Goal: Task Accomplishment & Management: Complete application form

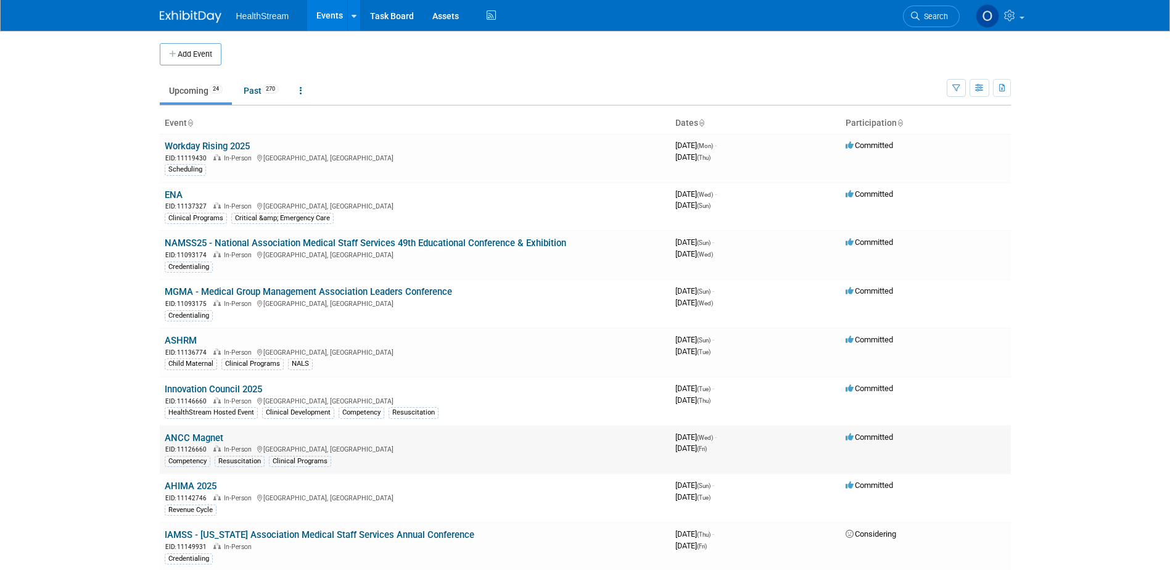
click at [210, 434] on link "ANCC Magnet" at bounding box center [194, 437] width 59 height 11
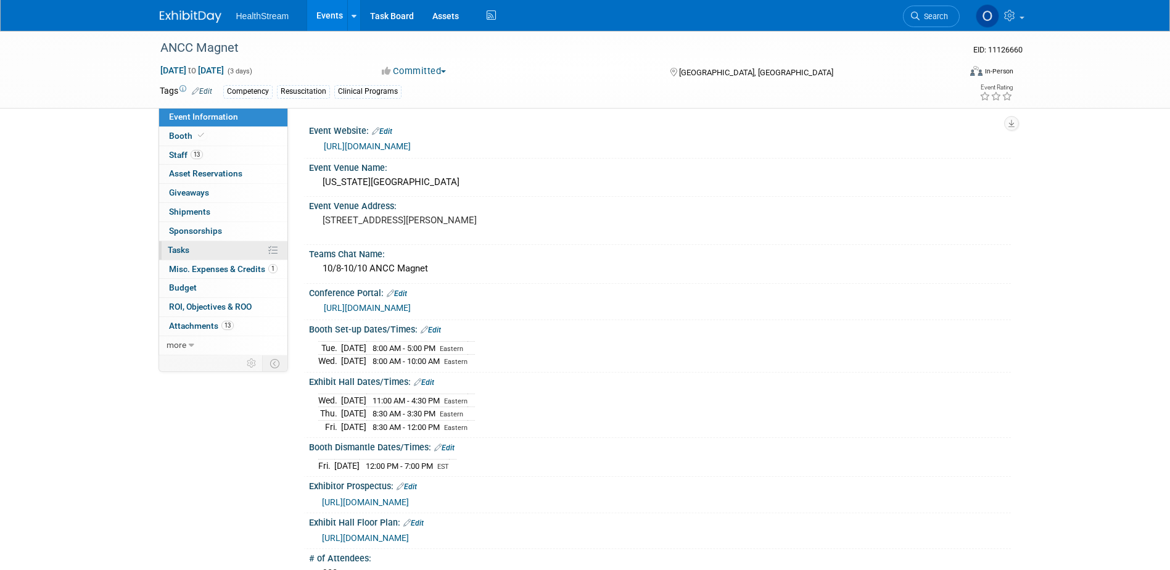
click at [182, 246] on span "Tasks 0%" at bounding box center [179, 250] width 22 height 10
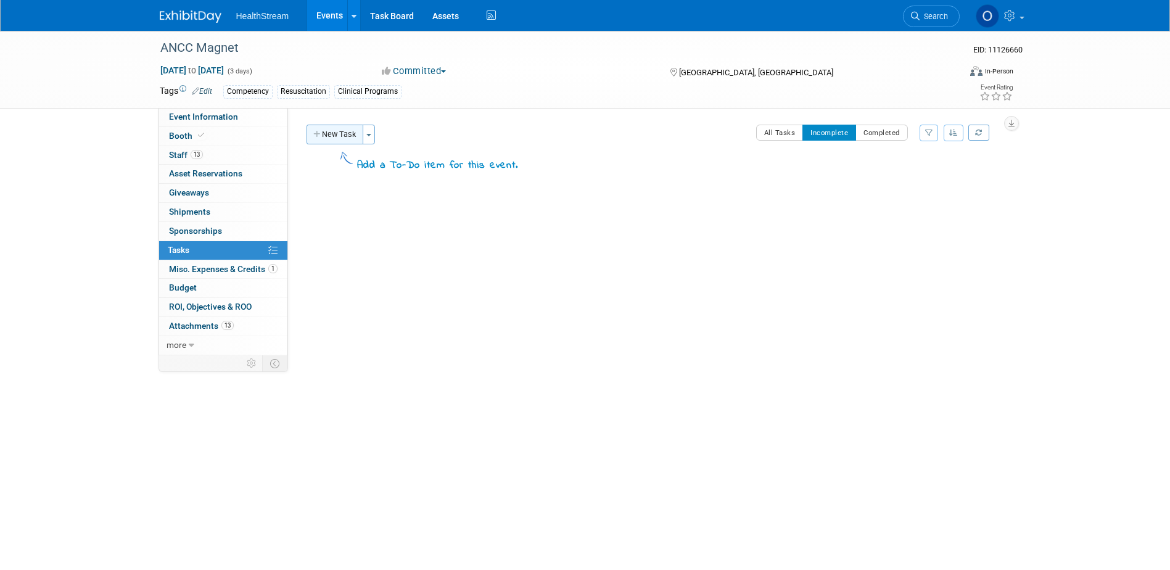
click at [346, 131] on button "New Task" at bounding box center [334, 135] width 57 height 20
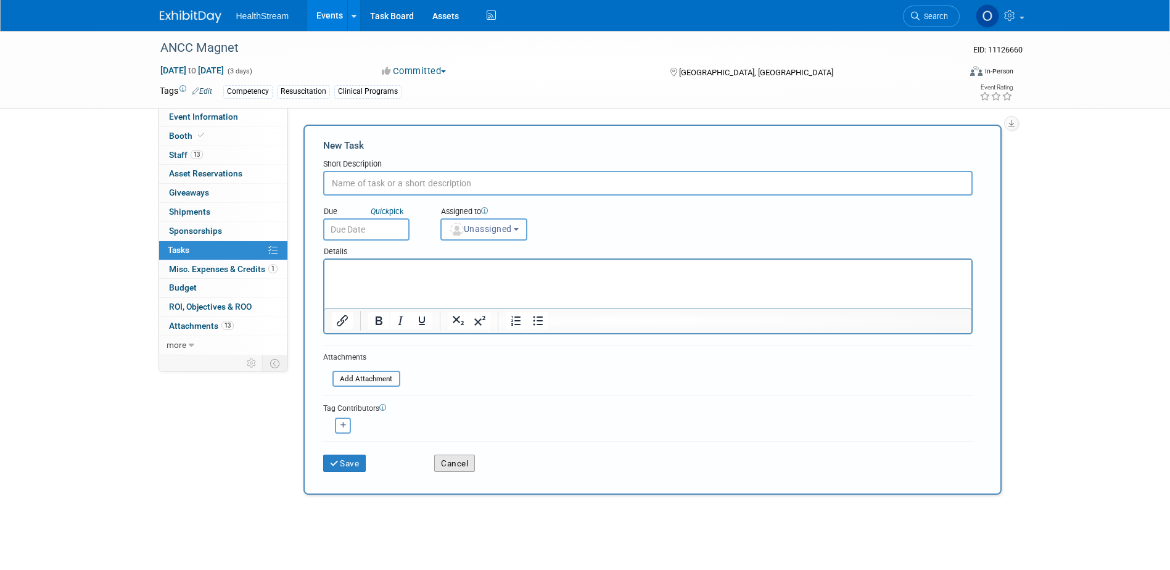
click at [441, 462] on button "Cancel" at bounding box center [454, 462] width 41 height 17
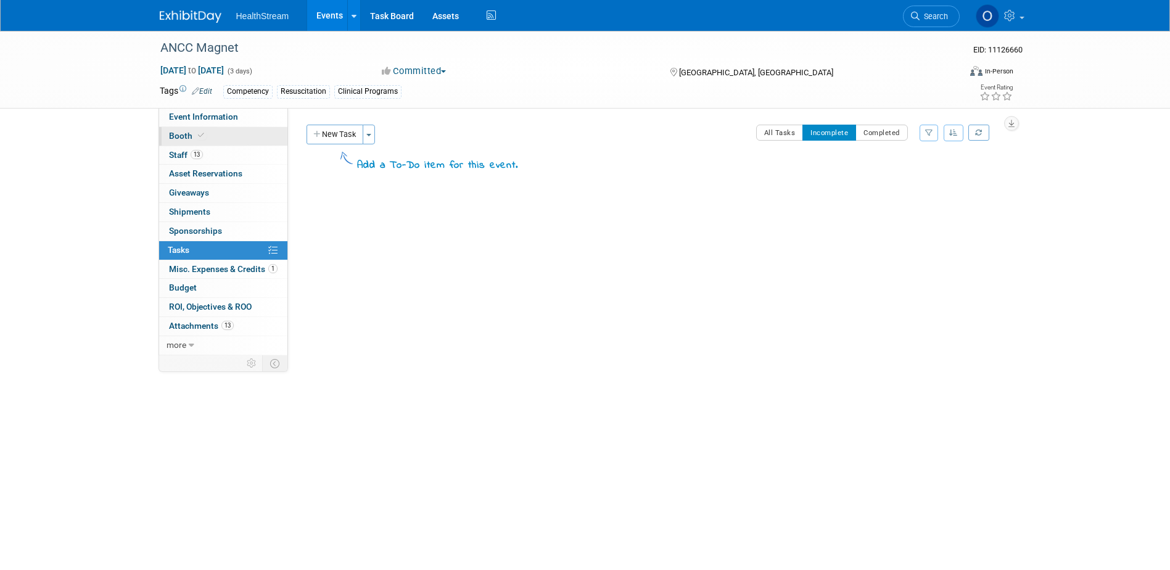
click at [210, 138] on link "Booth" at bounding box center [223, 136] width 128 height 18
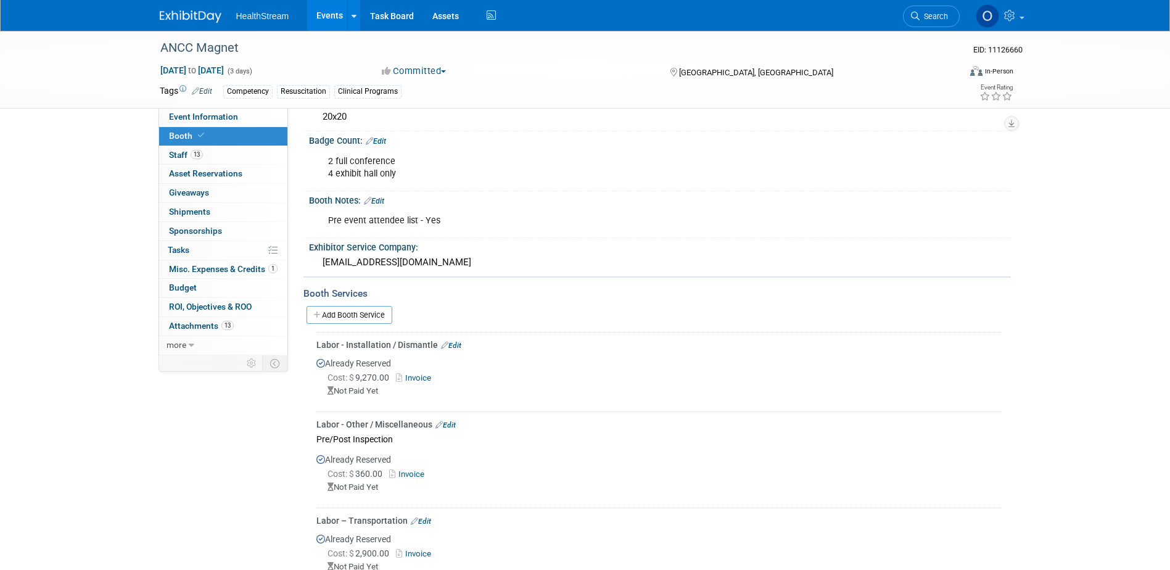
scroll to position [112, 0]
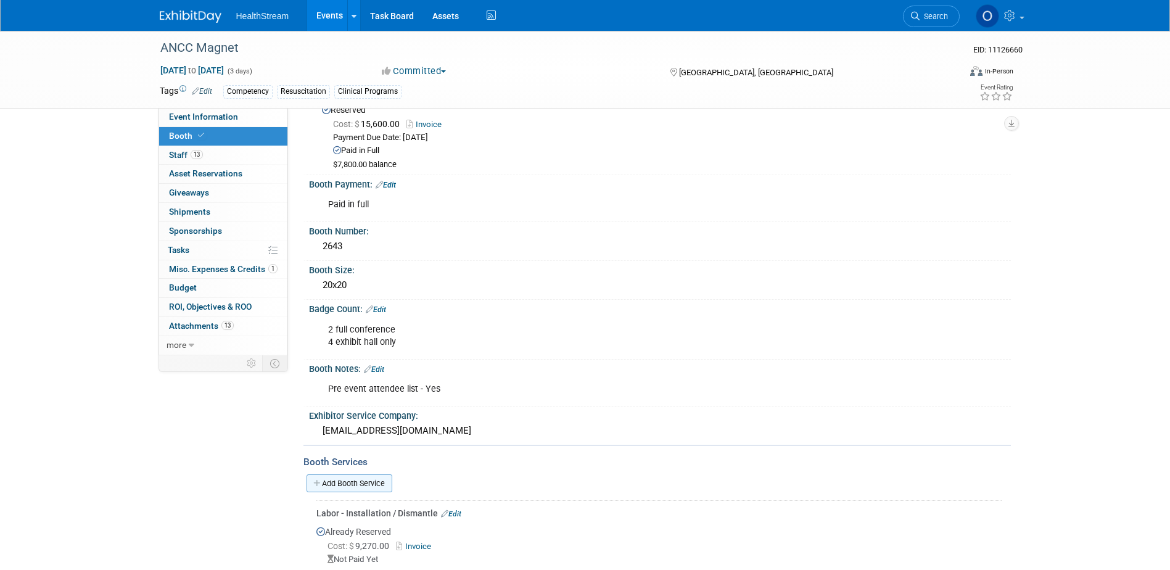
click at [350, 482] on link "Add Booth Service" at bounding box center [349, 483] width 86 height 18
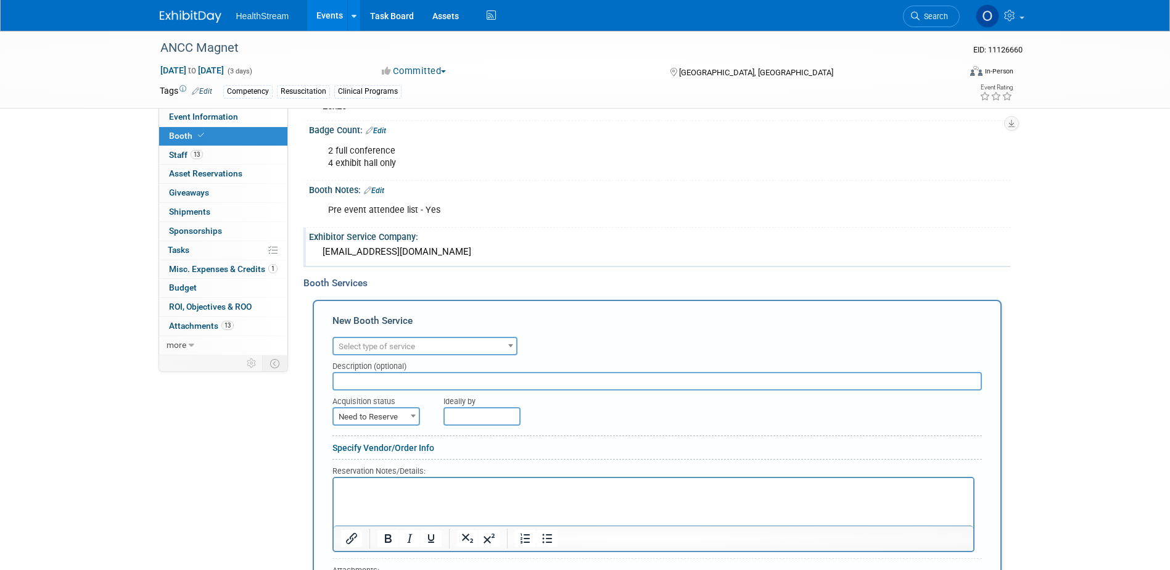
scroll to position [297, 0]
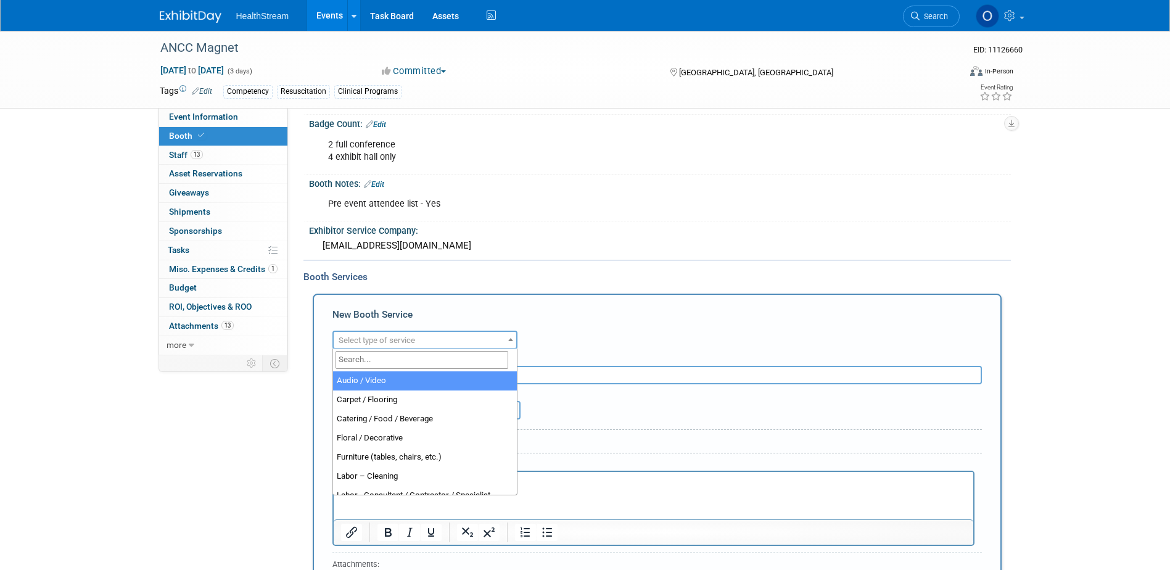
click at [456, 334] on span "Select type of service" at bounding box center [425, 340] width 183 height 17
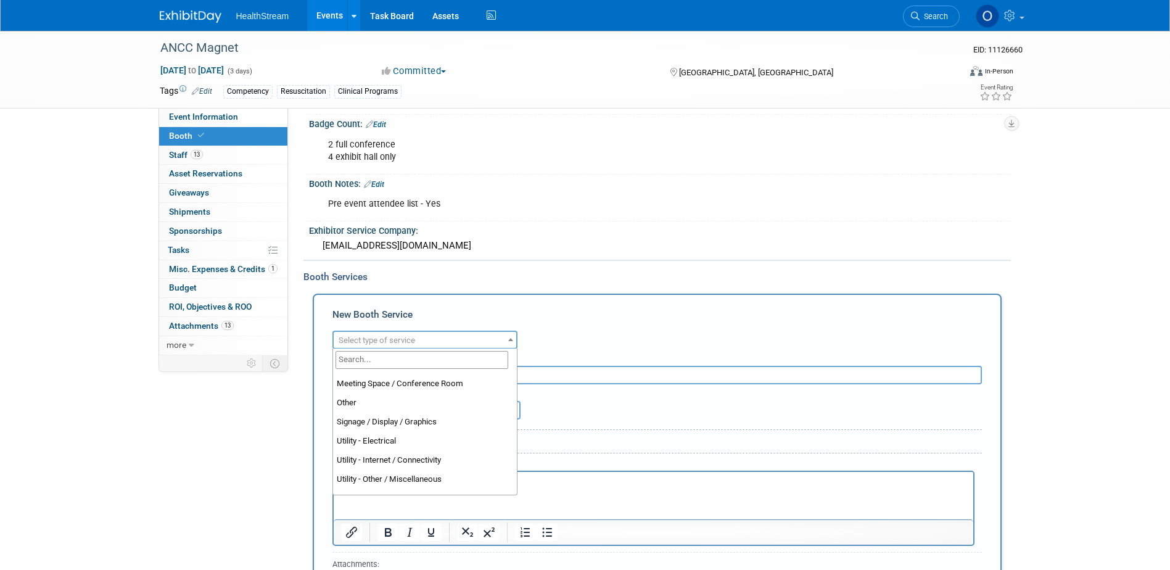
scroll to position [308, 0]
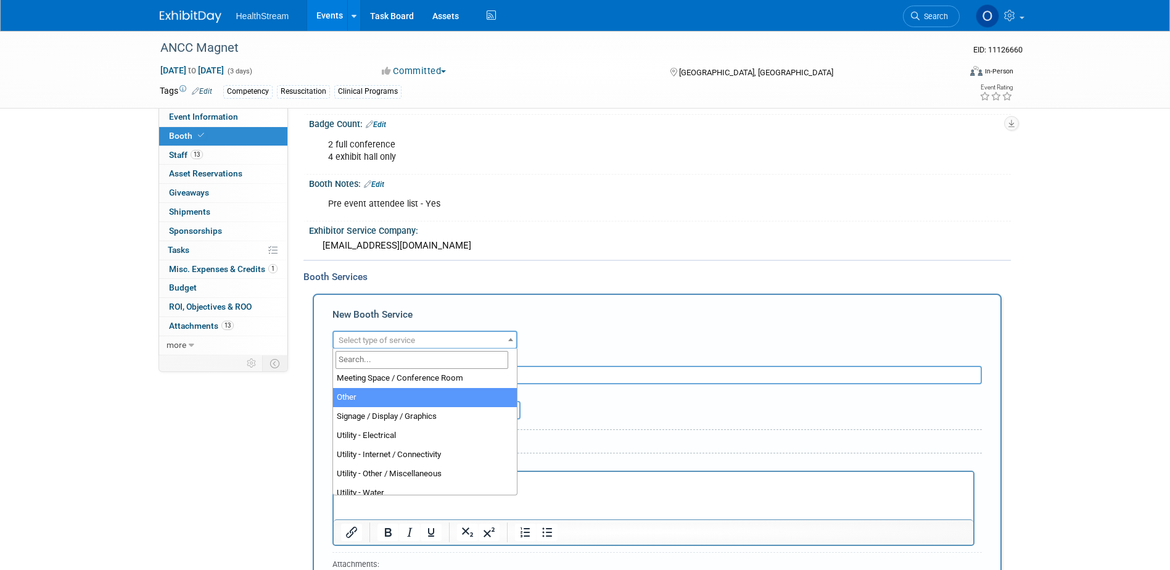
select select "1"
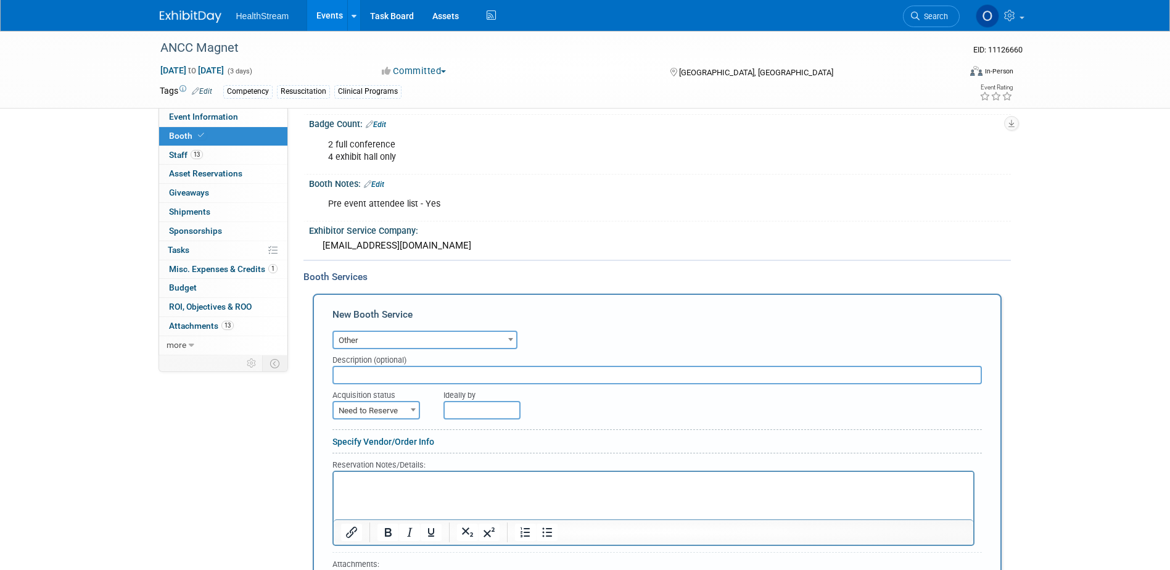
click at [463, 371] on input "text" at bounding box center [656, 375] width 649 height 18
type input "Padzilla iPad Rentals"
click at [376, 400] on div "Acquisition status" at bounding box center [378, 392] width 93 height 17
click at [384, 408] on span "Need to Reserve" at bounding box center [376, 410] width 85 height 17
select select "2"
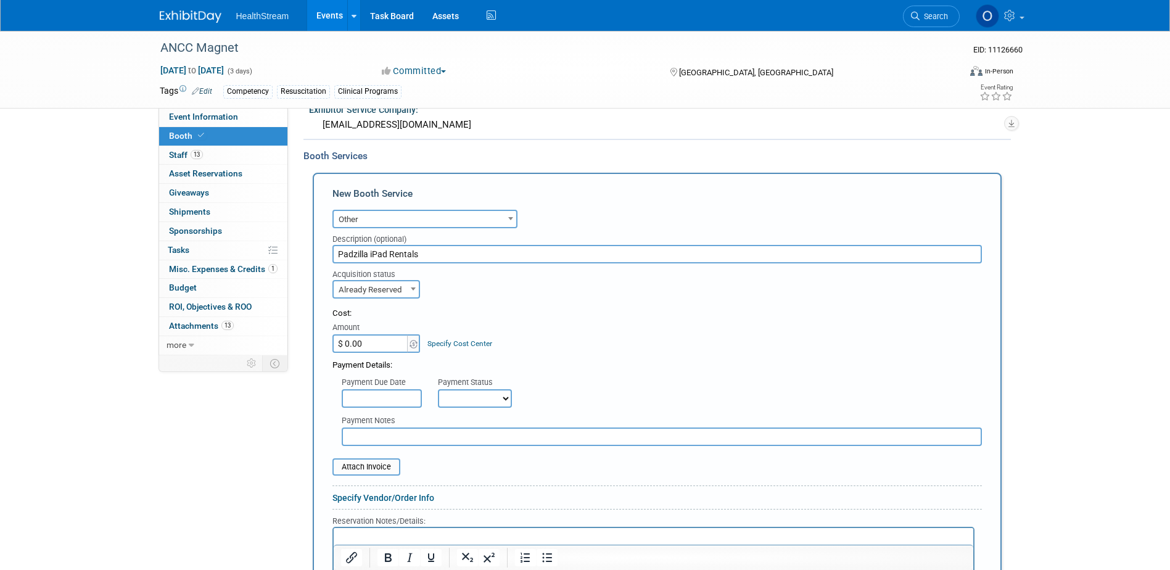
scroll to position [421, 0]
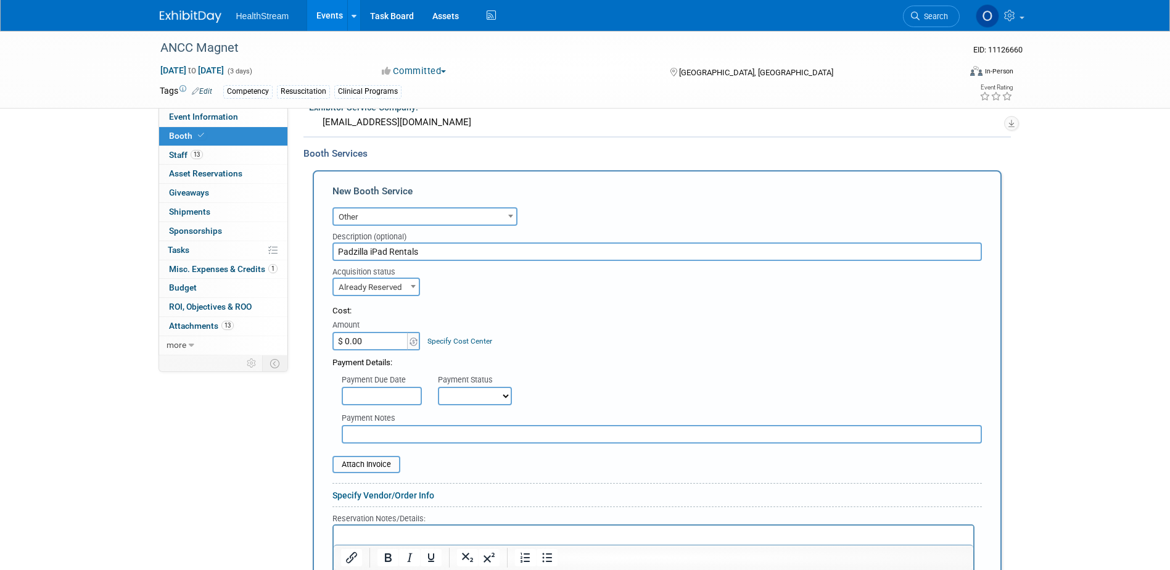
click at [380, 340] on input "$ 0.00" at bounding box center [370, 341] width 77 height 18
type input "$ 13,292.00"
click at [548, 335] on div "Cost: Amount $ 13,292.00 Specify Cost Center Cost Center -- Not Specified --" at bounding box center [656, 327] width 649 height 45
click at [378, 394] on input "text" at bounding box center [382, 396] width 80 height 18
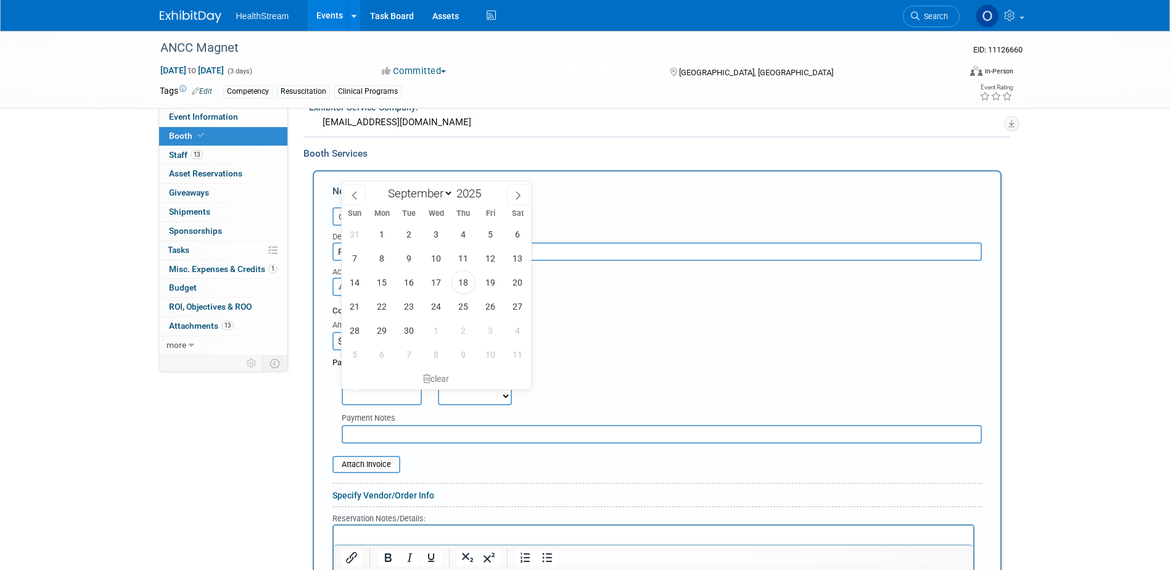
click at [379, 392] on input "text" at bounding box center [382, 396] width 80 height 18
click at [496, 396] on select "Not Paid Yet Partially Paid Paid in Full" at bounding box center [475, 396] width 74 height 18
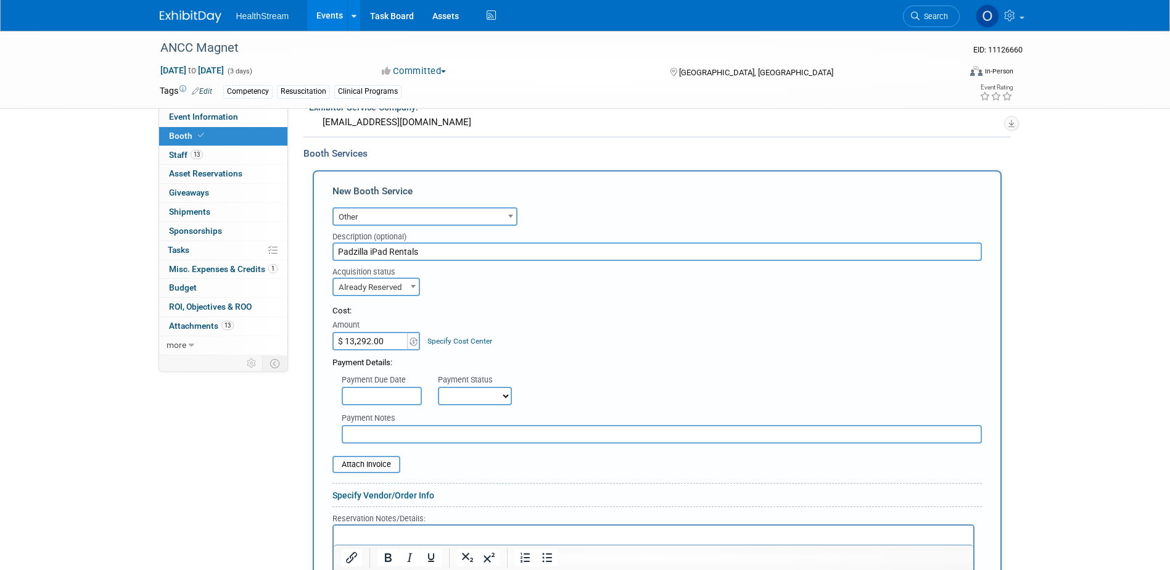
select select "1"
click at [438, 387] on select "Not Paid Yet Partially Paid Paid in Full" at bounding box center [475, 396] width 74 height 18
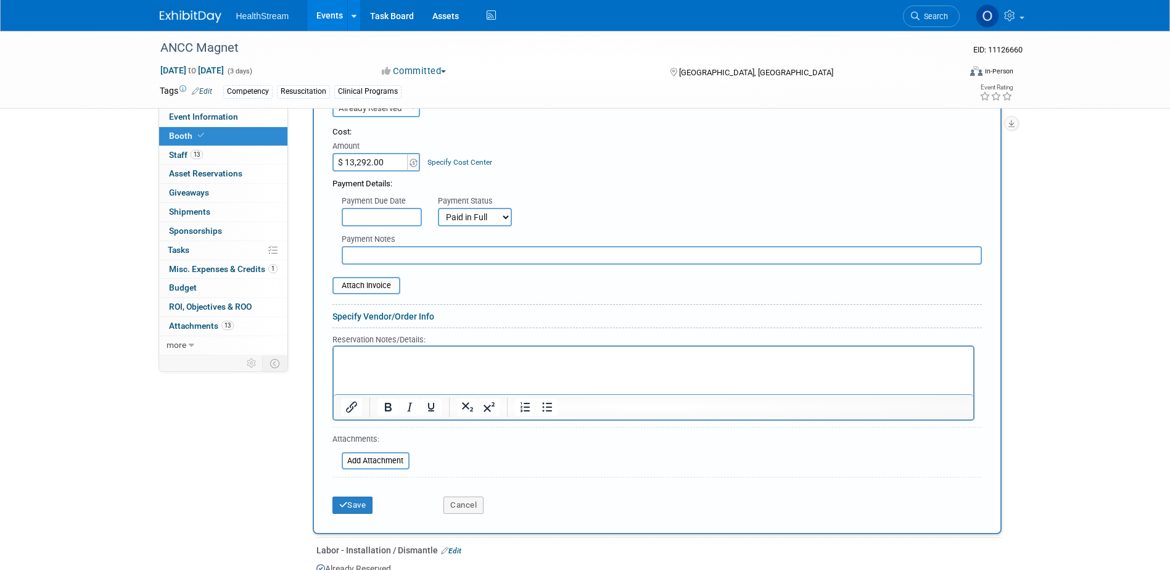
scroll to position [606, 0]
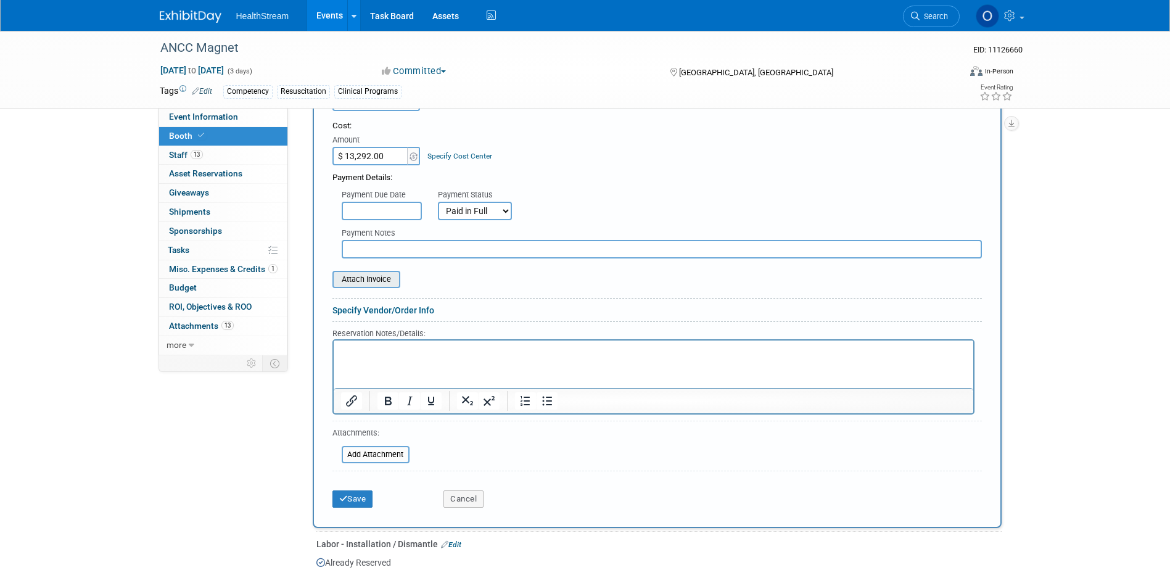
click at [387, 276] on input "file" at bounding box center [325, 279] width 147 height 15
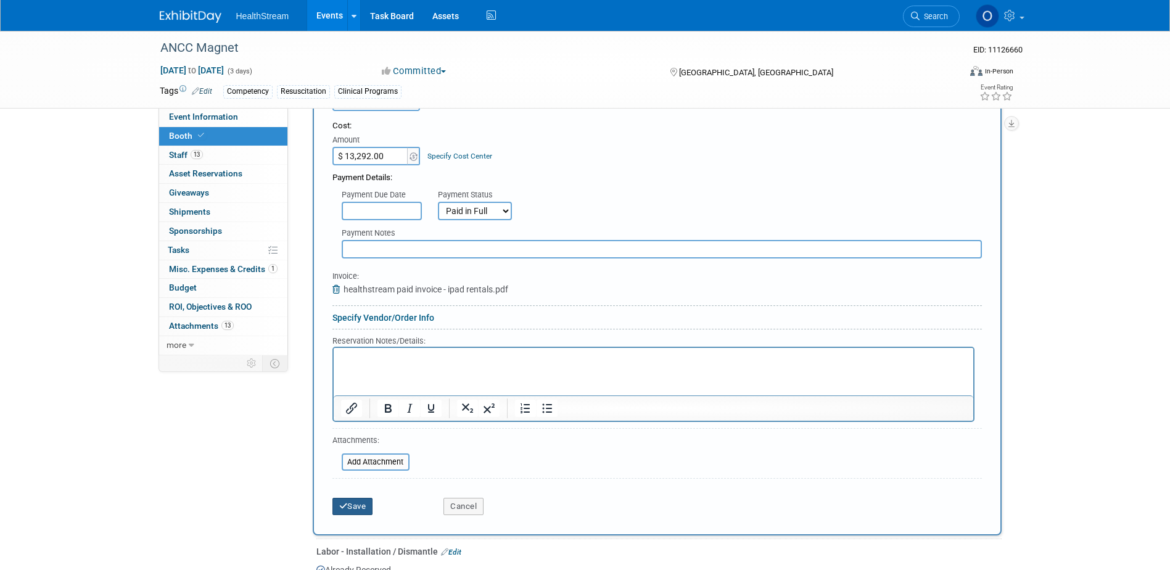
click at [363, 507] on button "Save" at bounding box center [352, 506] width 41 height 17
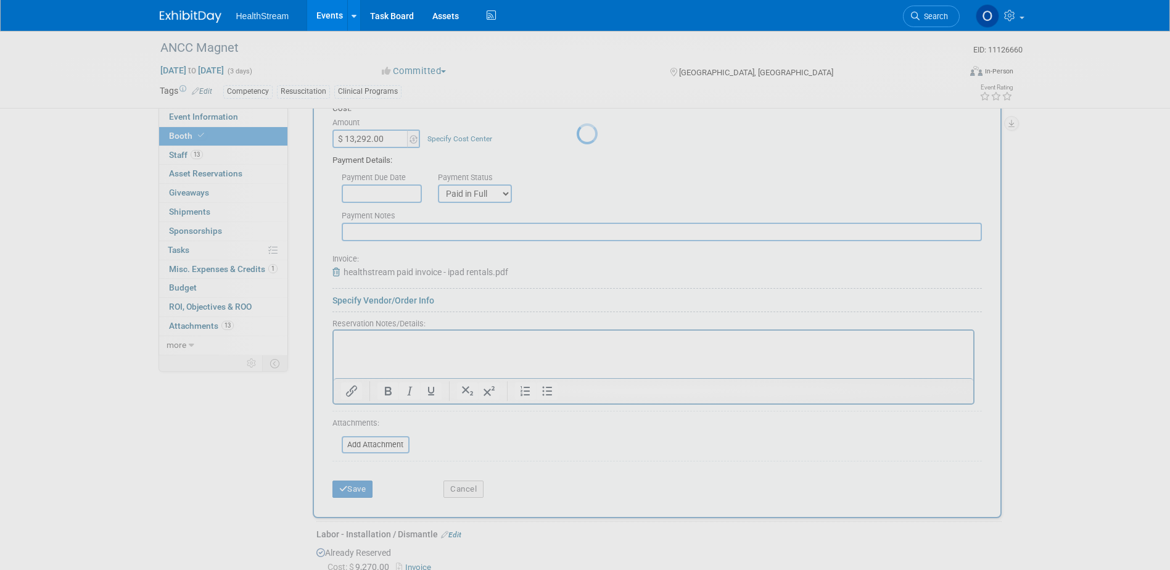
scroll to position [1071, 0]
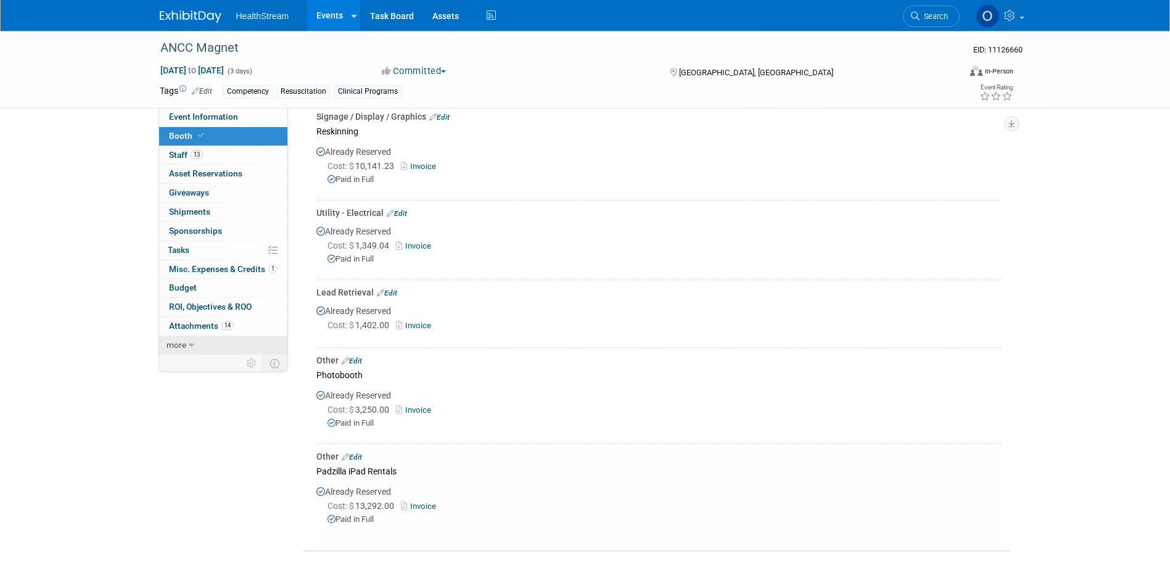
click at [173, 342] on span "more" at bounding box center [176, 345] width 20 height 10
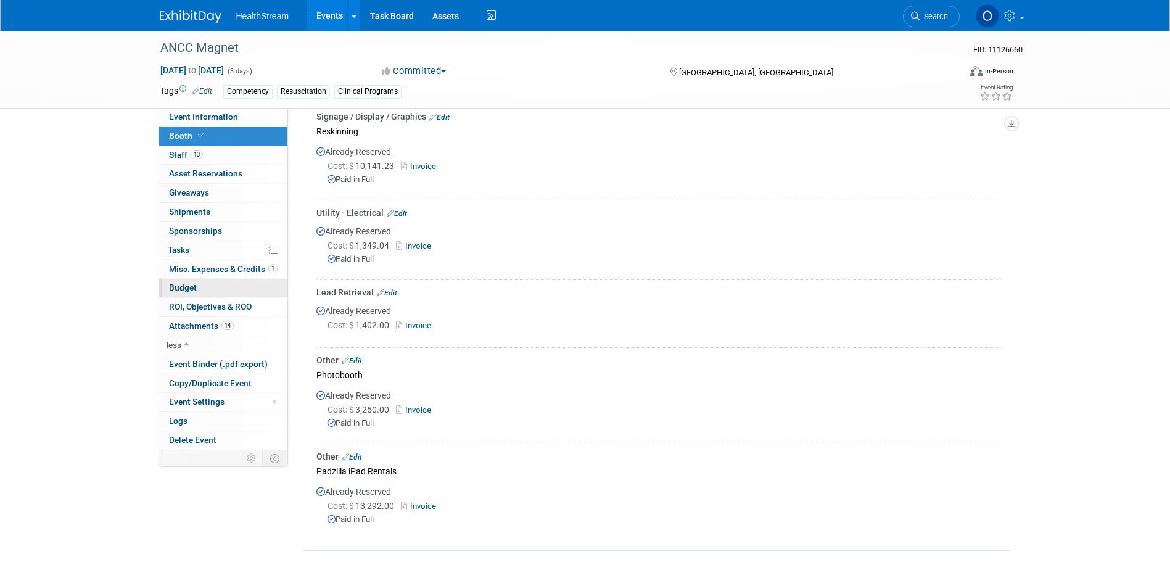
click at [186, 290] on span "Budget" at bounding box center [183, 287] width 28 height 10
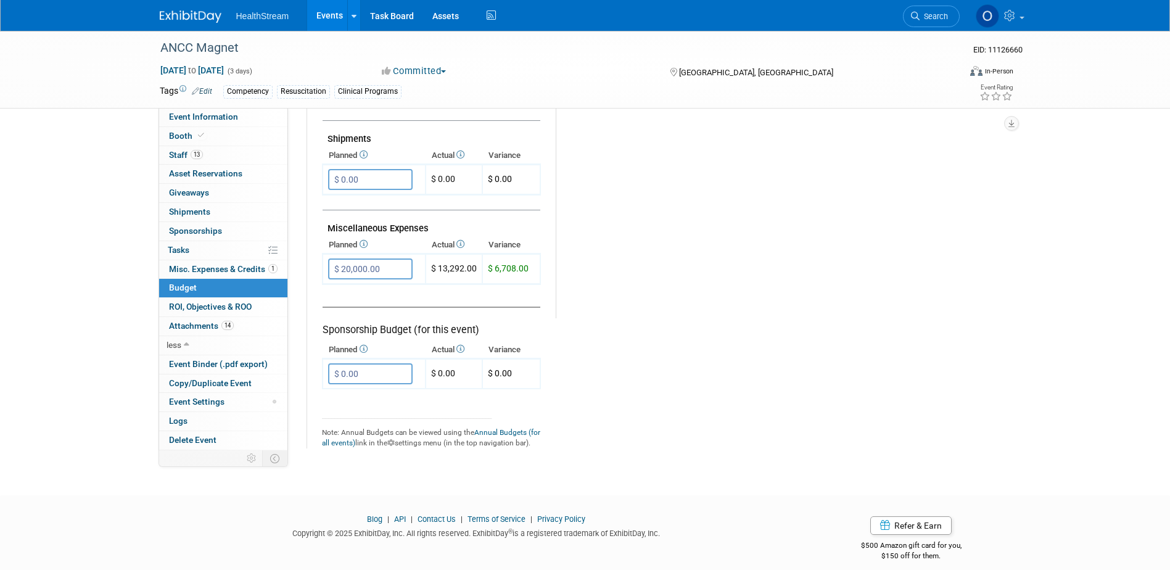
scroll to position [678, 0]
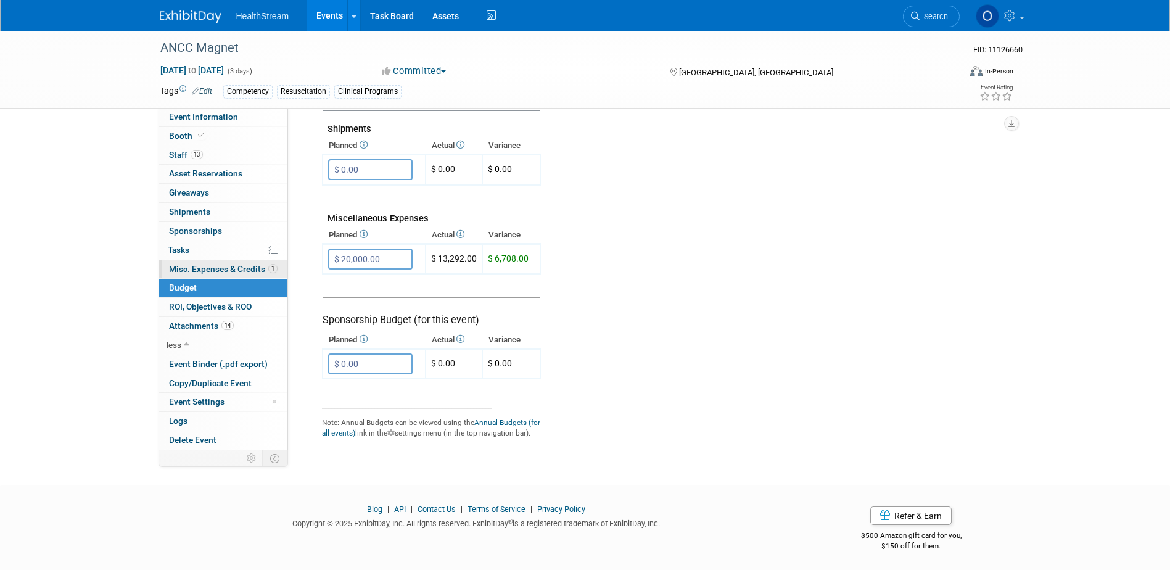
click at [226, 268] on span "Misc. Expenses & Credits 1" at bounding box center [223, 269] width 109 height 10
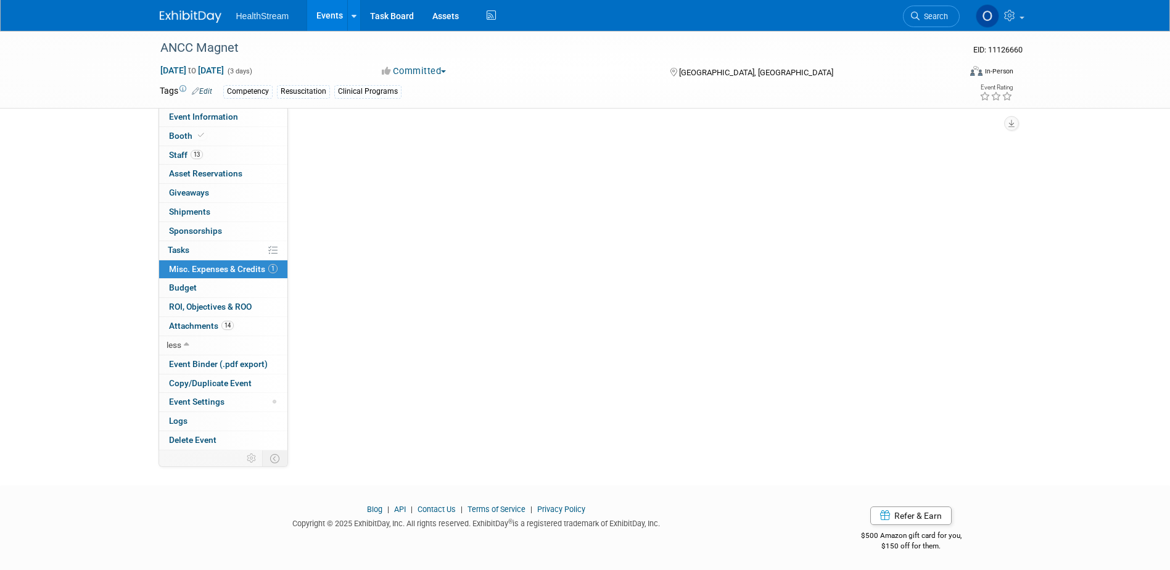
scroll to position [0, 0]
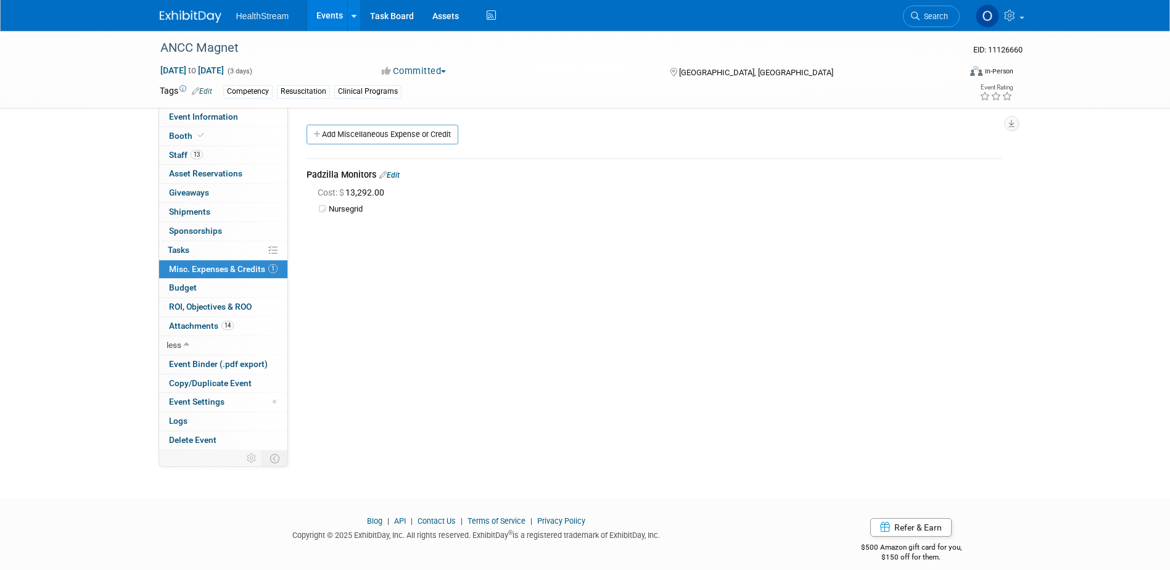
click at [391, 178] on link "Edit" at bounding box center [389, 175] width 20 height 9
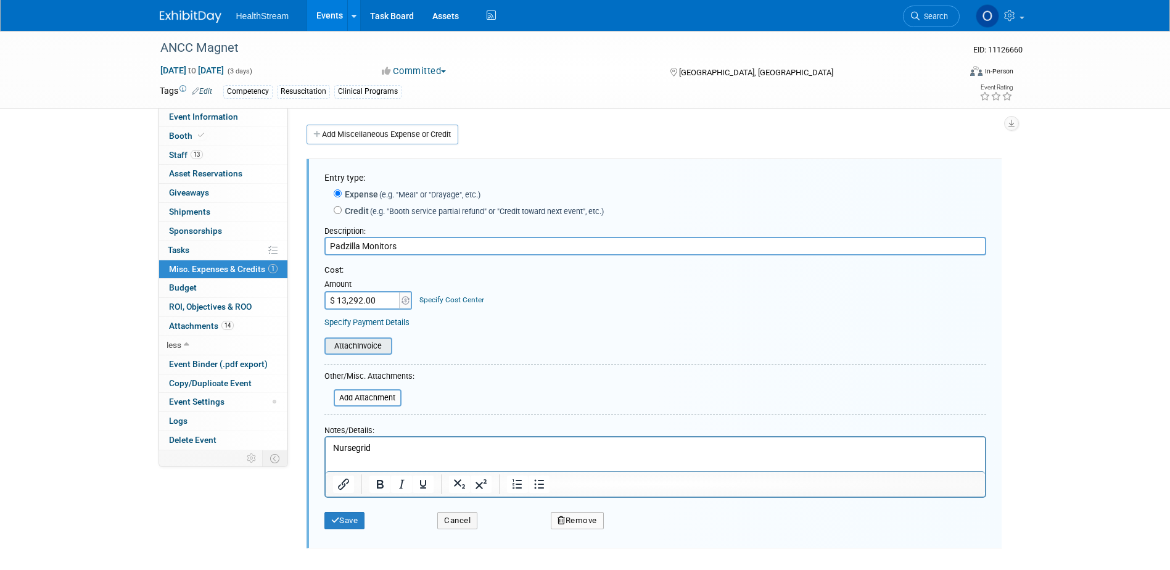
click at [372, 342] on input "file" at bounding box center [317, 346] width 147 height 15
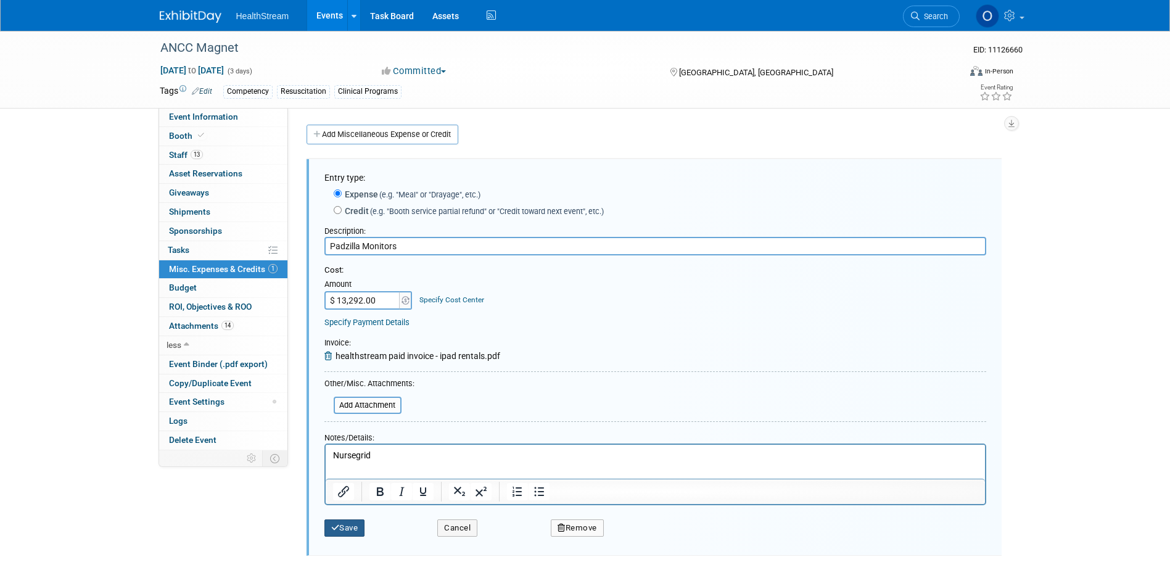
click at [345, 526] on button "Save" at bounding box center [344, 527] width 41 height 17
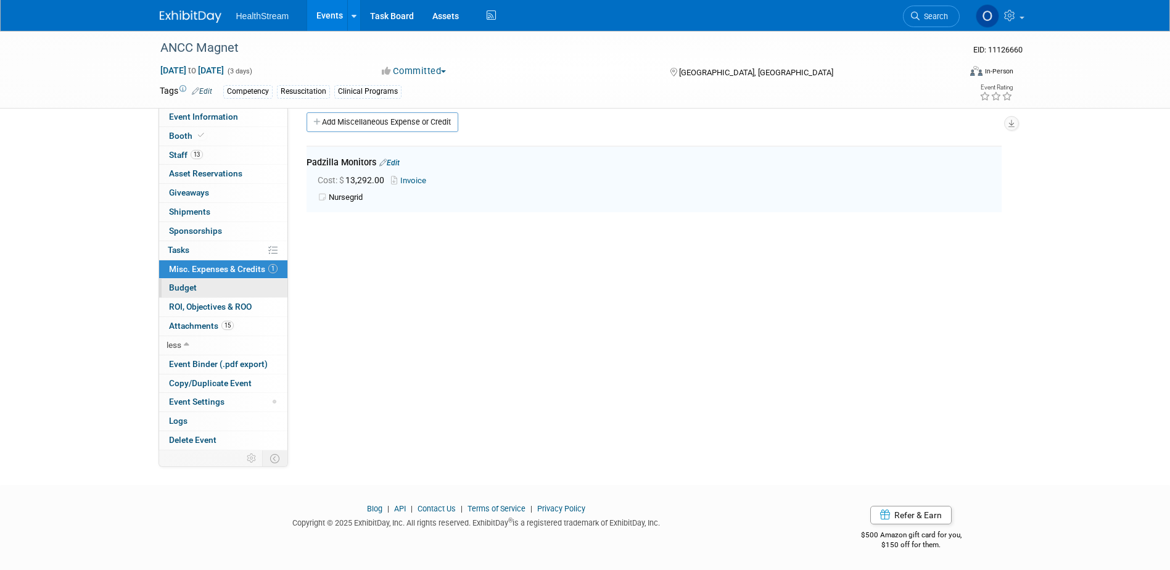
scroll to position [14, 0]
click at [211, 136] on link "Booth" at bounding box center [223, 136] width 128 height 18
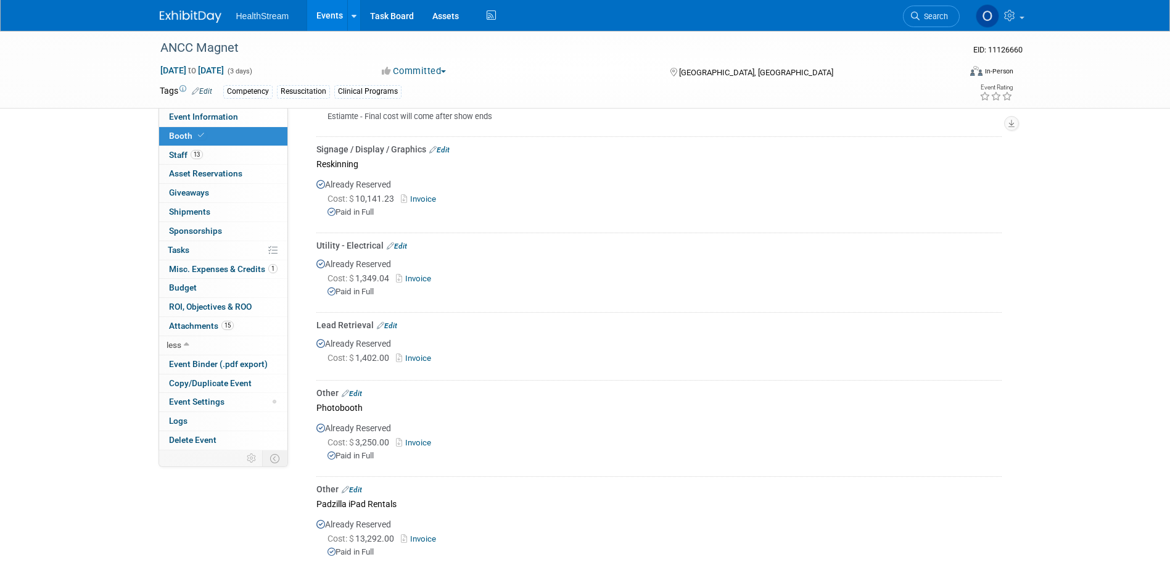
scroll to position [1048, 0]
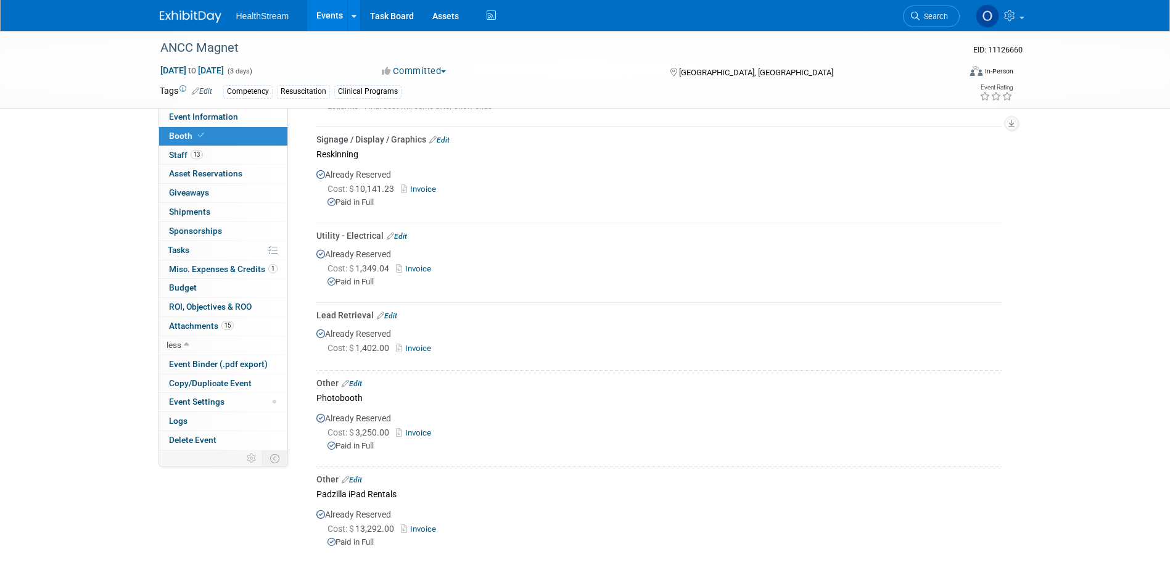
click at [362, 475] on link "Edit" at bounding box center [352, 479] width 20 height 9
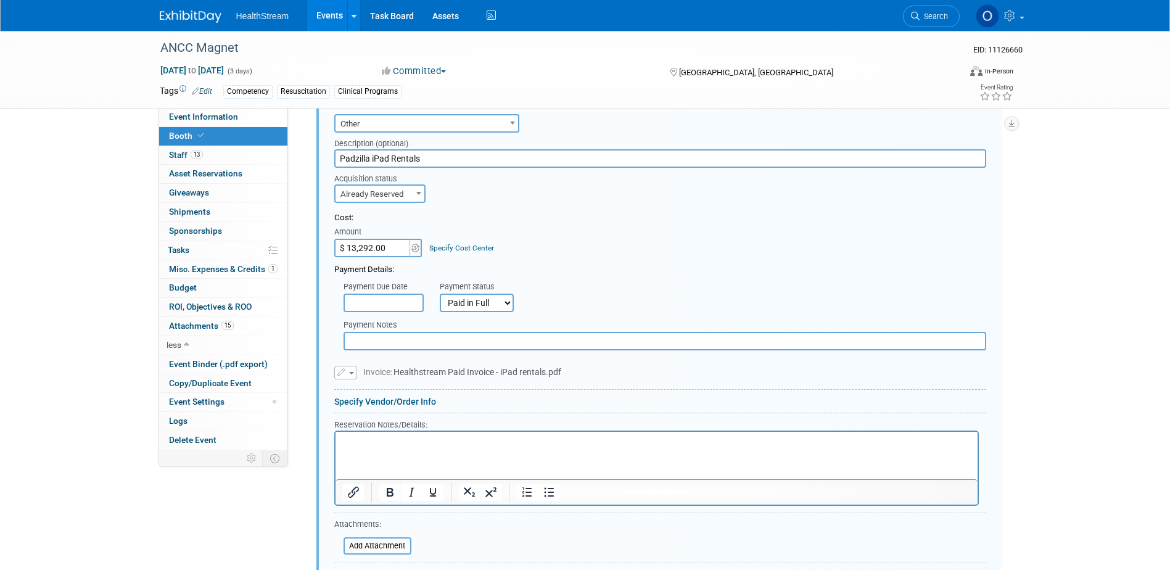
scroll to position [1492, 0]
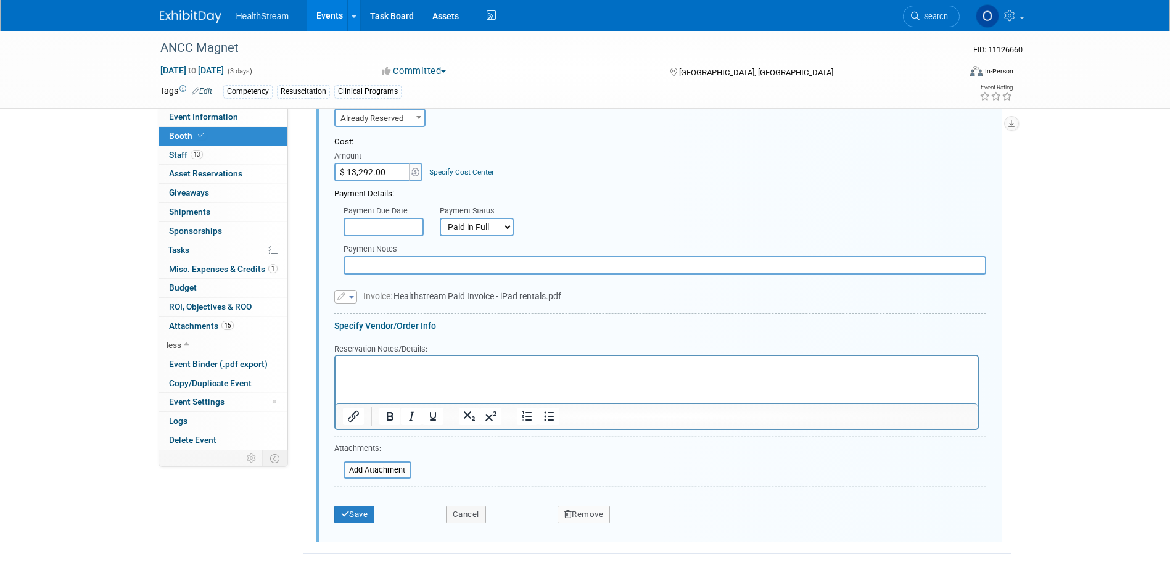
click at [591, 515] on button "Remove" at bounding box center [583, 514] width 53 height 17
click at [657, 523] on link "Yes" at bounding box center [653, 525] width 36 height 20
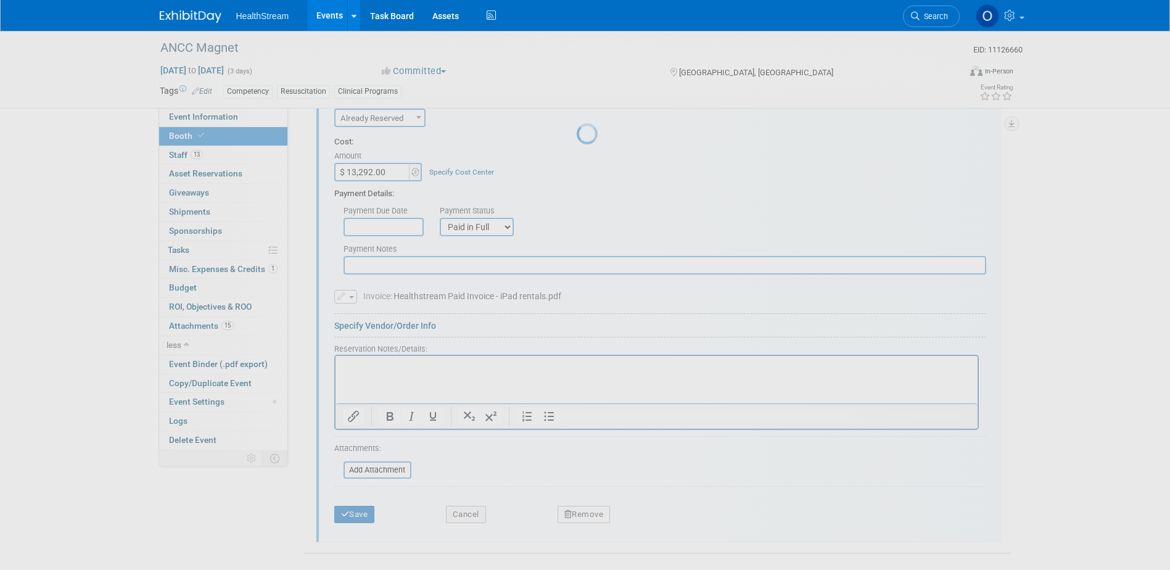
scroll to position [1084, 0]
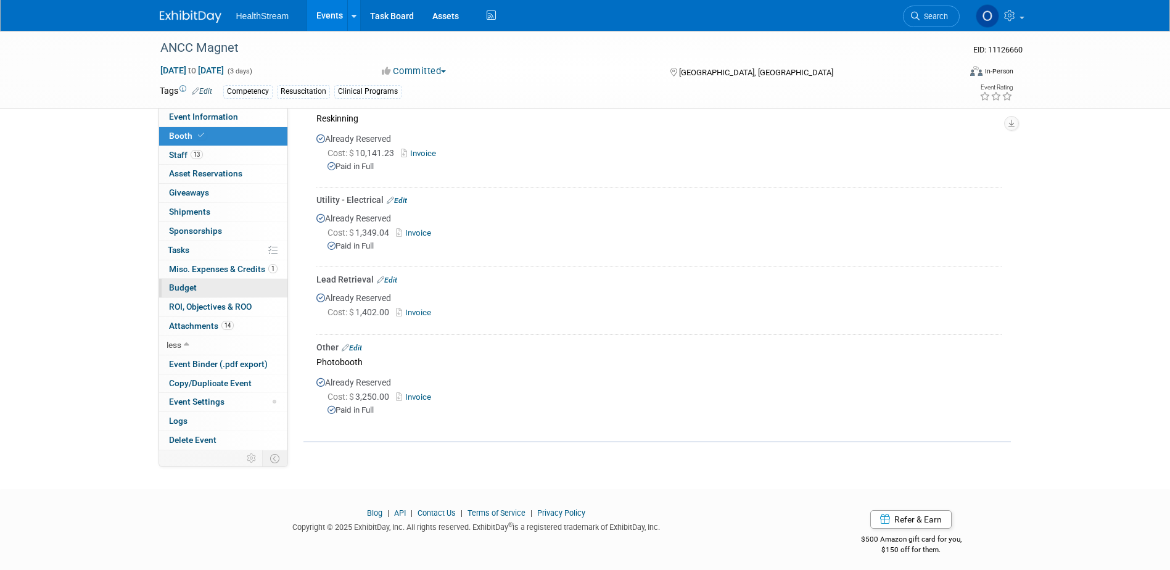
click at [205, 282] on link "Budget" at bounding box center [223, 288] width 128 height 18
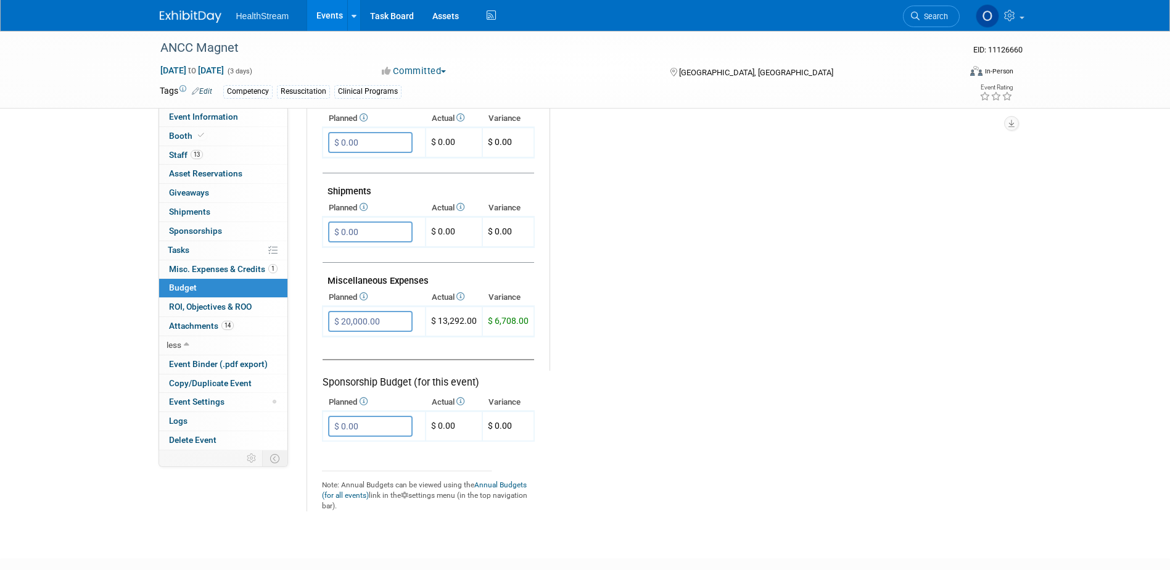
scroll to position [617, 0]
click at [229, 269] on span "Misc. Expenses & Credits 1" at bounding box center [223, 269] width 109 height 10
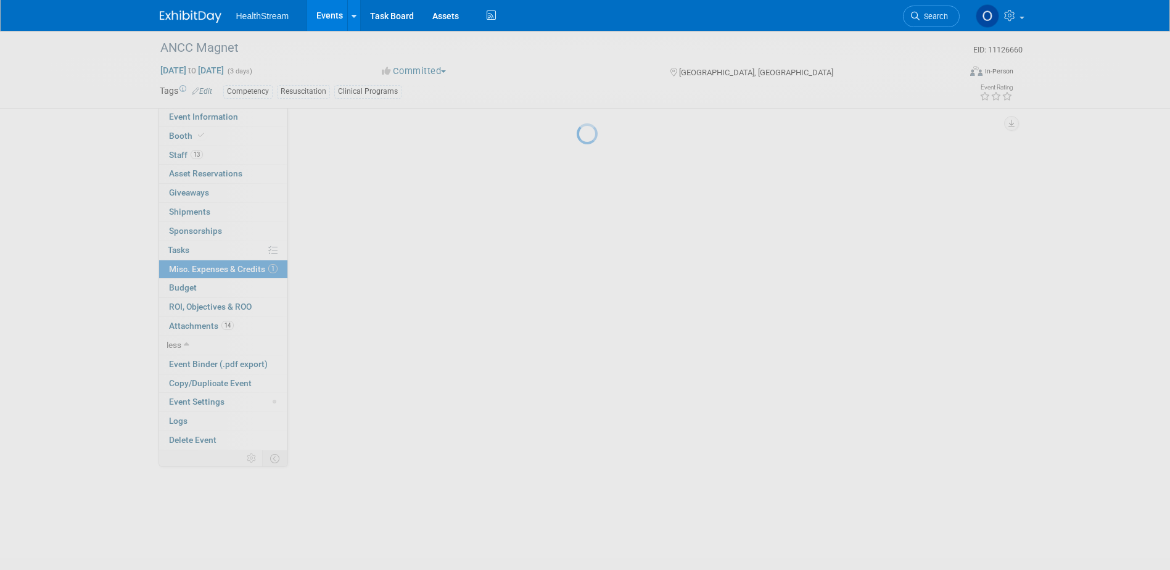
scroll to position [0, 0]
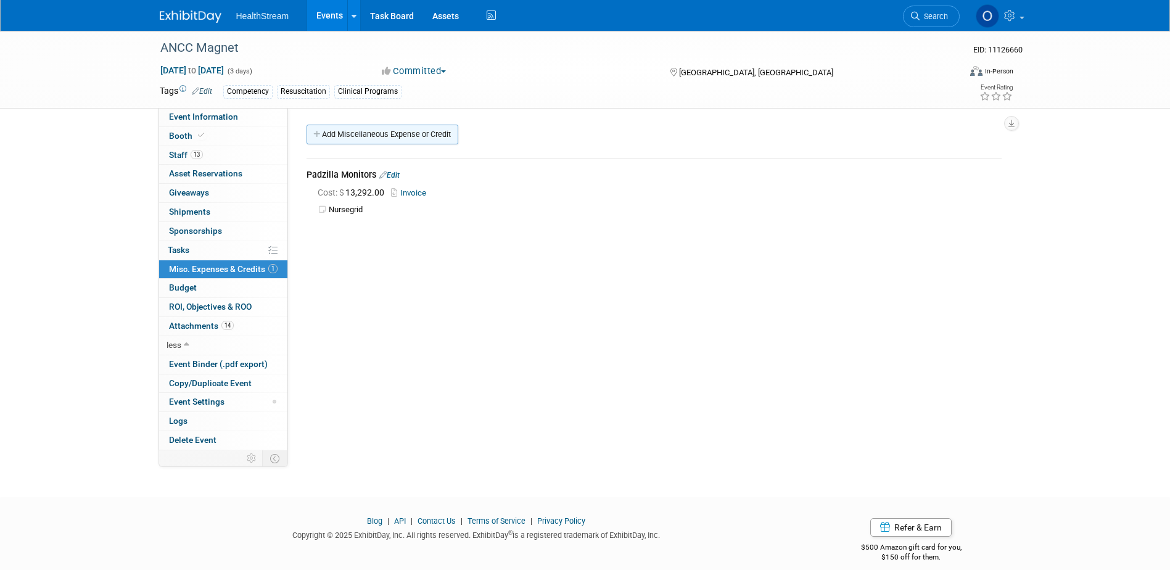
click at [399, 134] on link "Add Miscellaneous Expense or Credit" at bounding box center [382, 135] width 152 height 20
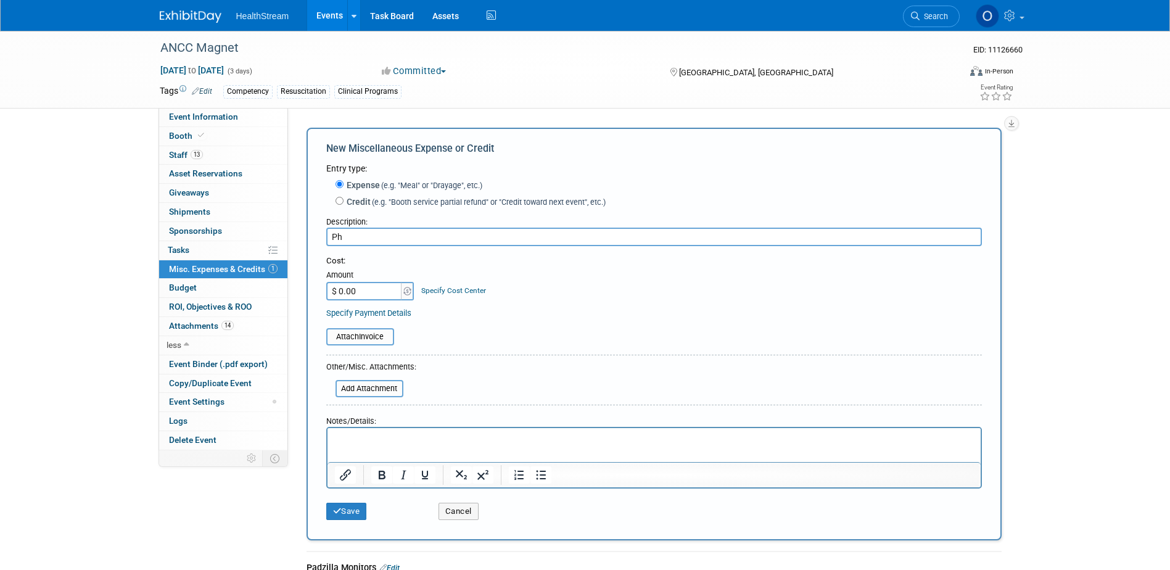
type input "P"
type input "Open Air Photobooth"
click at [372, 292] on input "$ 0.00" at bounding box center [364, 291] width 77 height 18
type input "$ 3,250.00"
click at [557, 305] on div "Cost: Amount $ 3,250.00 Specify Cost Center Cost Center -- Not Specified --" at bounding box center [653, 287] width 655 height 64
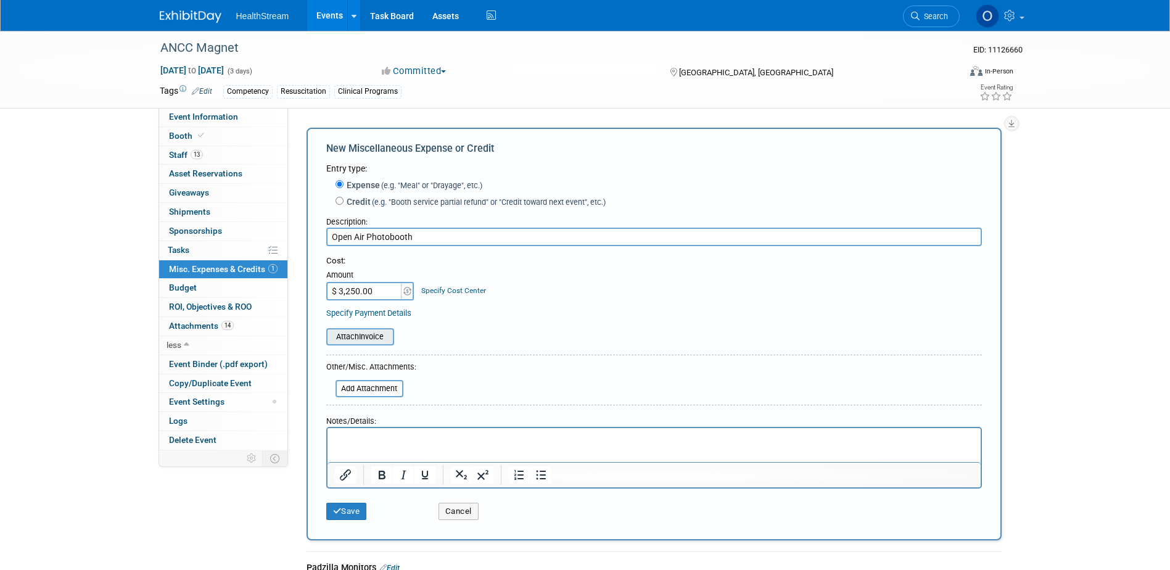
click at [387, 337] on input "file" at bounding box center [319, 336] width 147 height 15
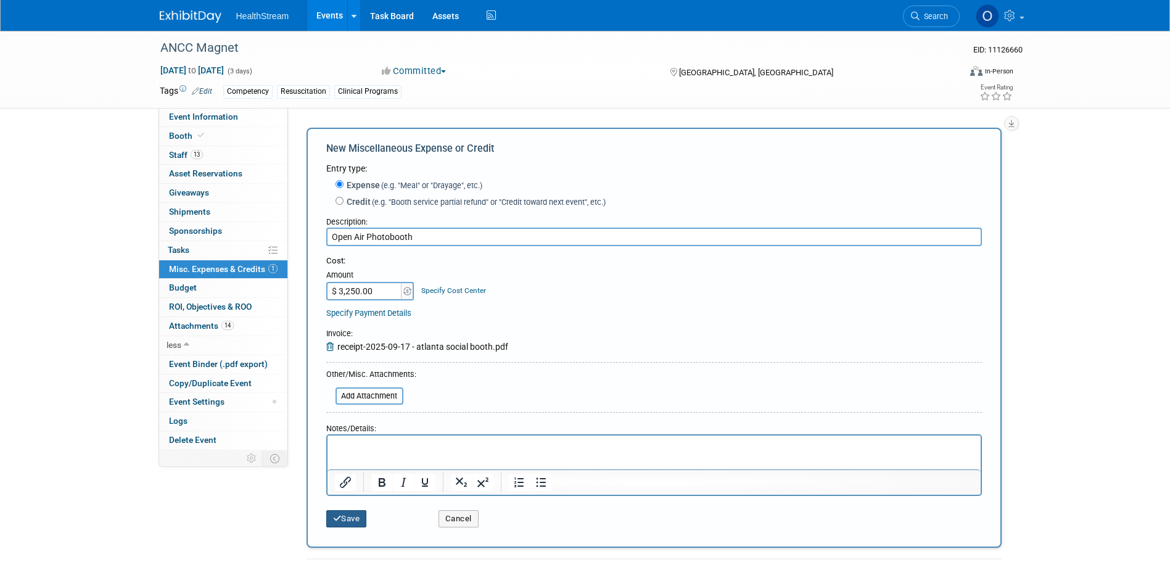
click at [353, 515] on button "Save" at bounding box center [346, 518] width 41 height 17
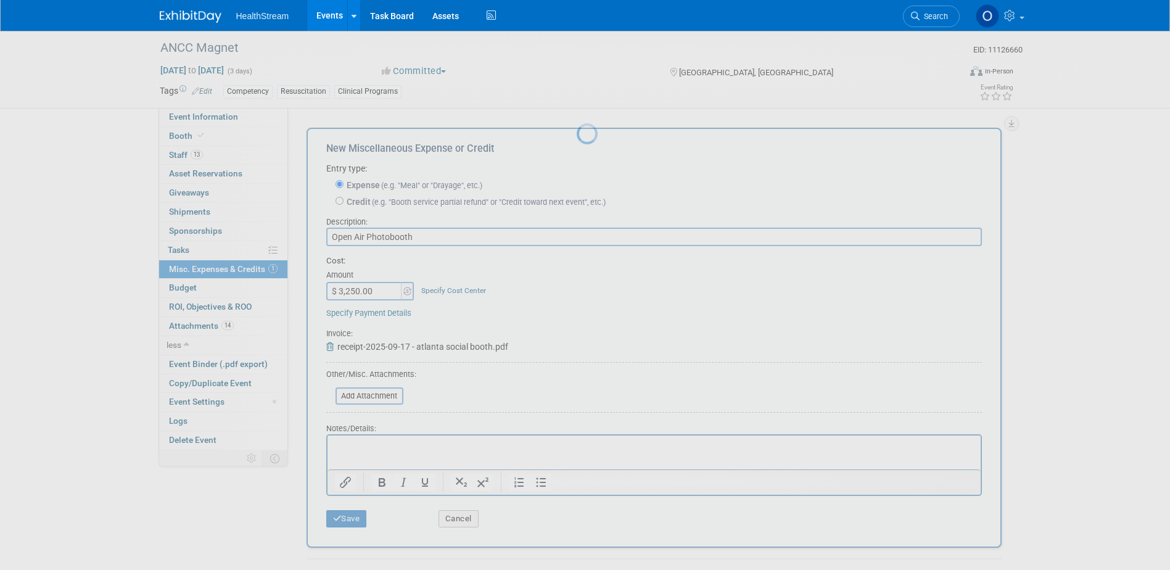
scroll to position [14, 0]
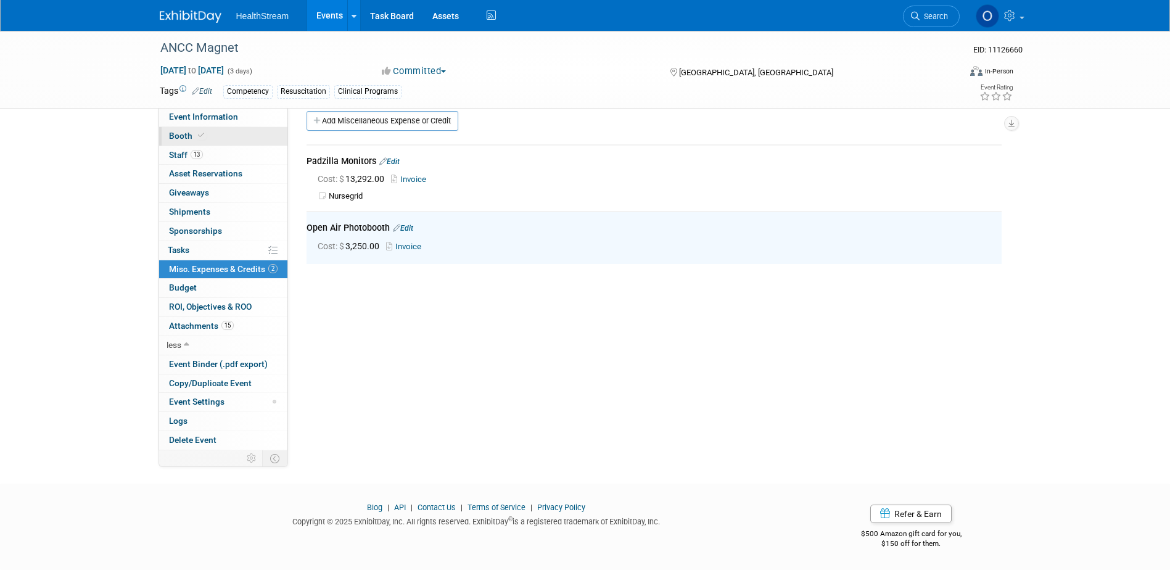
click at [216, 136] on link "Booth" at bounding box center [223, 136] width 128 height 18
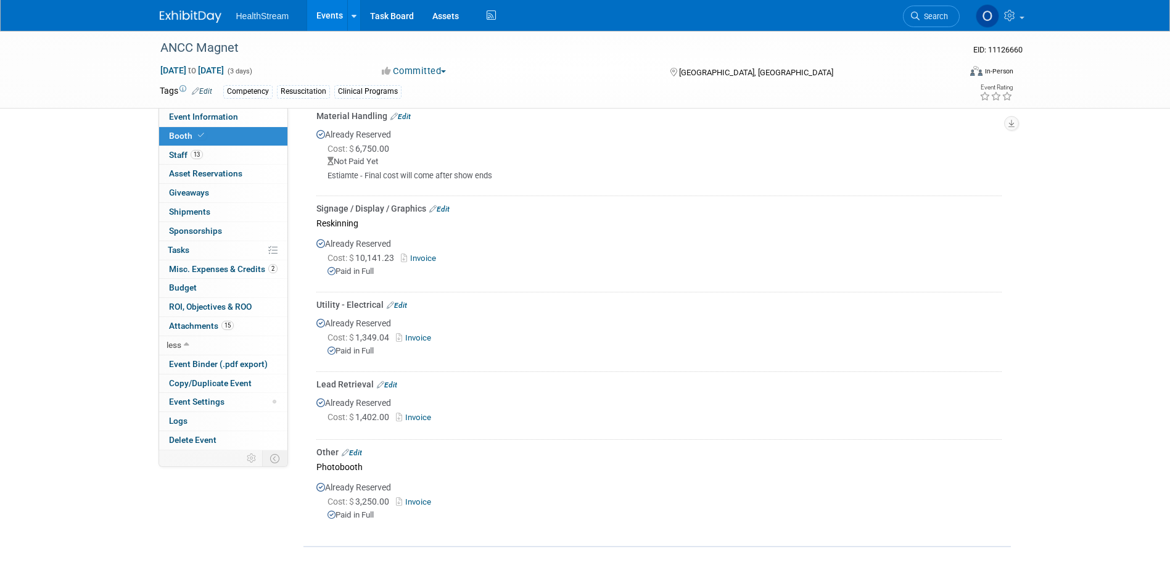
scroll to position [987, 0]
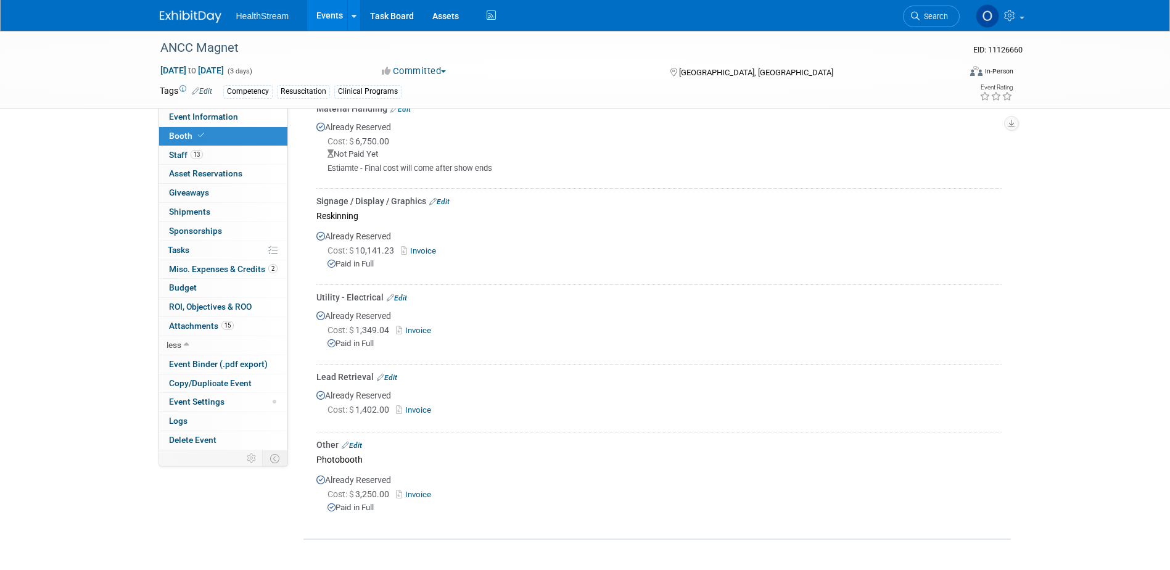
click at [359, 441] on link "Edit" at bounding box center [352, 445] width 20 height 9
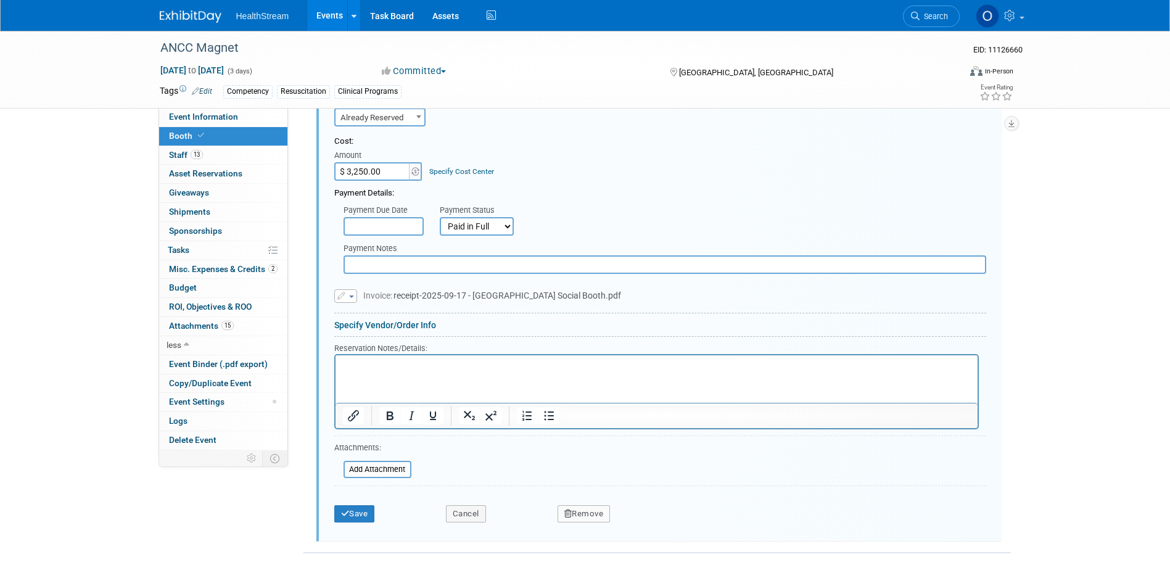
scroll to position [1509, 0]
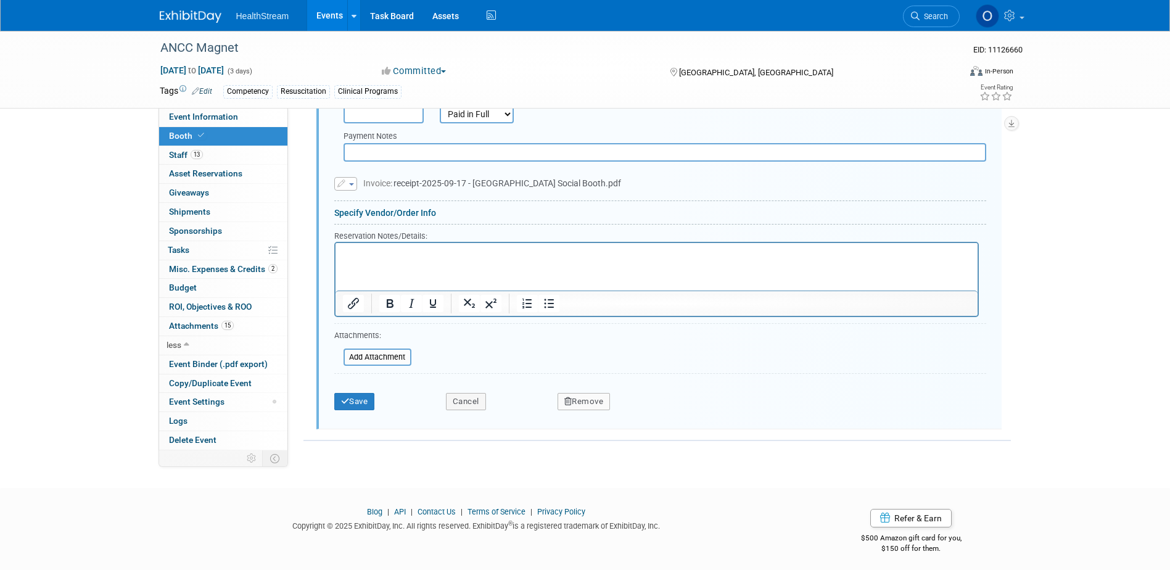
click at [570, 399] on icon "button" at bounding box center [568, 401] width 8 height 8
click at [647, 402] on link "Yes" at bounding box center [653, 412] width 36 height 20
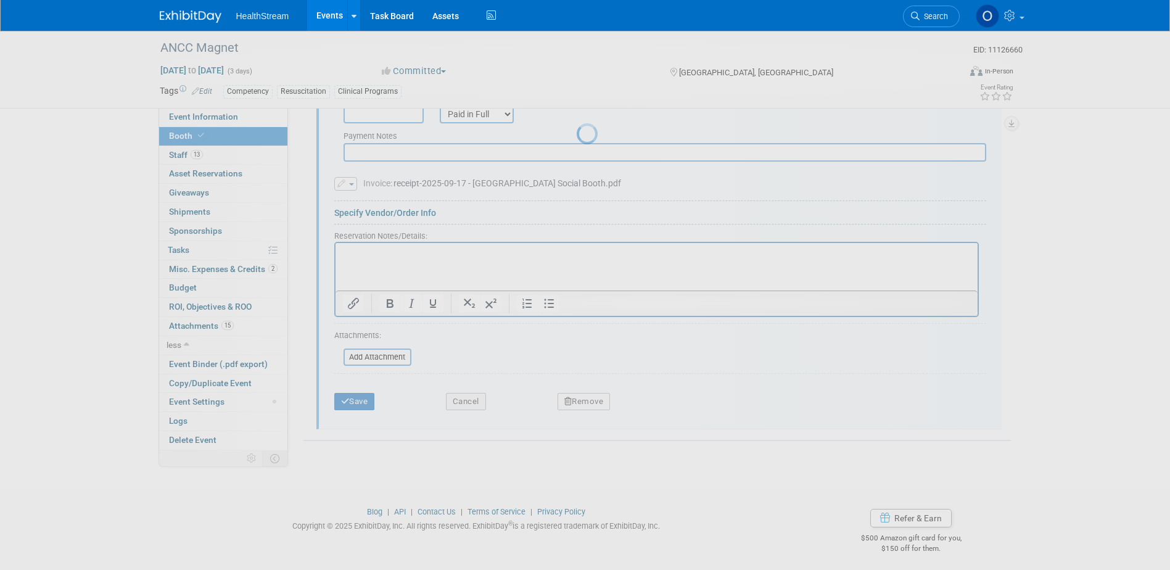
scroll to position [988, 0]
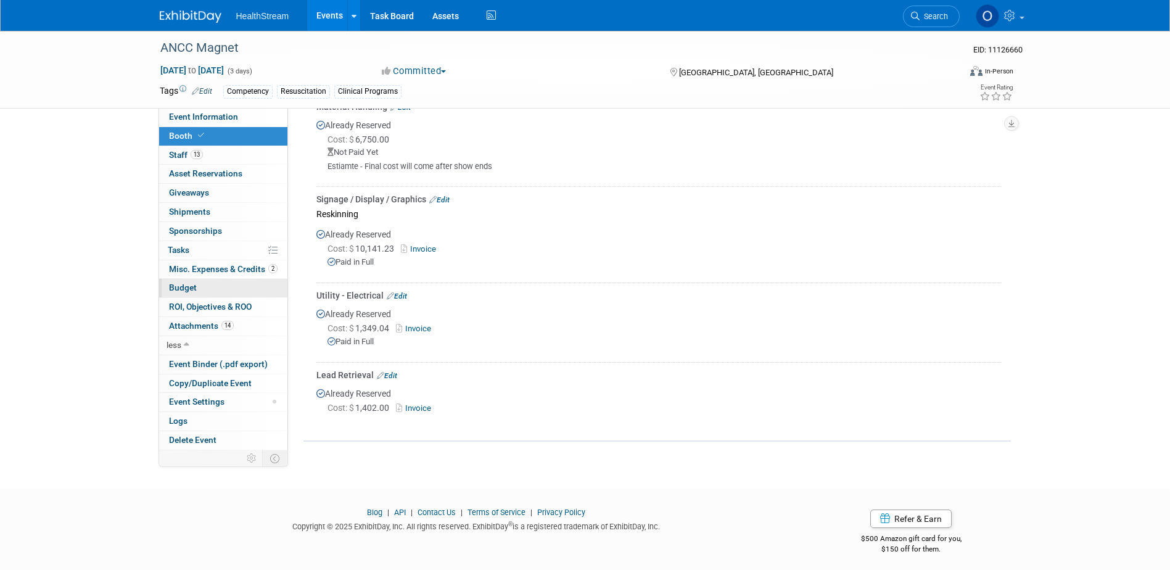
click at [198, 286] on link "Budget" at bounding box center [223, 288] width 128 height 18
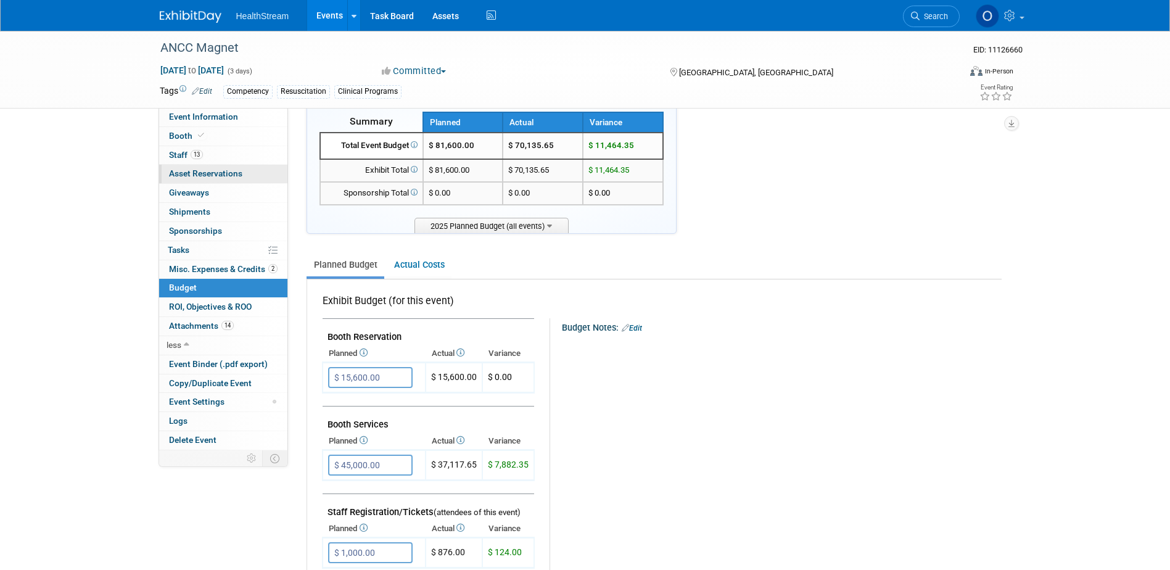
scroll to position [0, 0]
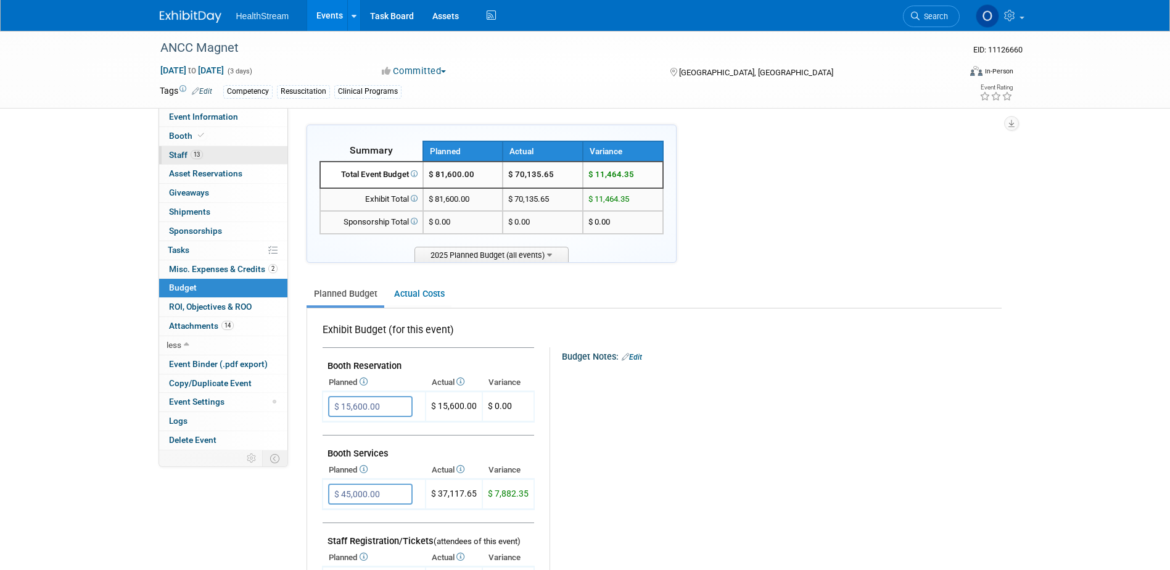
click at [240, 152] on link "13 Staff 13" at bounding box center [223, 155] width 128 height 18
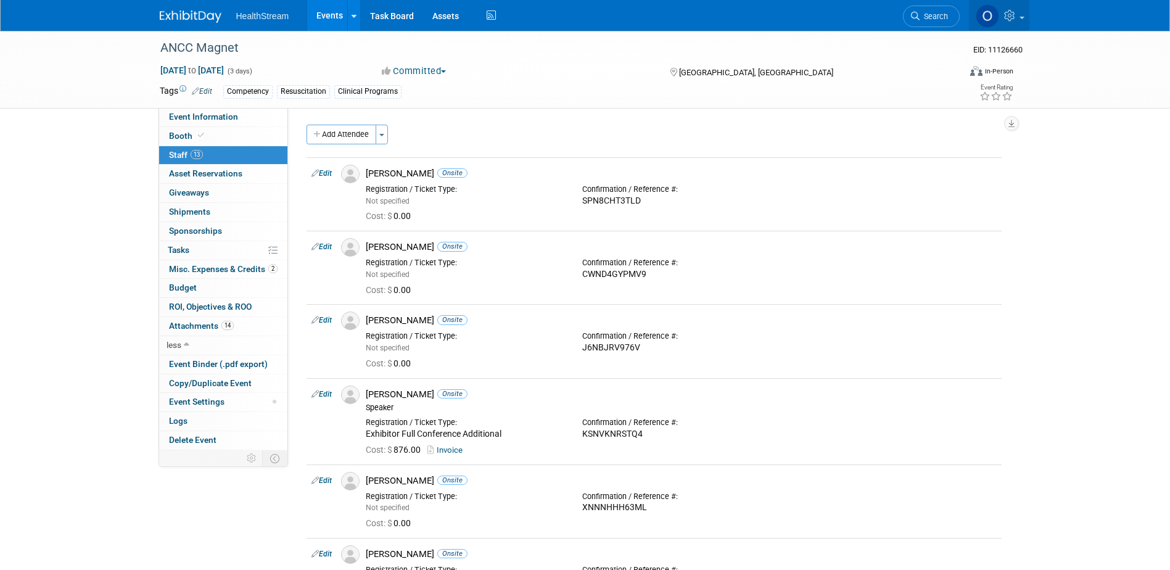
click at [1016, 16] on icon at bounding box center [1011, 15] width 14 height 11
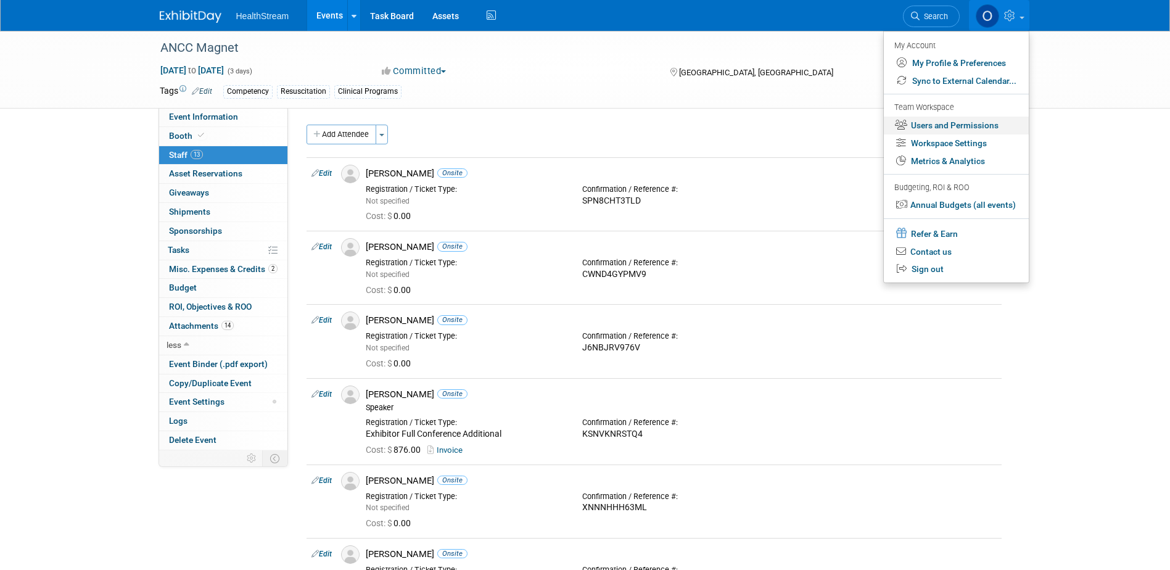
click at [958, 123] on link "Users and Permissions" at bounding box center [956, 126] width 145 height 18
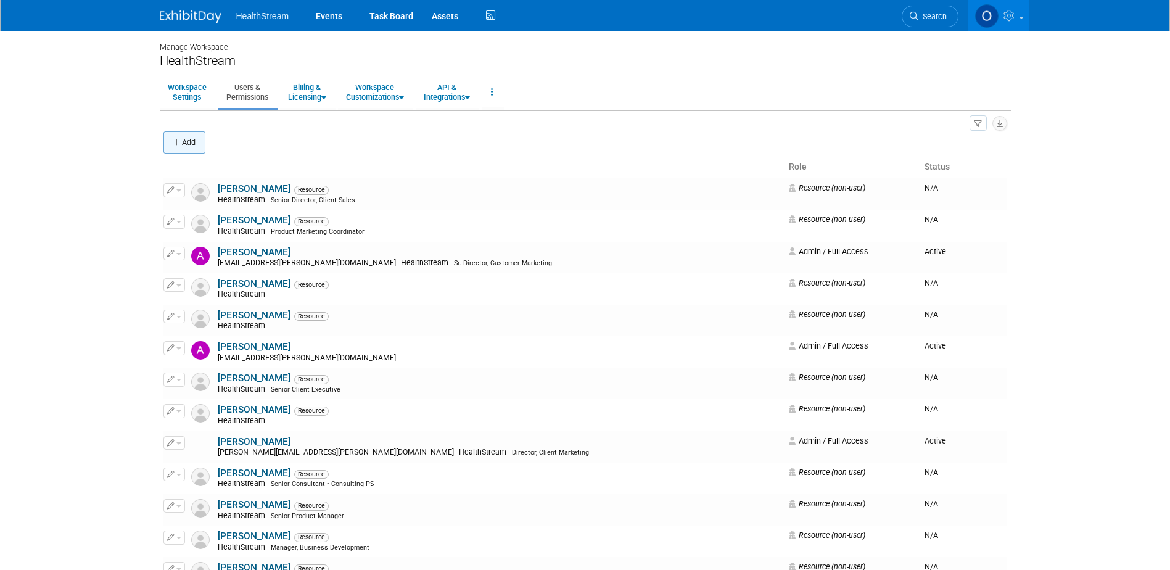
click at [187, 142] on button "Add" at bounding box center [184, 142] width 42 height 22
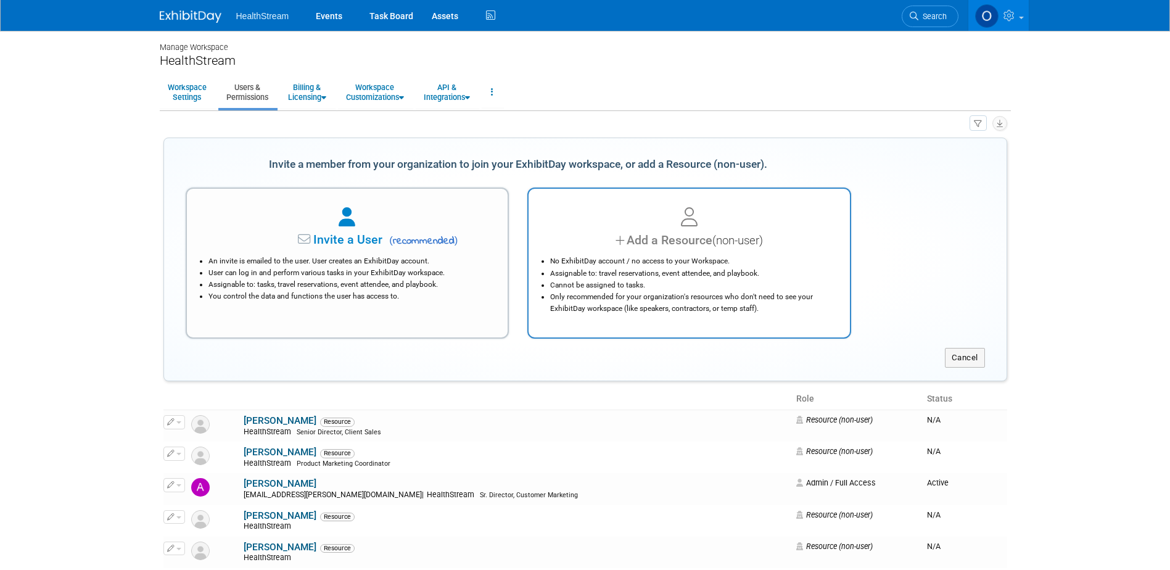
click at [661, 223] on div at bounding box center [689, 217] width 290 height 27
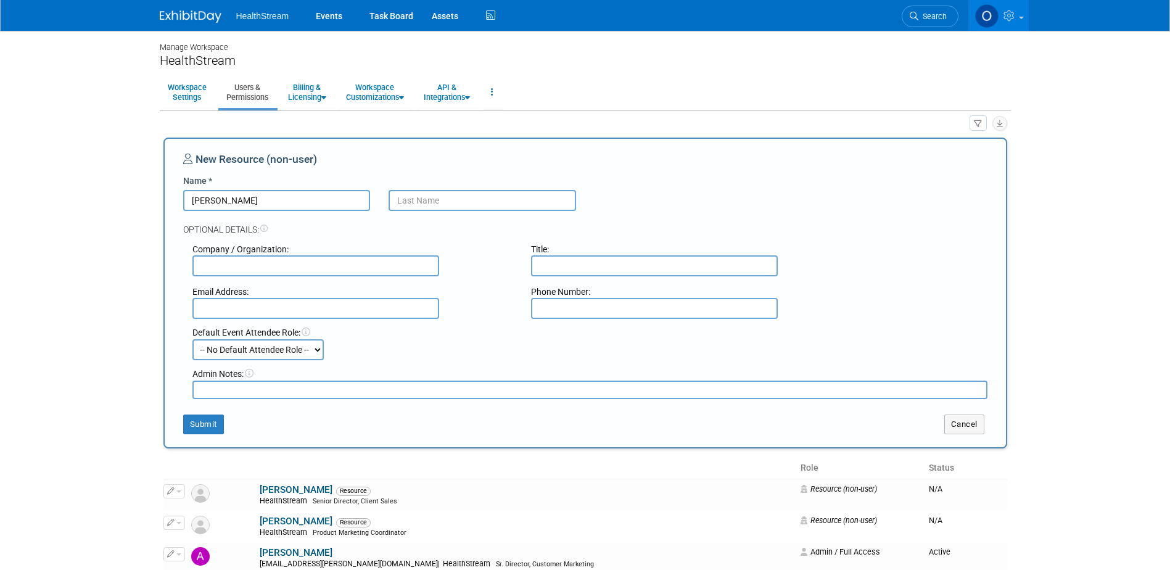
type input "Kelly"
type input "McCartin"
click at [210, 429] on button "Submit" at bounding box center [203, 424] width 41 height 20
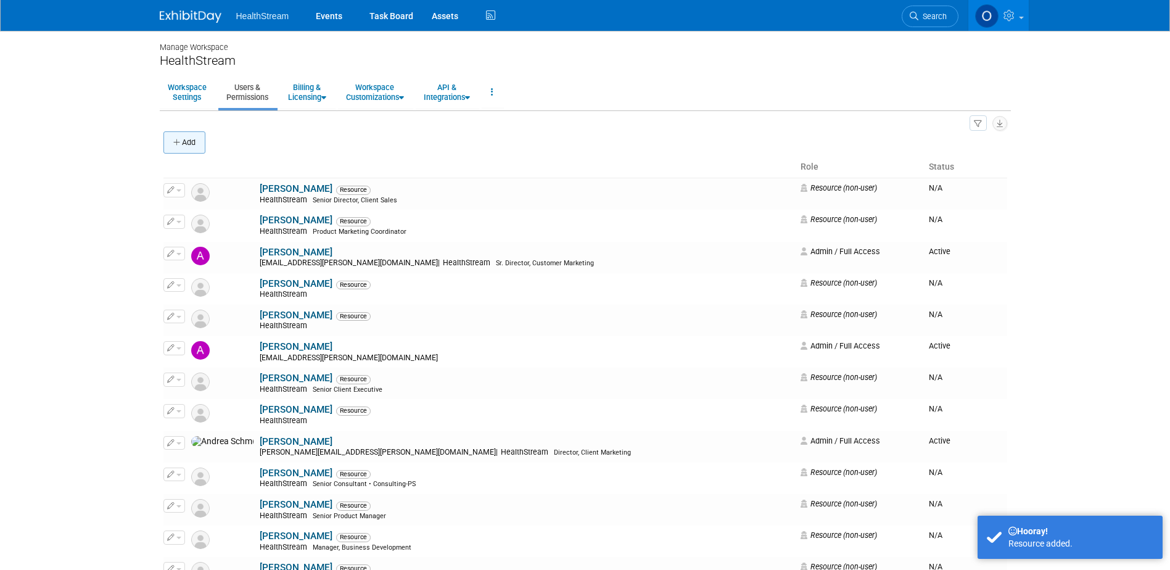
click at [168, 143] on button "Add" at bounding box center [184, 142] width 42 height 22
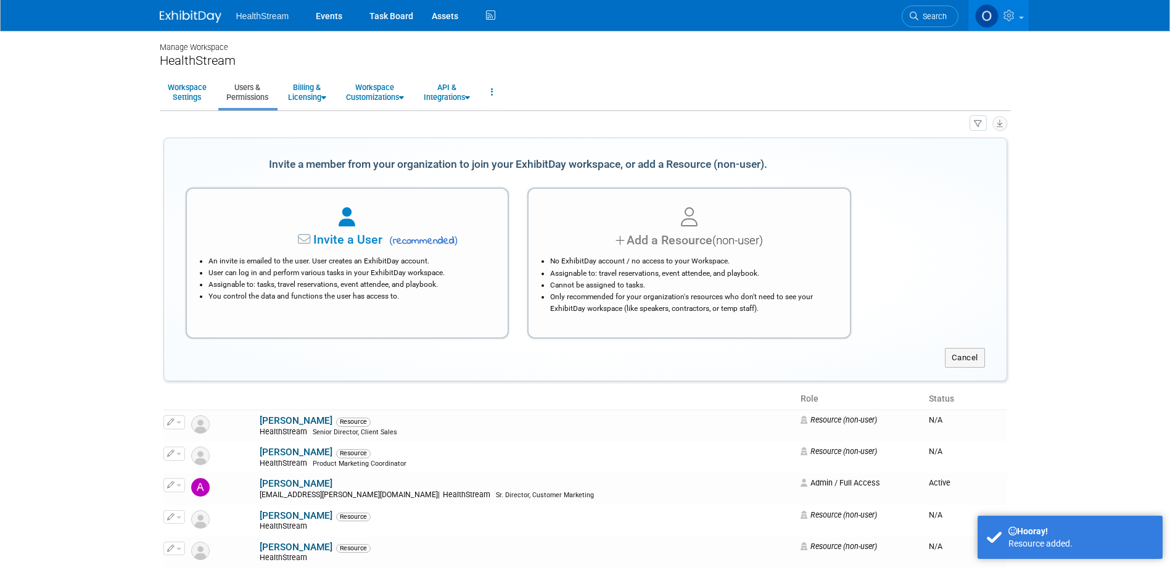
click at [617, 228] on div at bounding box center [689, 217] width 290 height 27
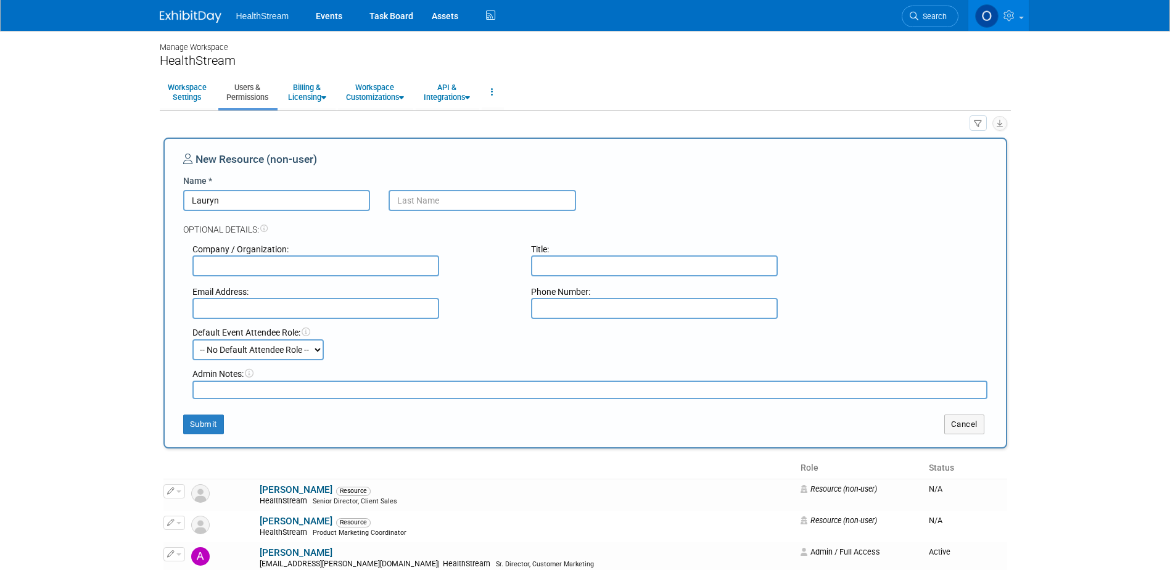
type input "Lauryn"
type input "Davis"
click at [208, 418] on button "Submit" at bounding box center [203, 424] width 41 height 20
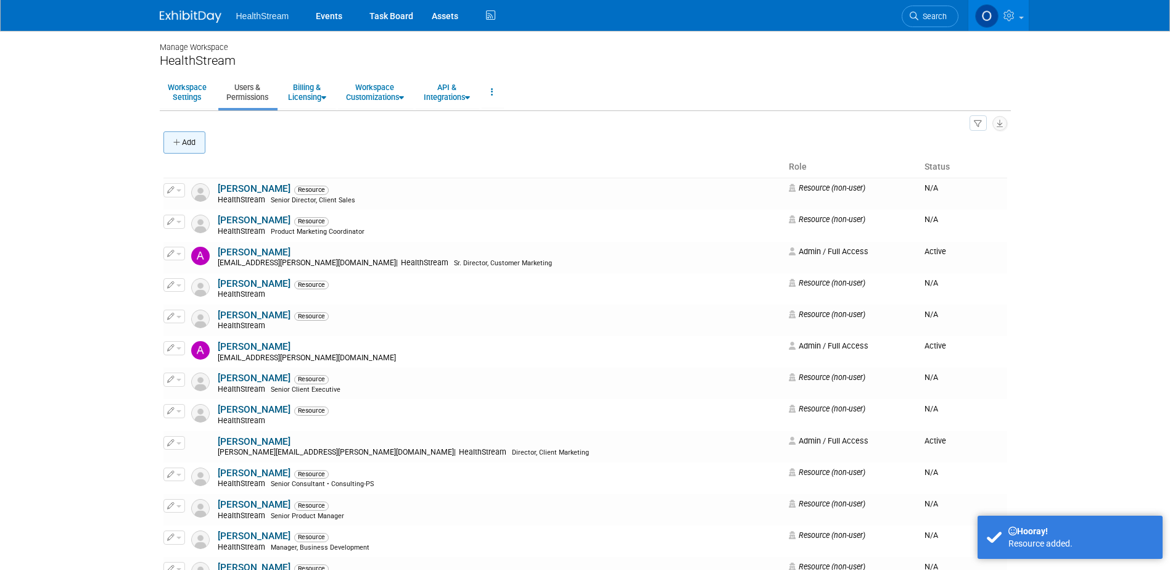
click at [199, 140] on button "Add" at bounding box center [184, 142] width 42 height 22
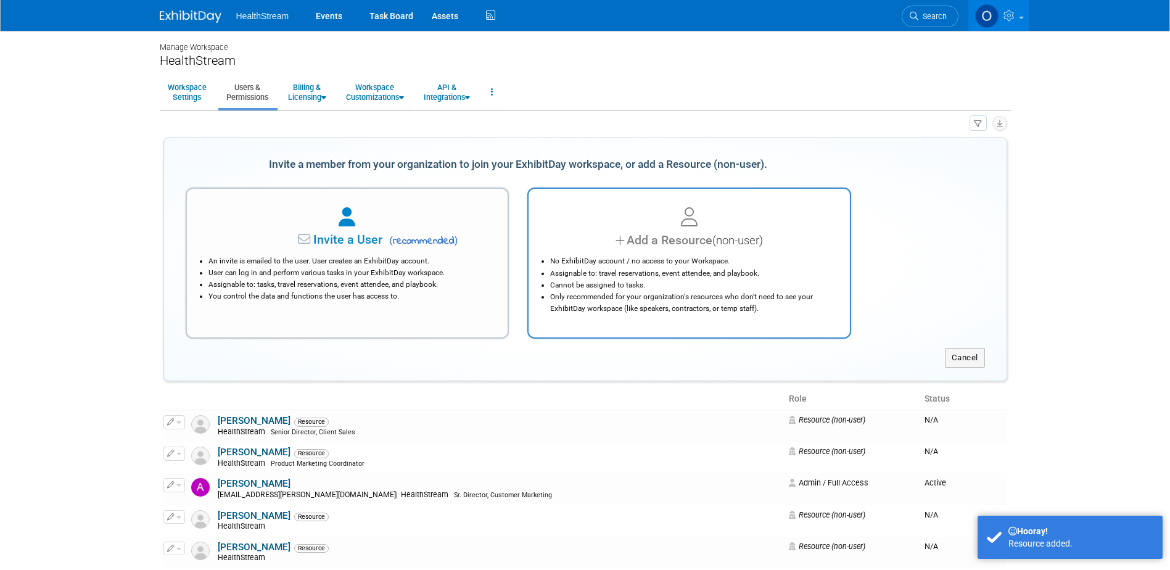
click at [684, 231] on div "Add a Resource (non-user)" at bounding box center [689, 240] width 290 height 18
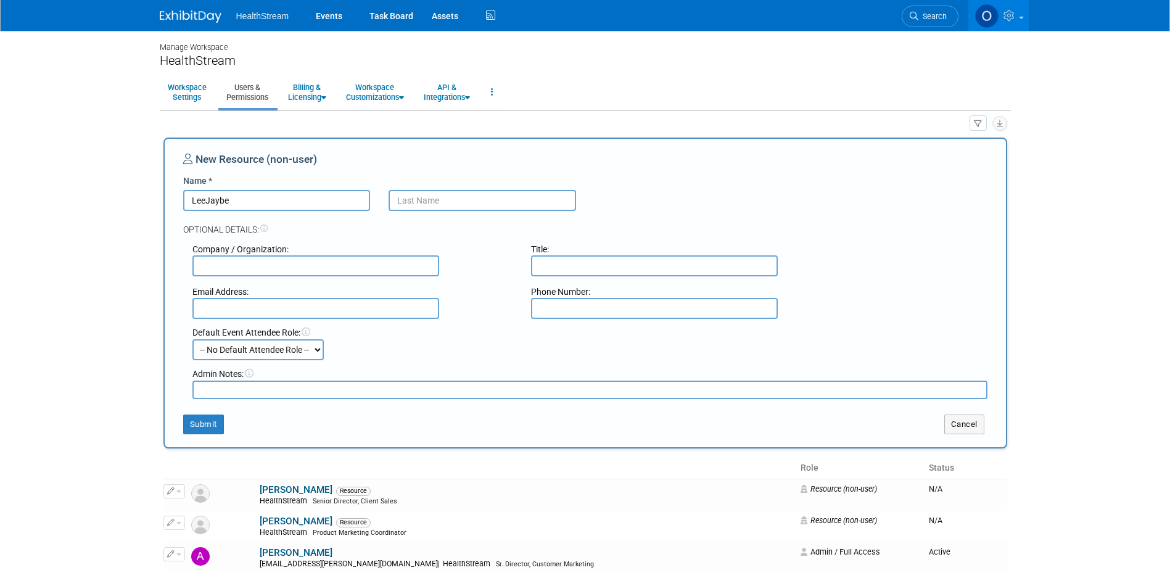
type input "LeeJaybe"
type input "Stone"
click at [243, 200] on input "LeeJaybe" at bounding box center [276, 200] width 187 height 21
type input "LeeJayne"
click at [201, 421] on button "Submit" at bounding box center [203, 424] width 41 height 20
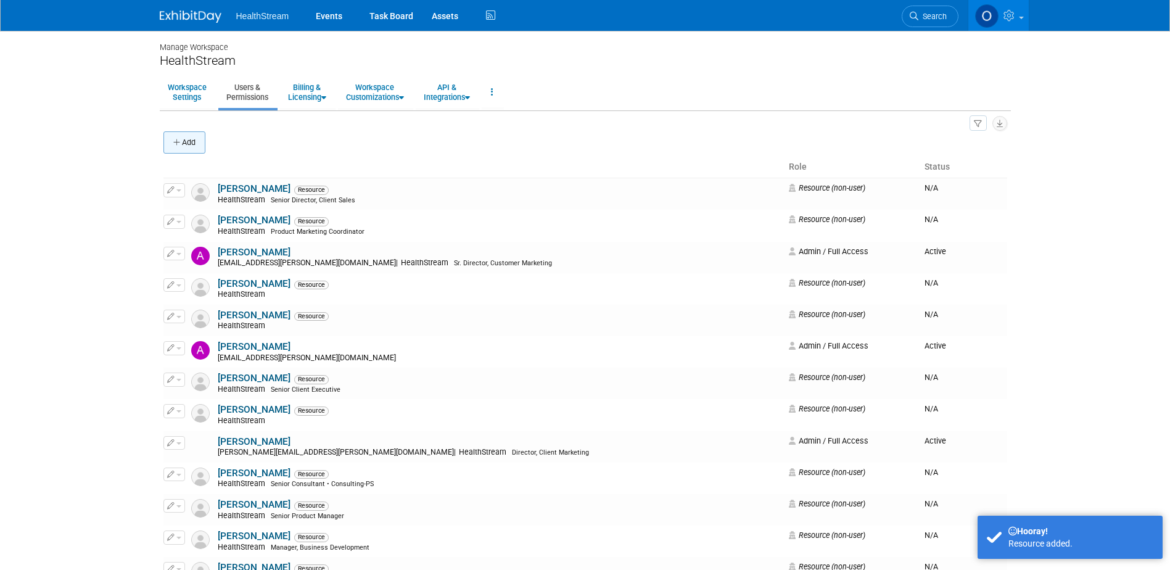
click at [183, 136] on button "Add" at bounding box center [184, 142] width 42 height 22
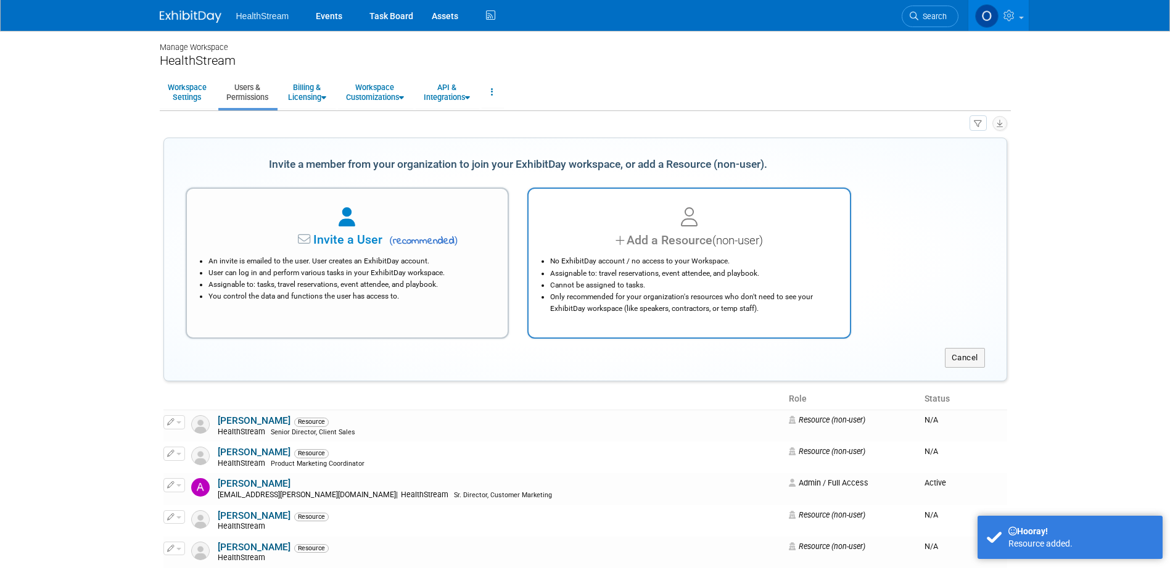
click at [732, 238] on span "(non-user)" at bounding box center [737, 241] width 51 height 14
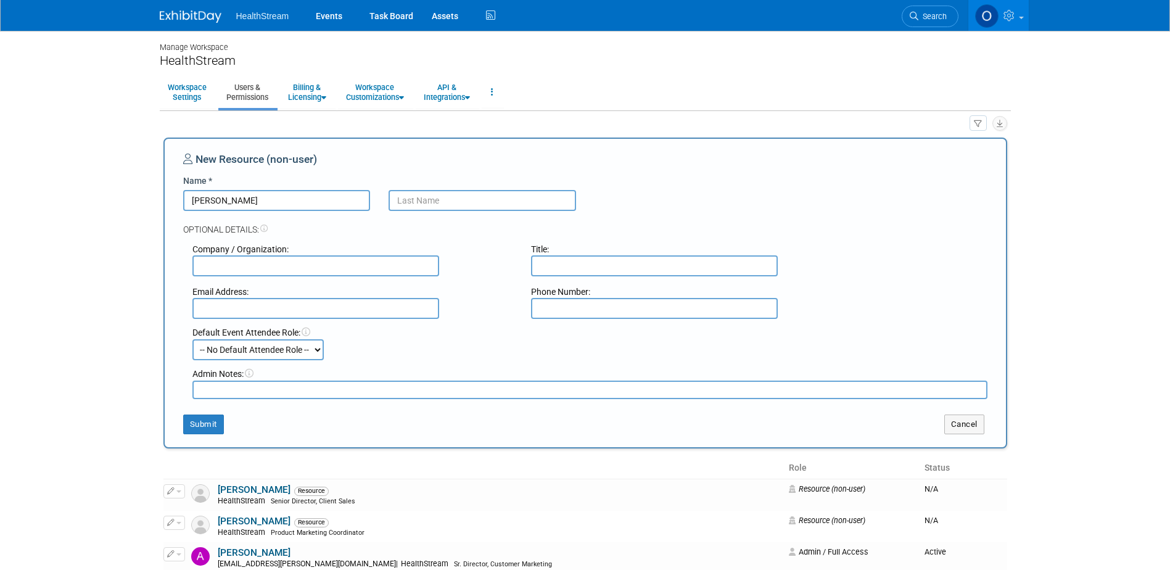
type input "Anna"
type input "S"
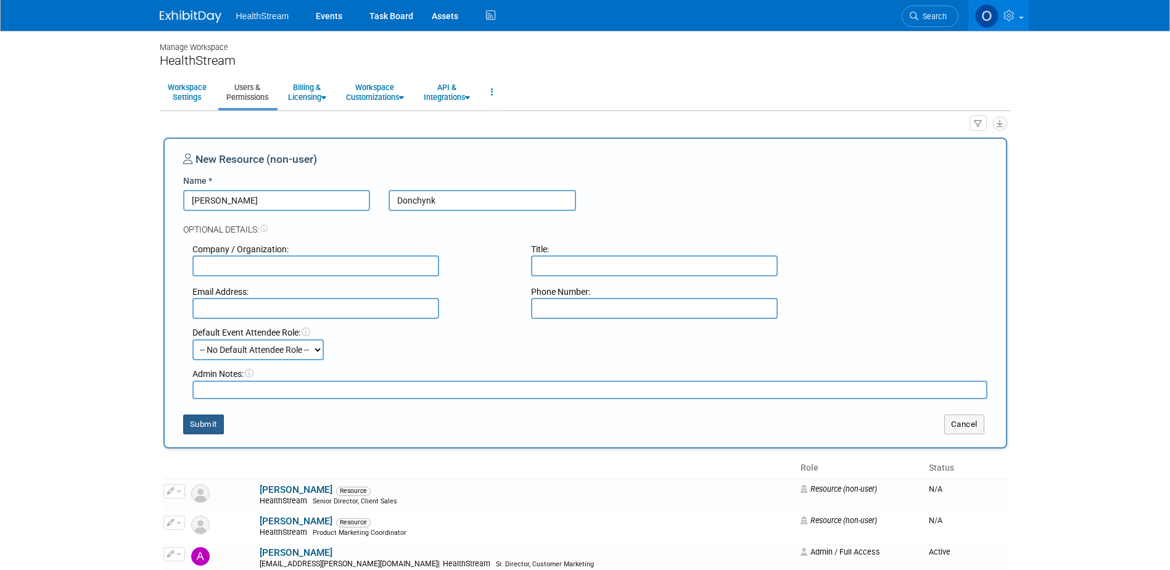
type input "Donchynk"
click at [198, 421] on button "Submit" at bounding box center [203, 424] width 41 height 20
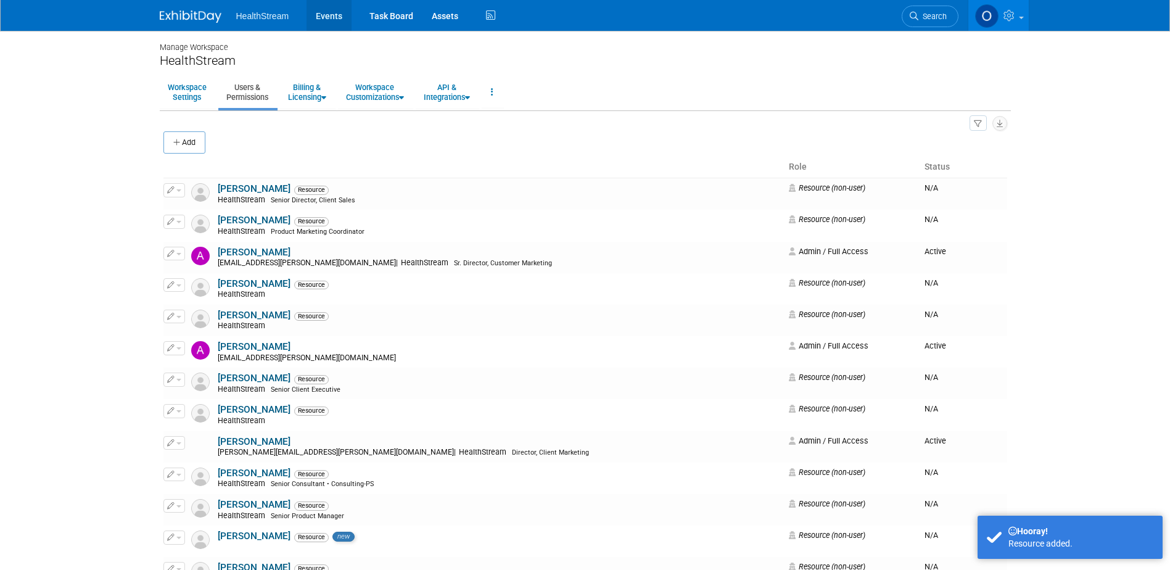
click at [339, 15] on link "Events" at bounding box center [328, 15] width 45 height 31
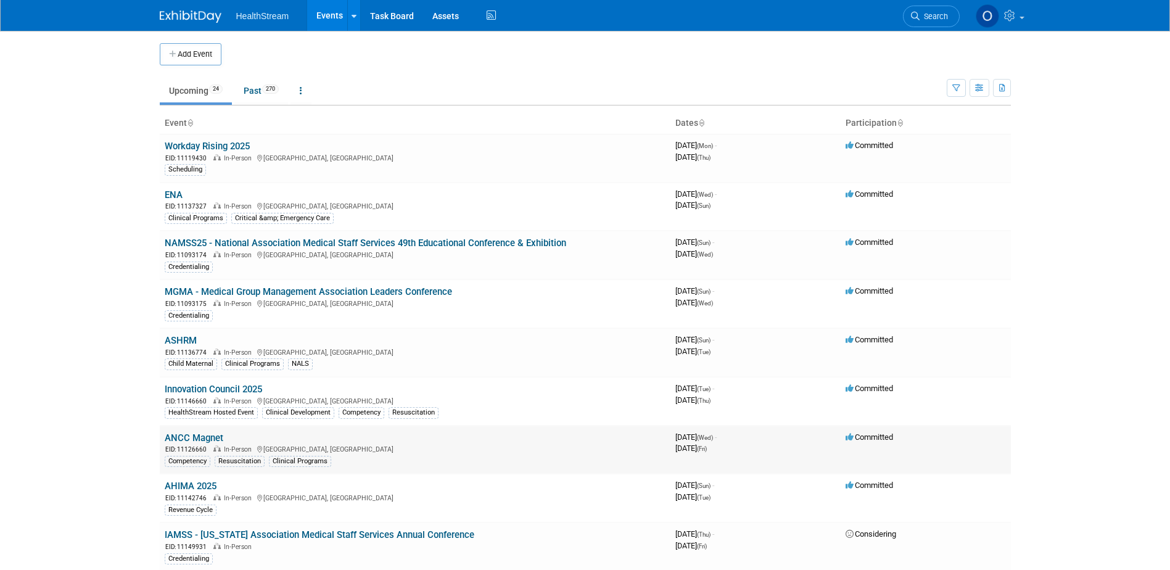
click at [205, 434] on link "ANCC Magnet" at bounding box center [194, 437] width 59 height 11
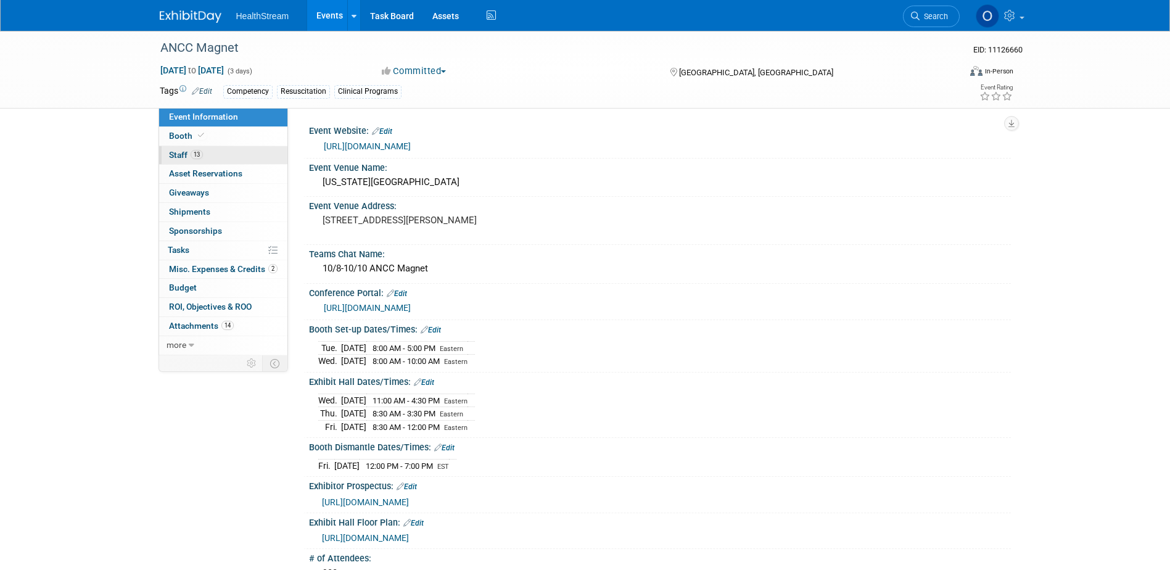
click at [205, 153] on link "13 Staff 13" at bounding box center [223, 155] width 128 height 18
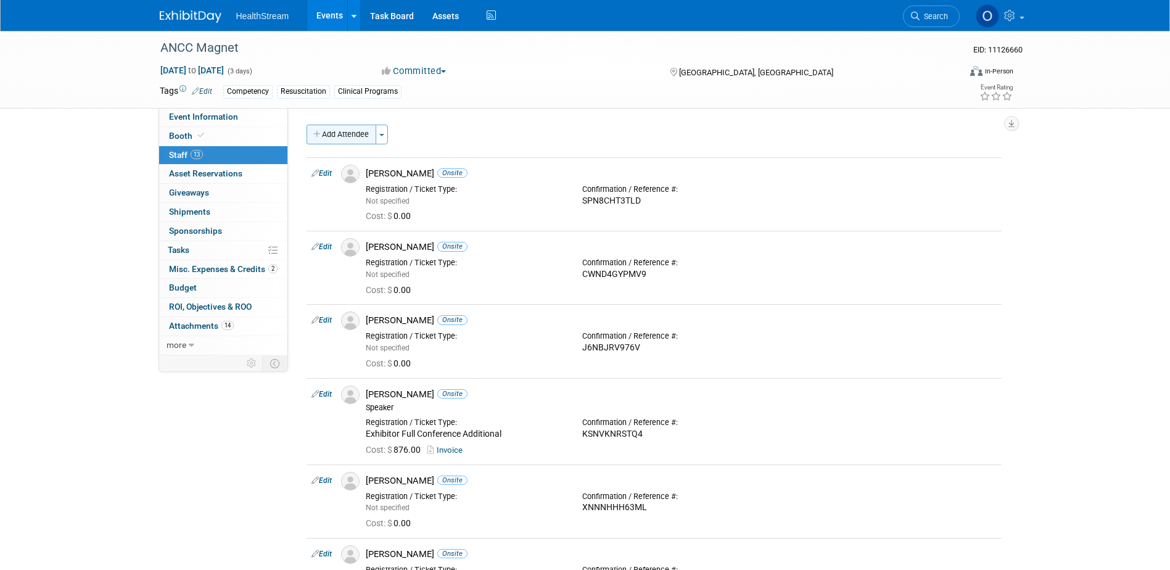
click at [352, 128] on button "Add Attendee" at bounding box center [341, 135] width 70 height 20
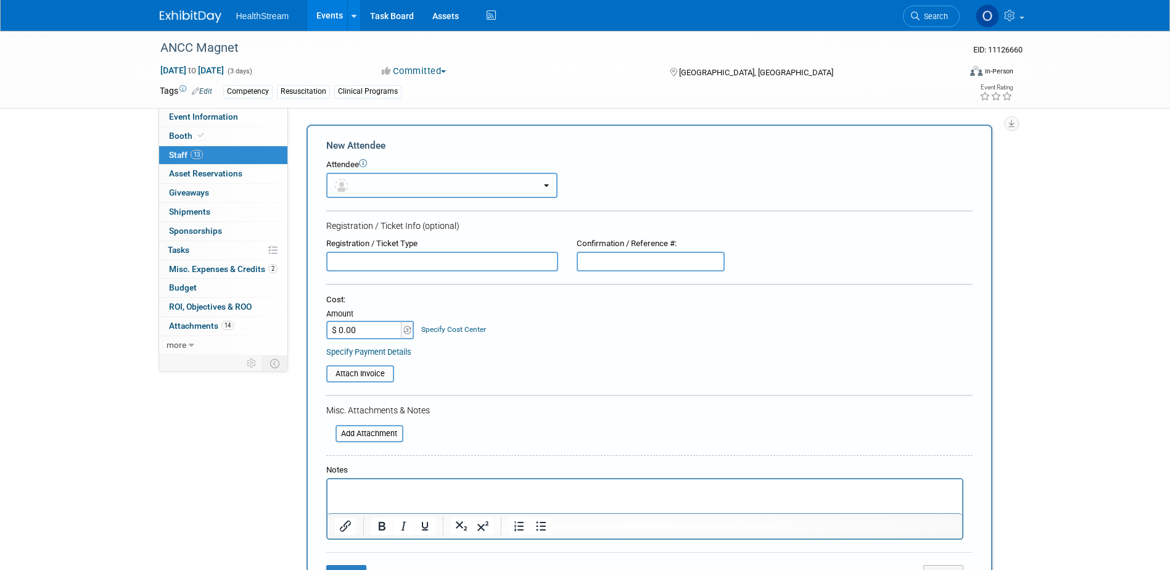
click at [447, 173] on button "button" at bounding box center [441, 185] width 231 height 25
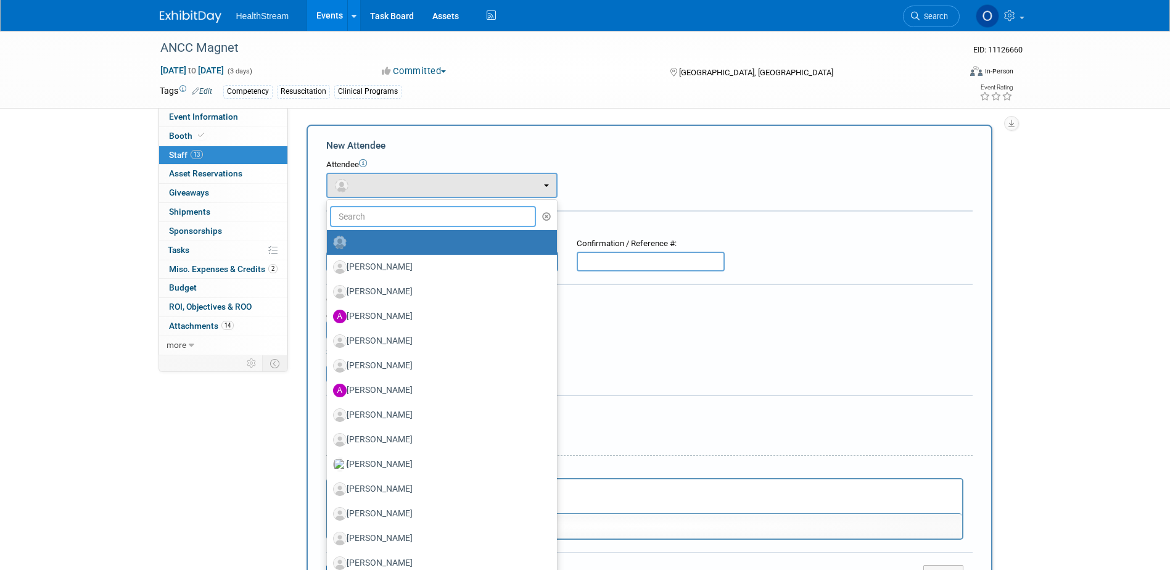
click at [443, 218] on input "text" at bounding box center [433, 216] width 207 height 21
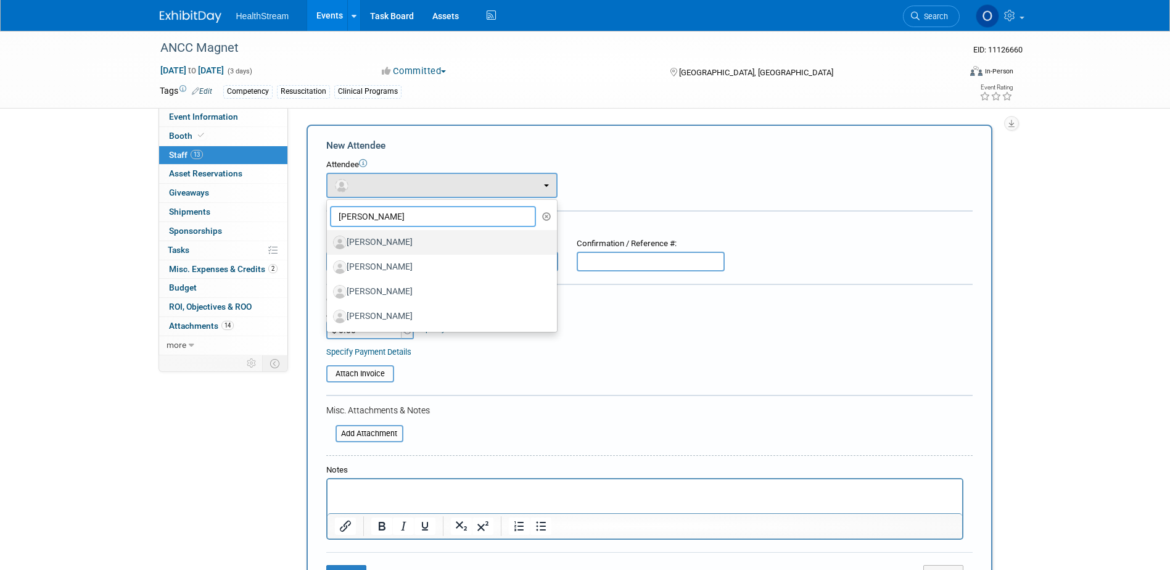
type input "anna"
click at [433, 241] on label "Anna Donchynk" at bounding box center [439, 242] width 212 height 20
click at [329, 241] on input "Anna Donchynk" at bounding box center [325, 241] width 8 height 8
select select "d6d5ef88-88d1-4c45-a3d5-c645f385f71b"
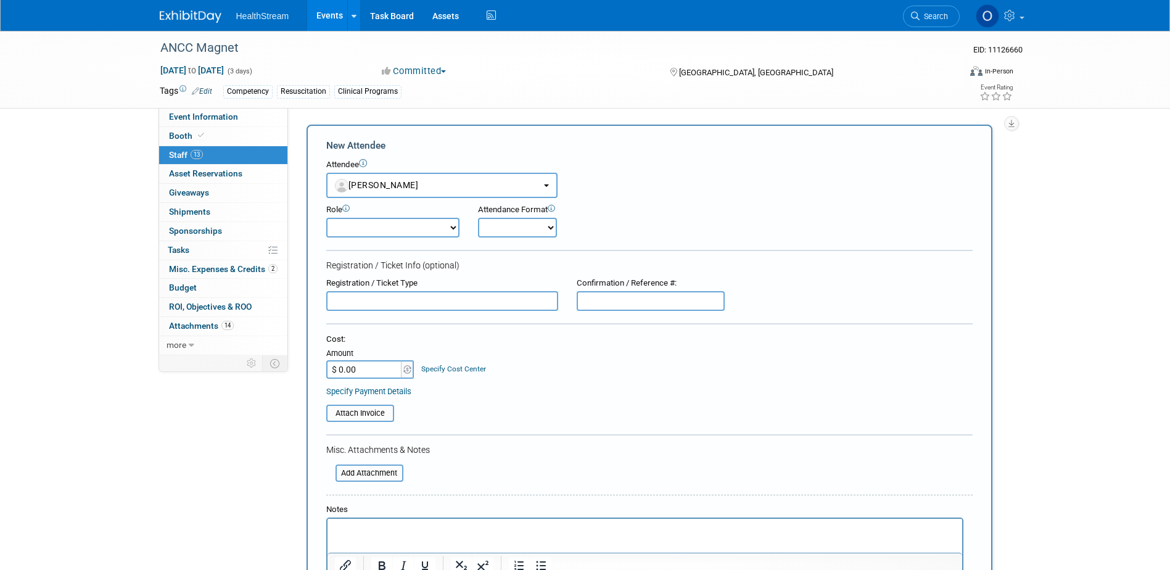
click at [421, 230] on select "Demonstrator Host Planner Presenter Sales Representative Set-up/Dismantle Crew …" at bounding box center [392, 228] width 133 height 20
click at [672, 234] on div "Role Demonstrator Host Planner Presenter Sales Representative" at bounding box center [649, 217] width 665 height 39
click at [532, 228] on select "Onsite Remote" at bounding box center [517, 228] width 79 height 20
select select "1"
click at [478, 218] on select "Onsite Remote" at bounding box center [517, 228] width 79 height 20
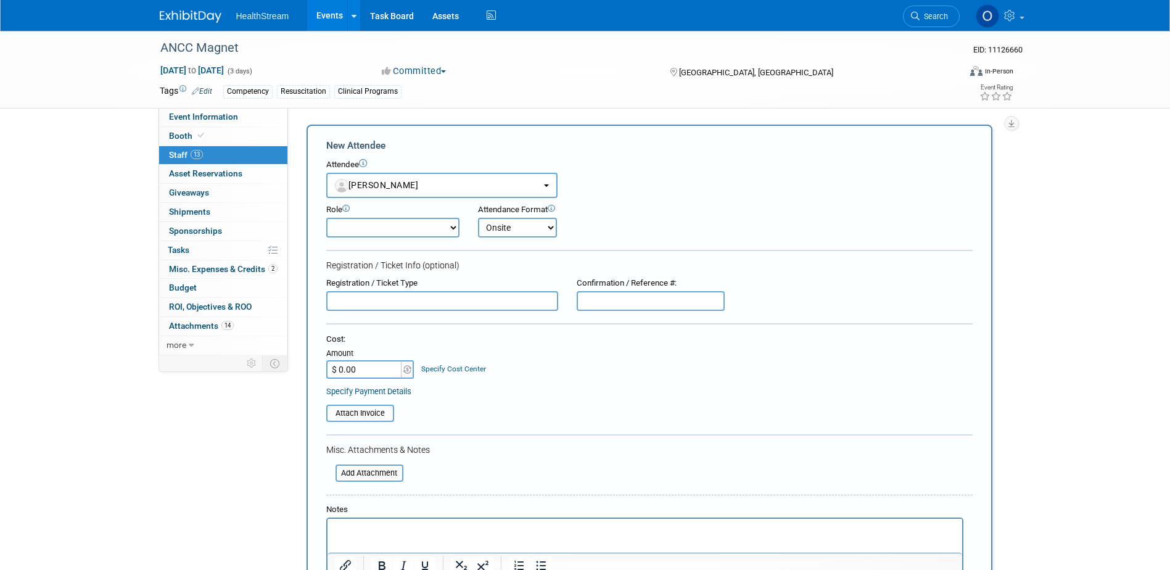
click at [438, 303] on input "text" at bounding box center [442, 301] width 232 height 20
click at [618, 309] on input "text" at bounding box center [651, 301] width 148 height 20
paste input "73N227G89WK"
type input "73N227G89WK"
click at [475, 300] on input "text" at bounding box center [442, 301] width 232 height 20
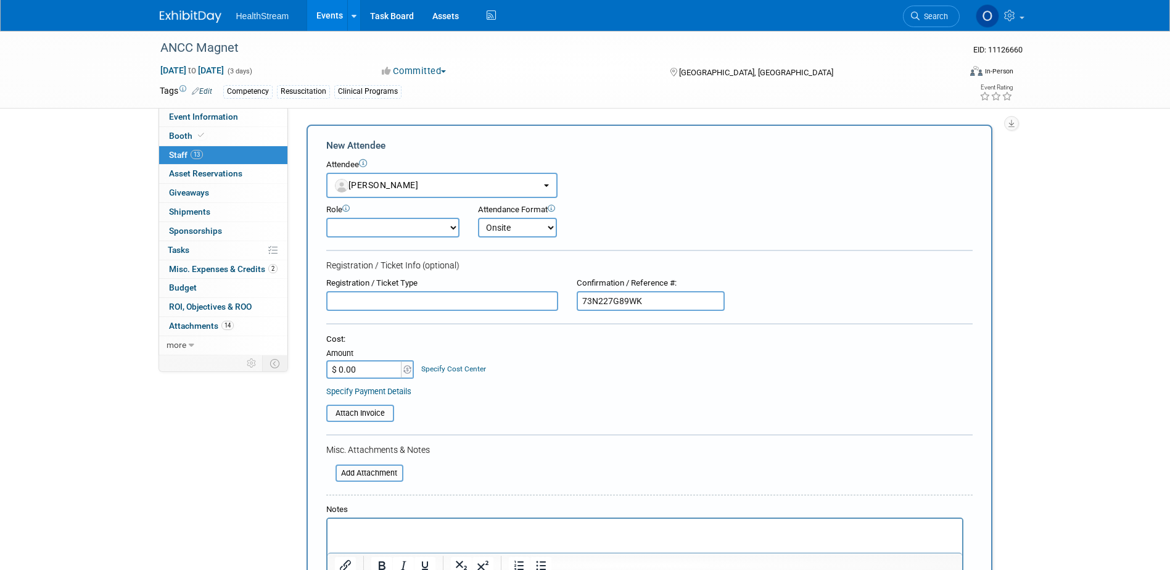
click at [396, 303] on input "text" at bounding box center [442, 301] width 232 height 20
paste input "Exhibitor Badge Allotment"
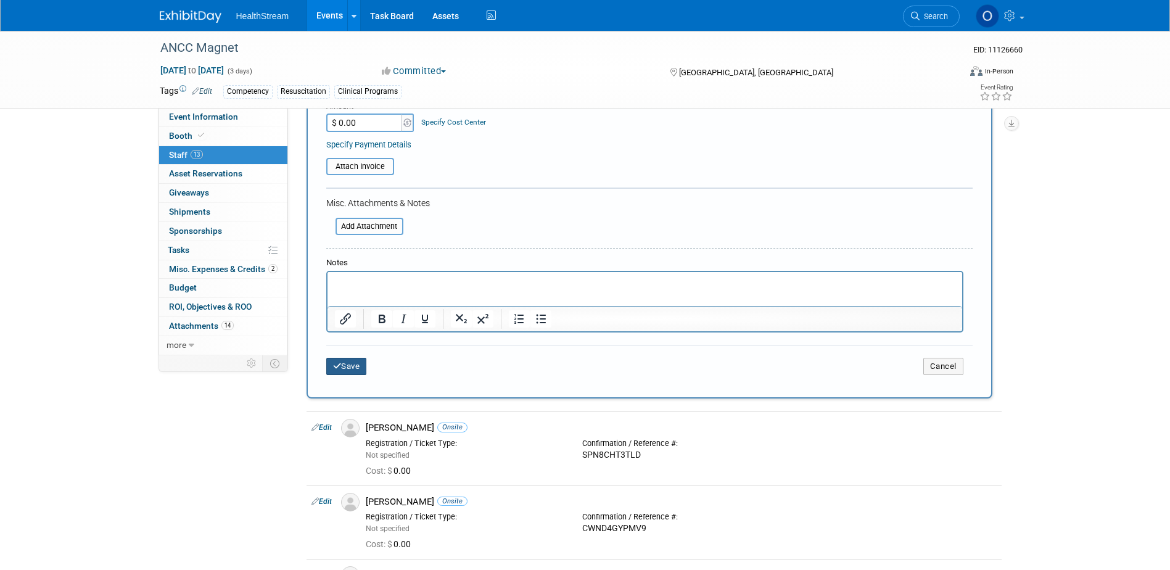
type input "Exhibitor Badge Allotment"
click at [358, 368] on button "Save" at bounding box center [346, 366] width 41 height 17
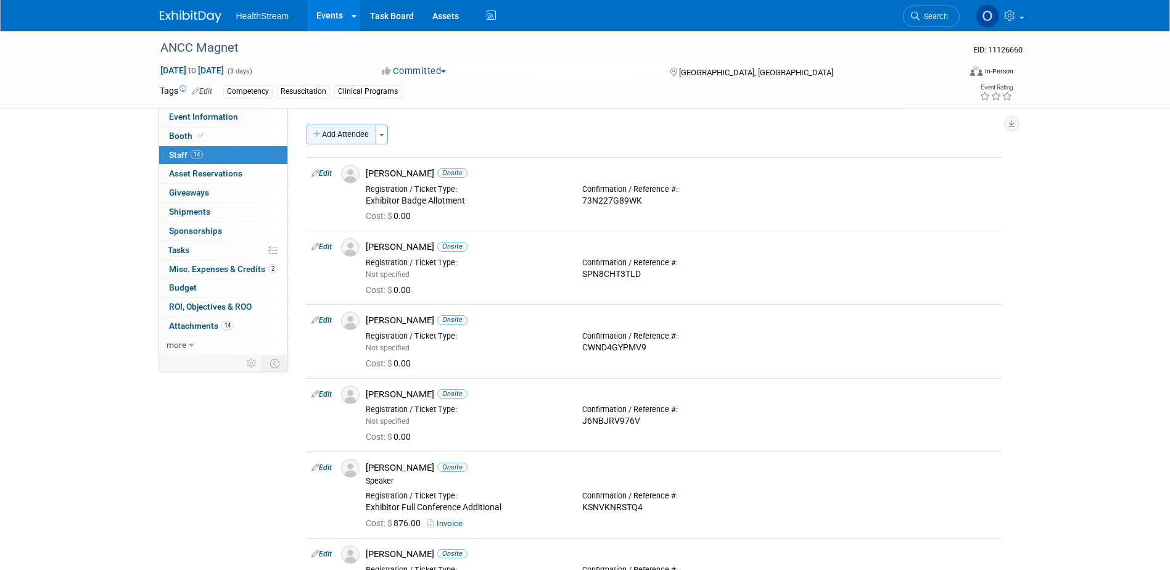
click at [353, 134] on button "Add Attendee" at bounding box center [341, 135] width 70 height 20
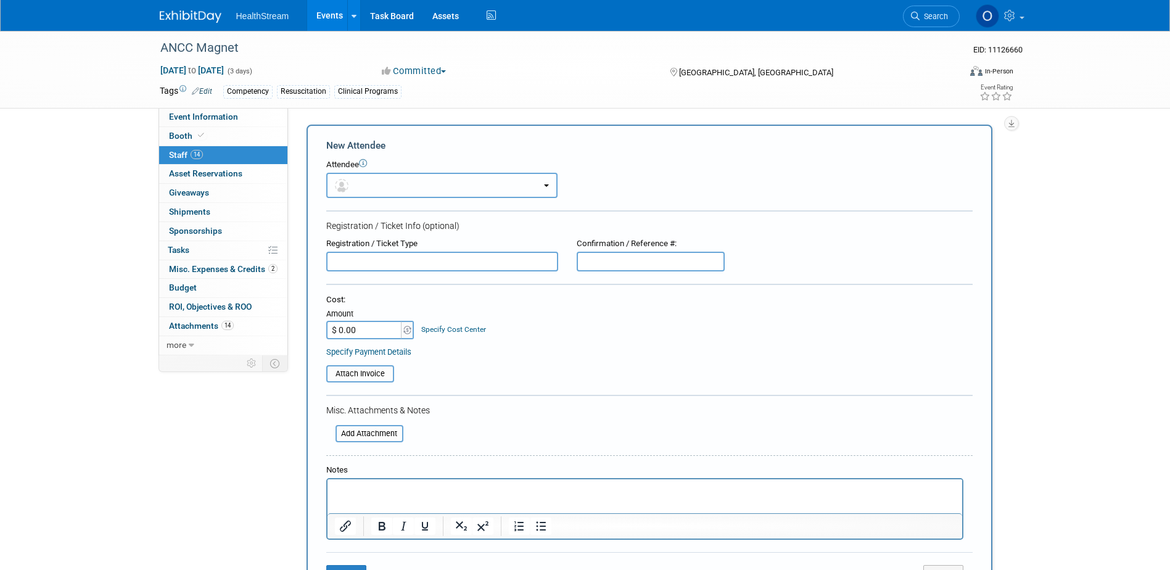
click at [435, 187] on button "button" at bounding box center [441, 185] width 231 height 25
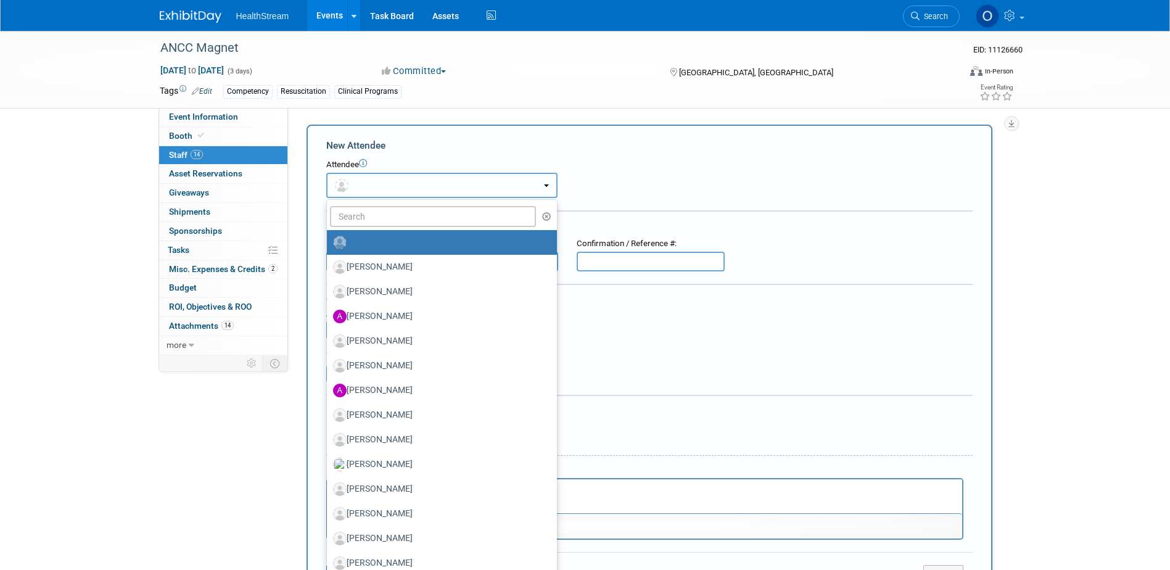
click at [435, 187] on button "button" at bounding box center [441, 185] width 231 height 25
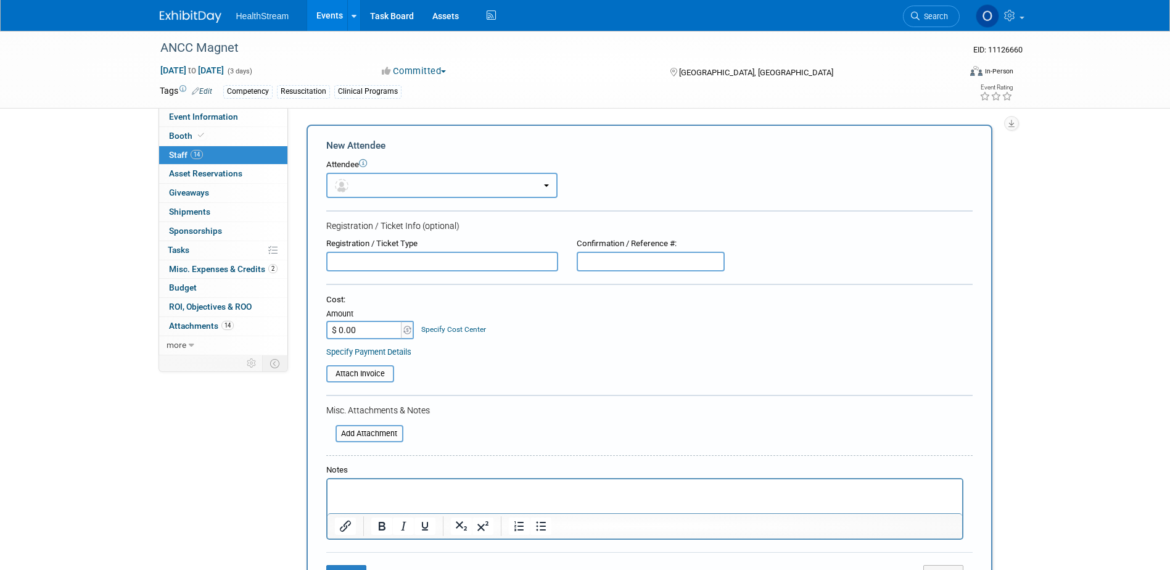
click at [435, 187] on button "button" at bounding box center [441, 185] width 231 height 25
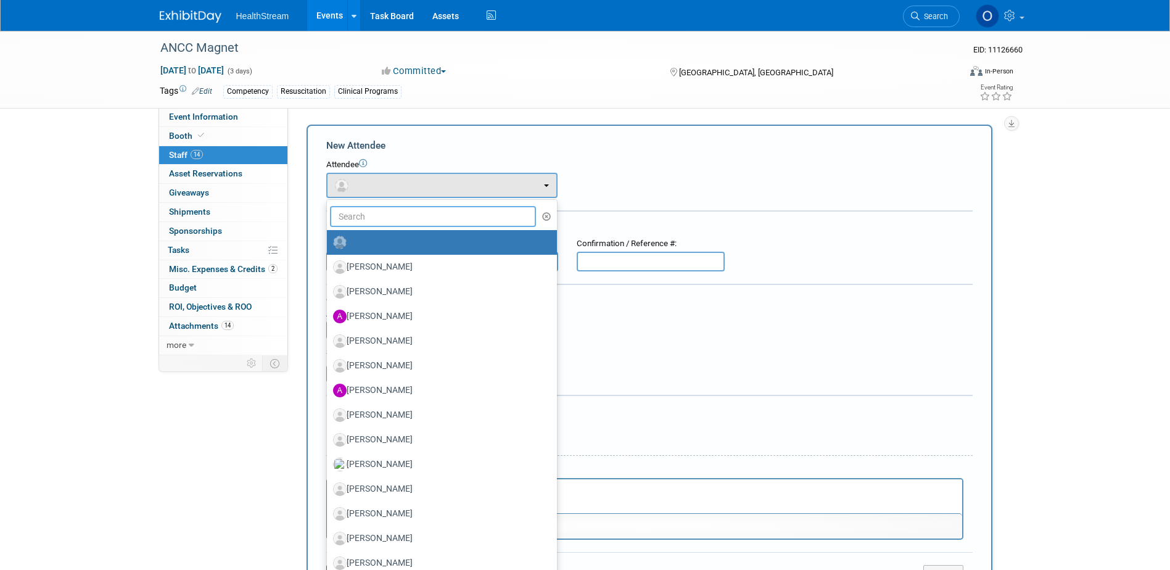
click at [435, 215] on input "text" at bounding box center [433, 216] width 207 height 21
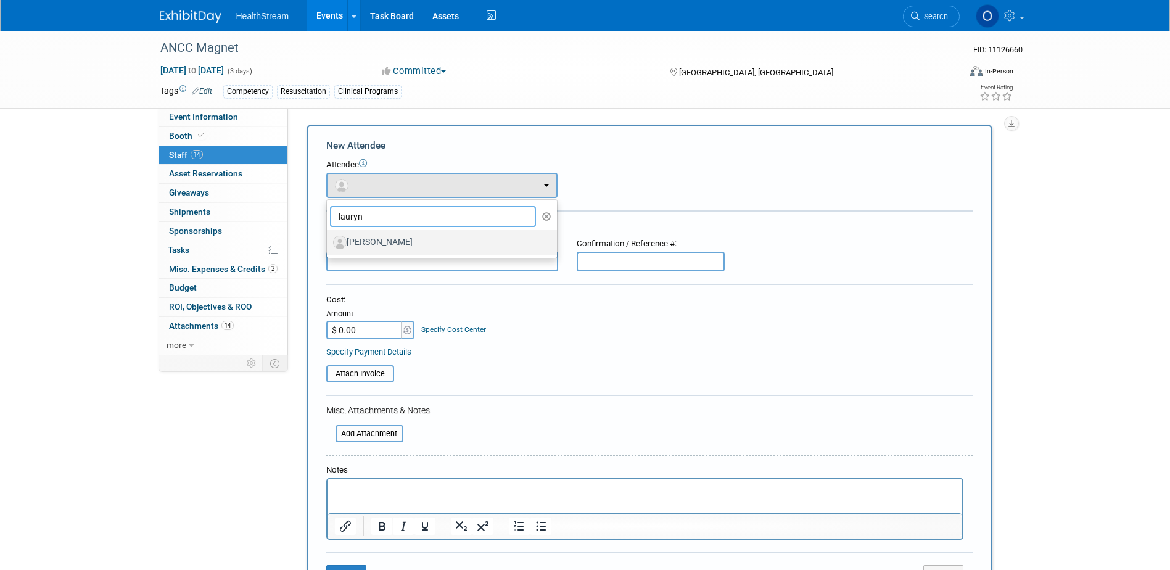
type input "lauryn"
click at [414, 240] on label "Lauryn Davis" at bounding box center [439, 242] width 212 height 20
click at [329, 240] on input "Lauryn Davis" at bounding box center [325, 241] width 8 height 8
select select "04176abd-d24e-43de-a7ed-e110e384e6e5"
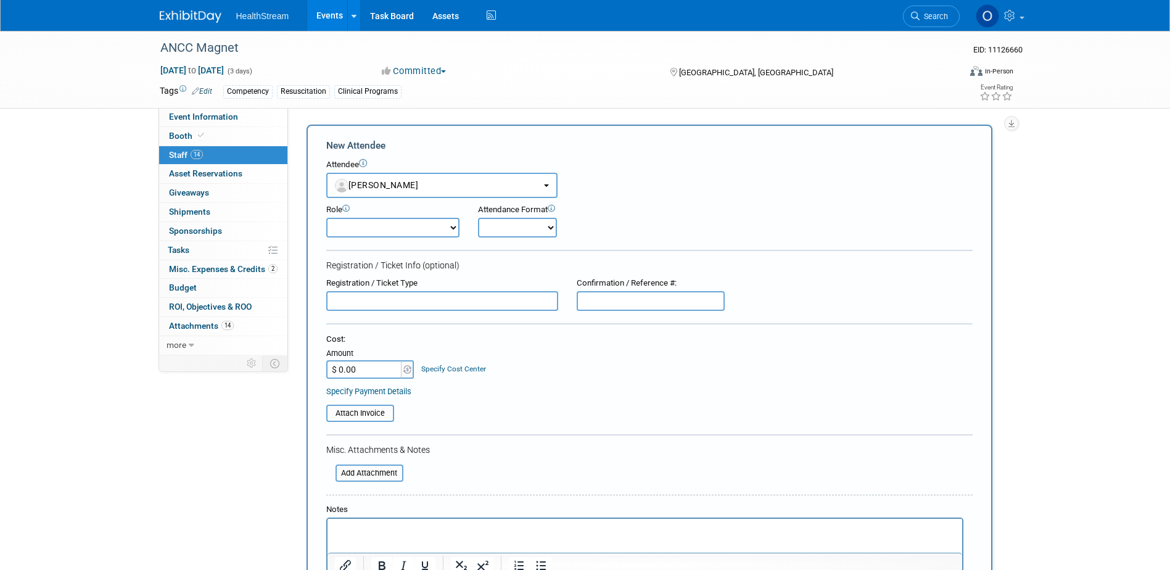
click at [438, 224] on select "Demonstrator Host Planner Presenter Sales Representative Set-up/Dismantle Crew …" at bounding box center [392, 228] width 133 height 20
click at [496, 221] on select "Onsite Remote" at bounding box center [517, 228] width 79 height 20
select select "1"
click at [478, 218] on select "Onsite Remote" at bounding box center [517, 228] width 79 height 20
click at [629, 304] on input "text" at bounding box center [651, 301] width 148 height 20
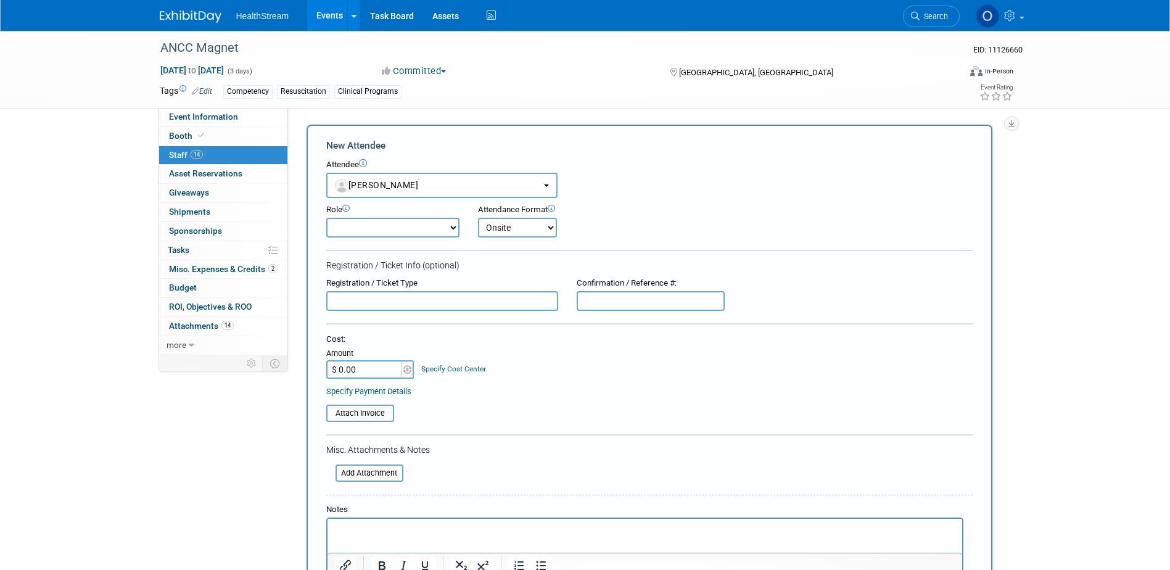
paste input "GYNNNLTTPG4"
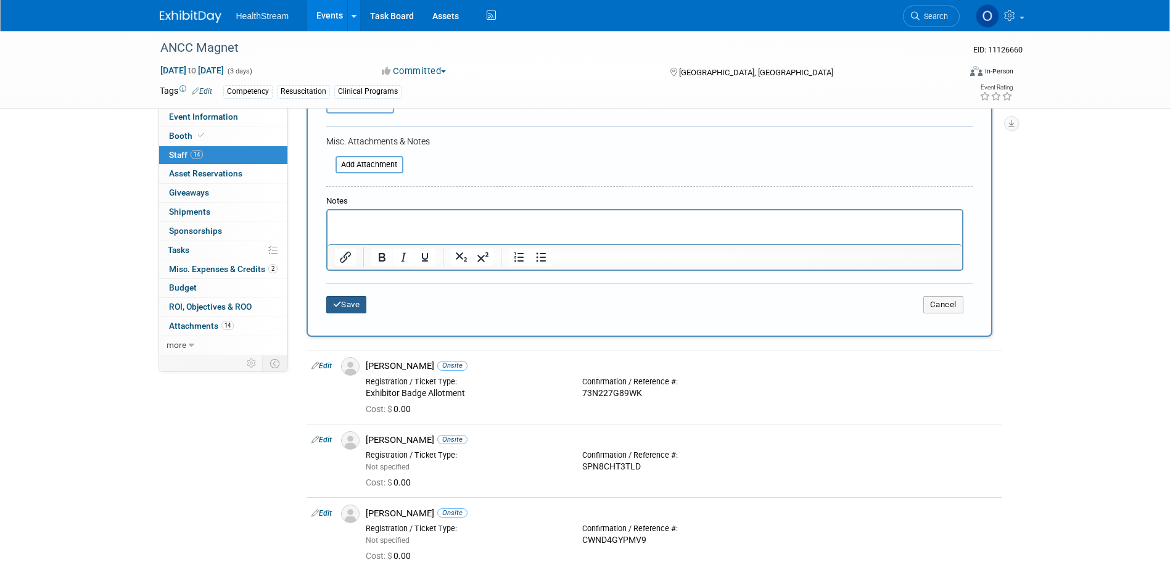
type input "GYNNNLTTPG4"
click at [352, 306] on button "Save" at bounding box center [346, 304] width 41 height 17
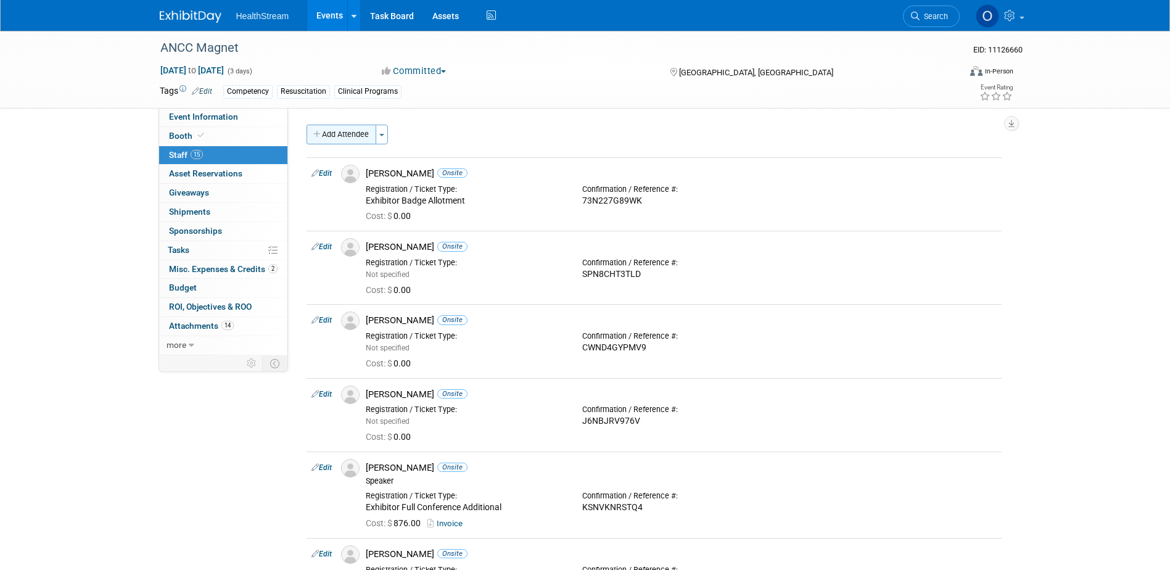
click at [352, 135] on button "Add Attendee" at bounding box center [341, 135] width 70 height 20
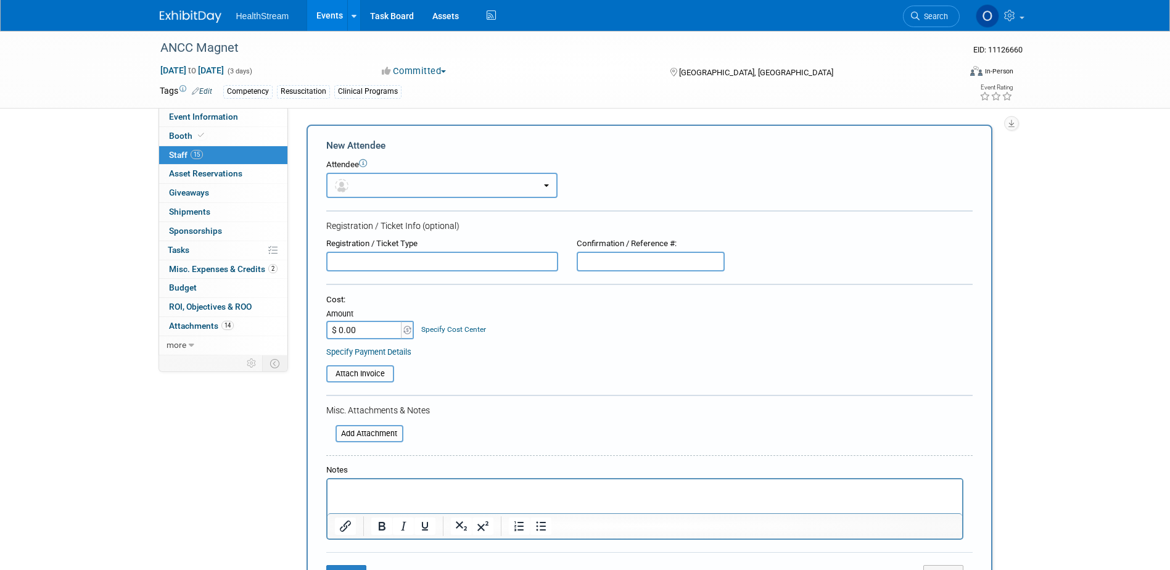
click at [511, 182] on button "button" at bounding box center [441, 185] width 231 height 25
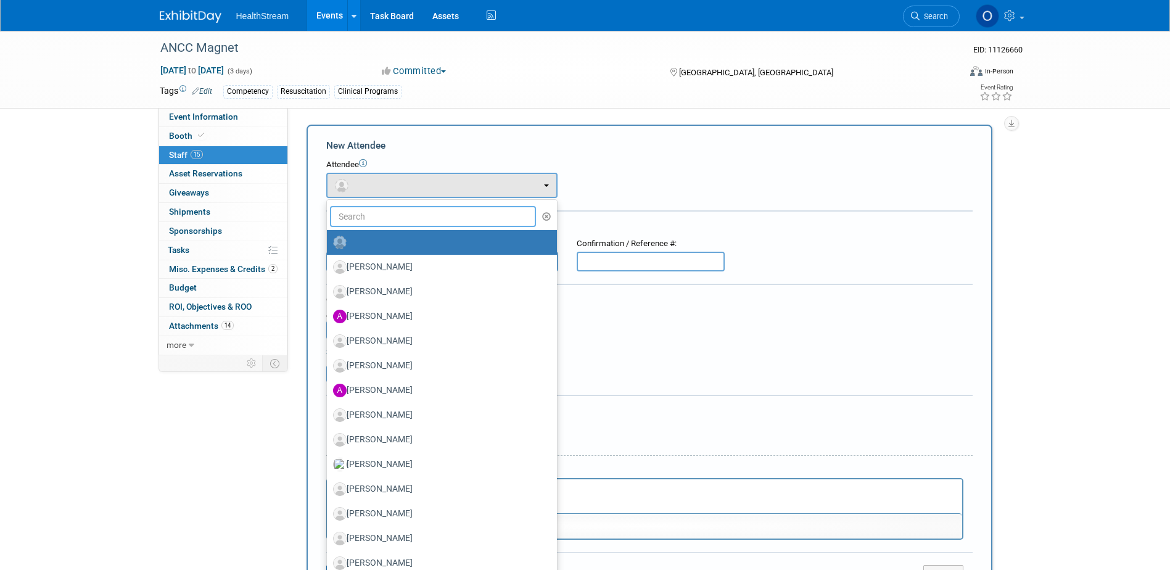
click at [463, 224] on input "text" at bounding box center [433, 216] width 207 height 21
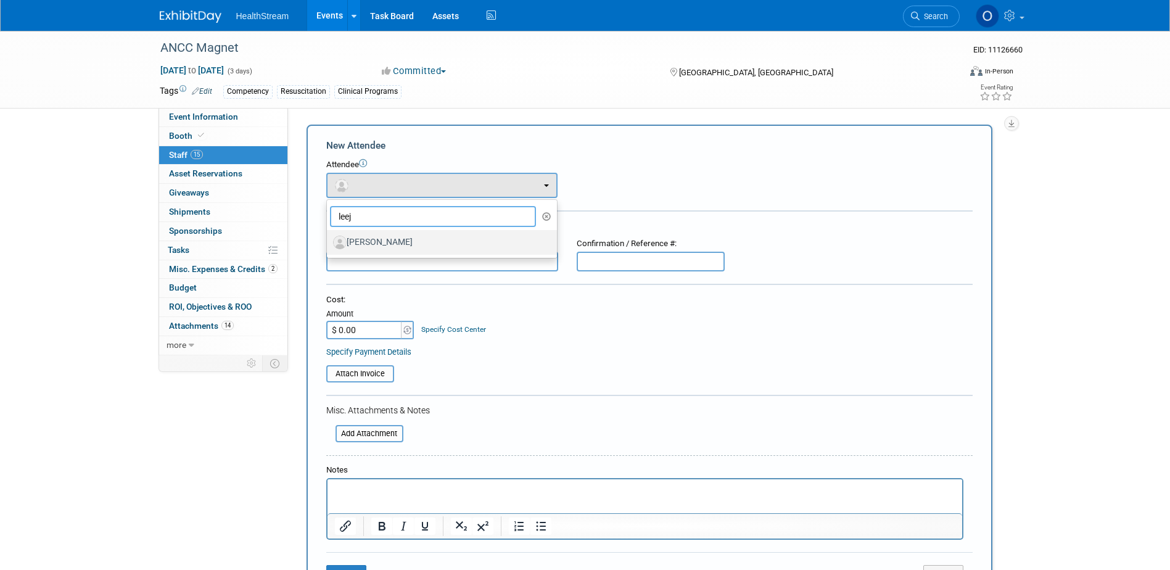
type input "leej"
click at [417, 237] on label "LeeJayne Stone" at bounding box center [439, 242] width 212 height 20
click at [329, 237] on input "LeeJayne Stone" at bounding box center [325, 241] width 8 height 8
select select "3fbaf65e-c3bd-41c1-95d4-3535e416a8cb"
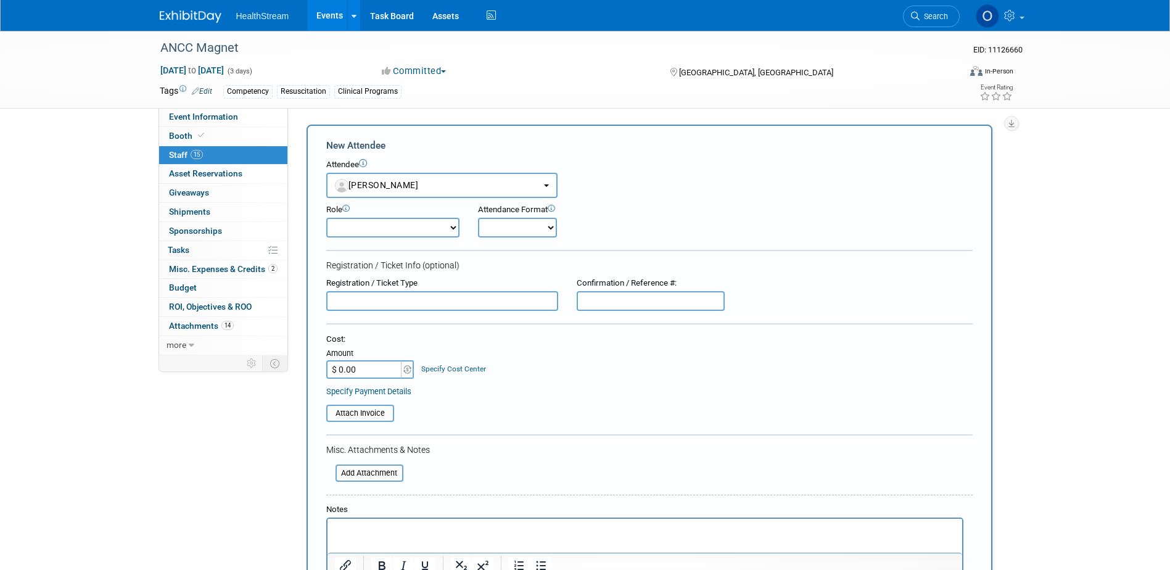
click at [516, 226] on select "Onsite Remote" at bounding box center [517, 228] width 79 height 20
select select "1"
click at [478, 218] on select "Onsite Remote" at bounding box center [517, 228] width 79 height 20
click at [623, 297] on input "text" at bounding box center [651, 301] width 148 height 20
paste input "2CN2WNVSG5S"
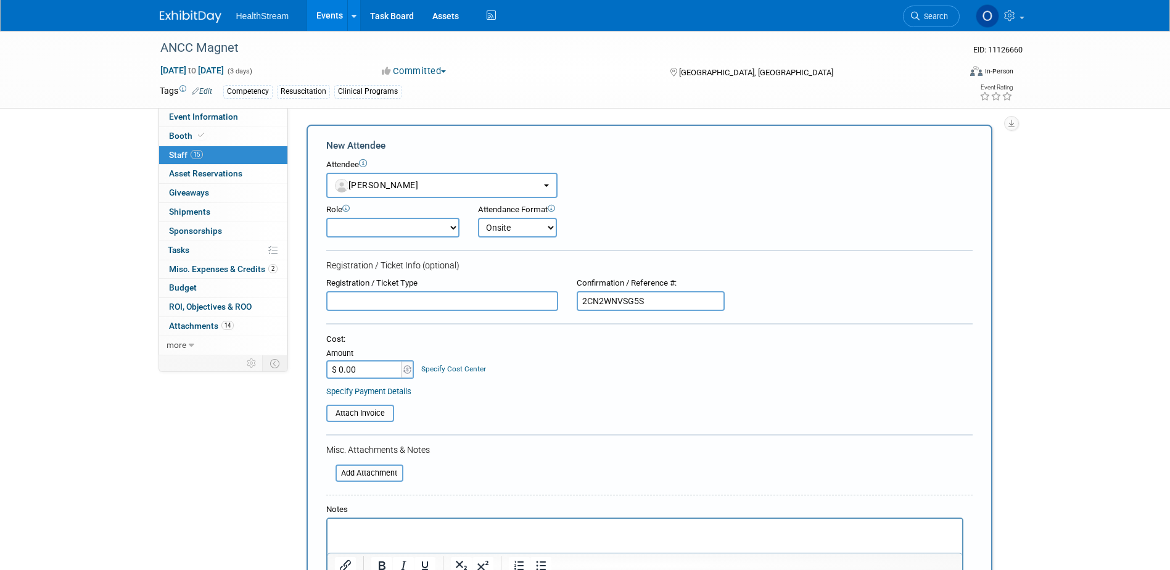
scroll to position [308, 0]
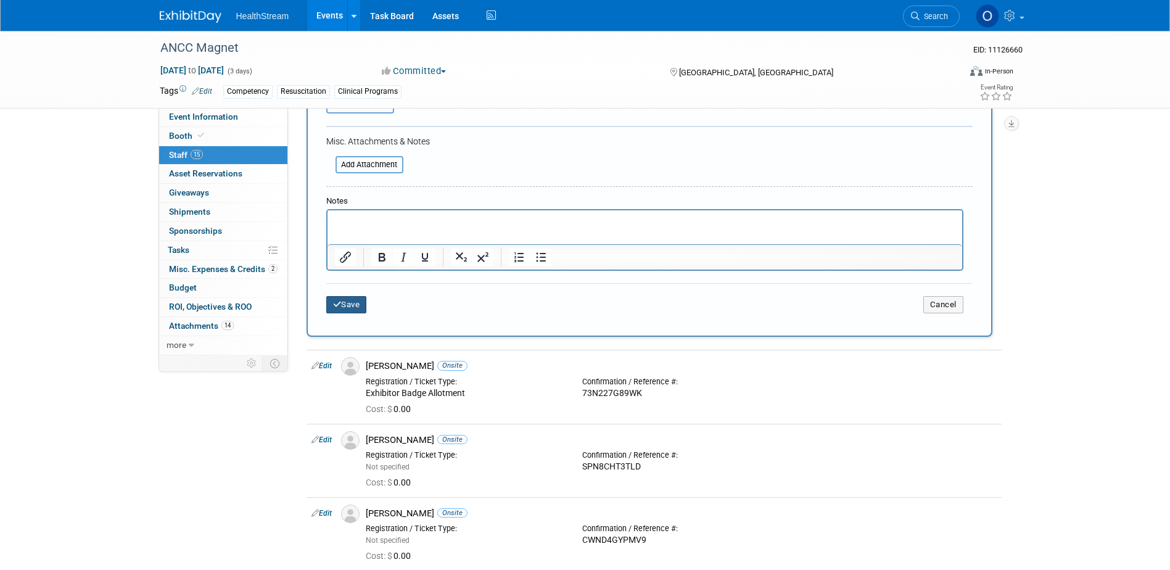
type input "2CN2WNVSG5S"
click at [350, 311] on button "Save" at bounding box center [346, 304] width 41 height 17
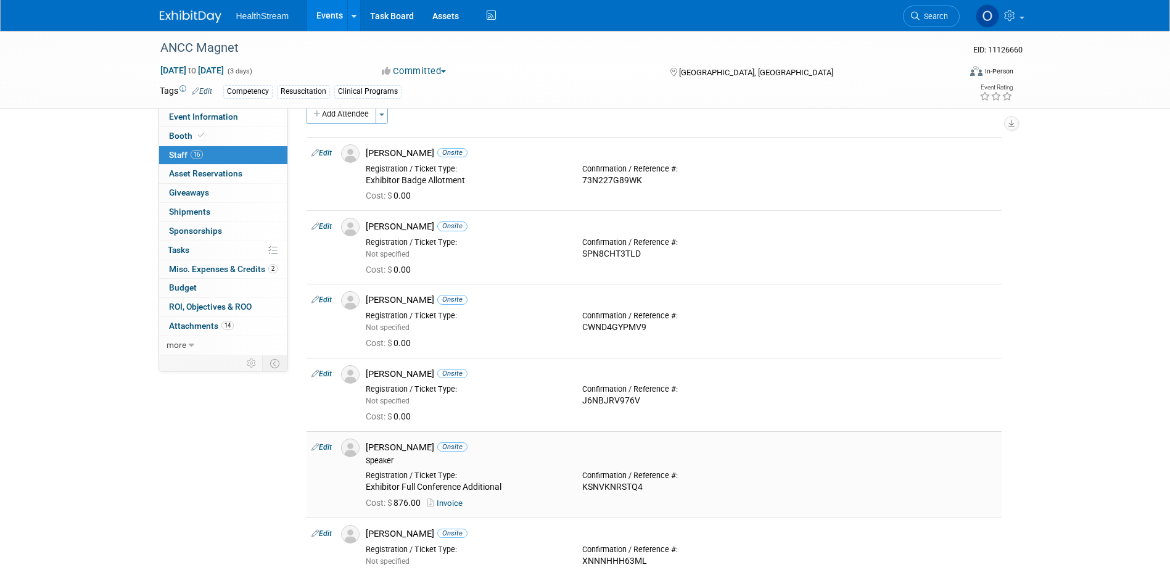
scroll to position [0, 0]
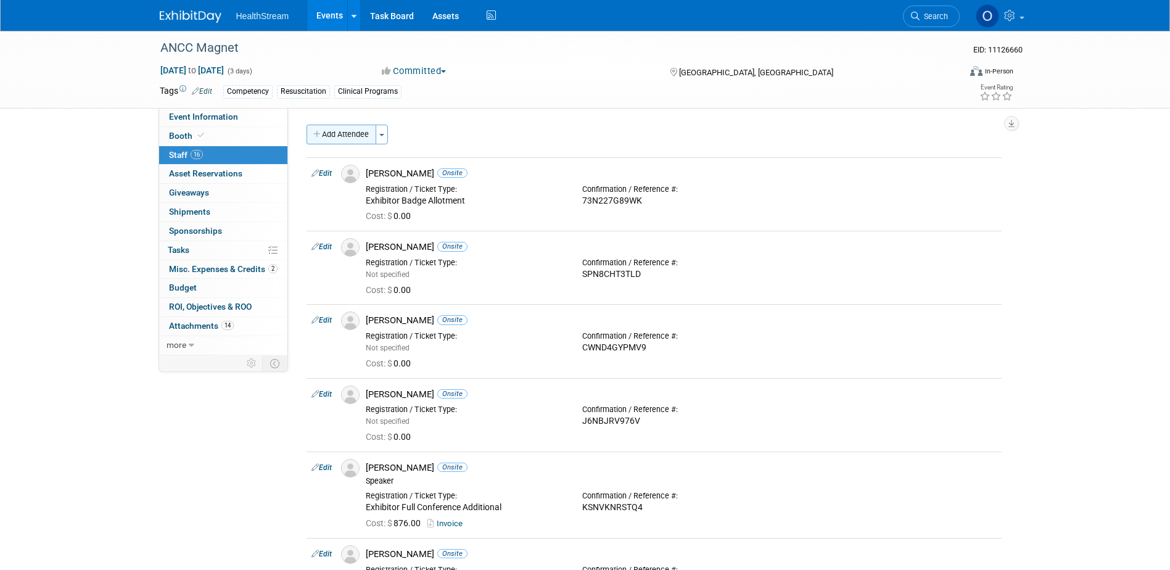
click at [329, 139] on button "Add Attendee" at bounding box center [341, 135] width 70 height 20
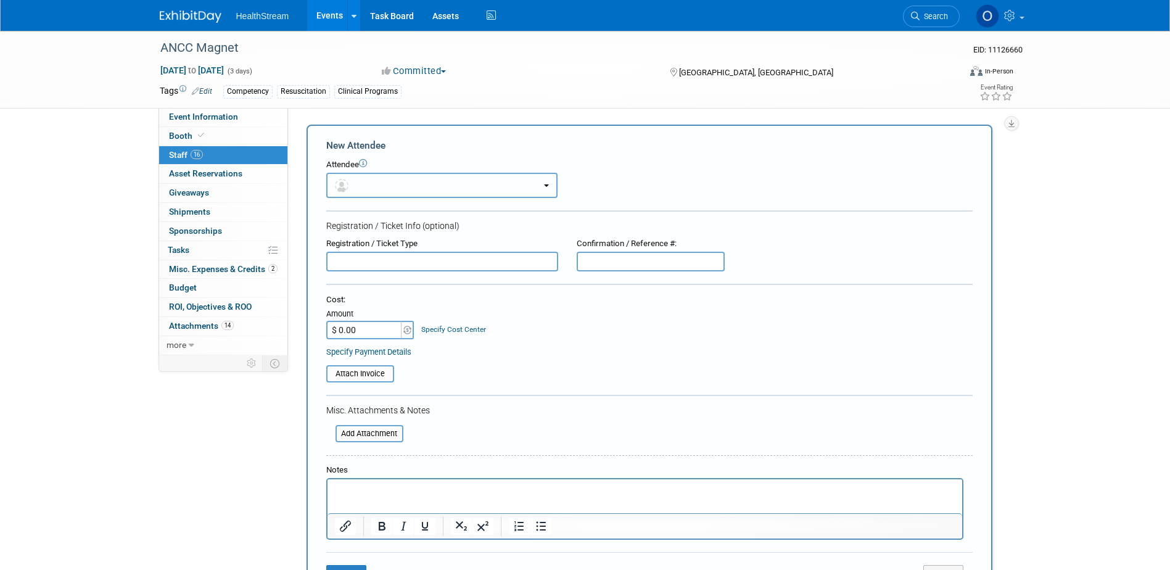
click at [417, 180] on button "button" at bounding box center [441, 185] width 231 height 25
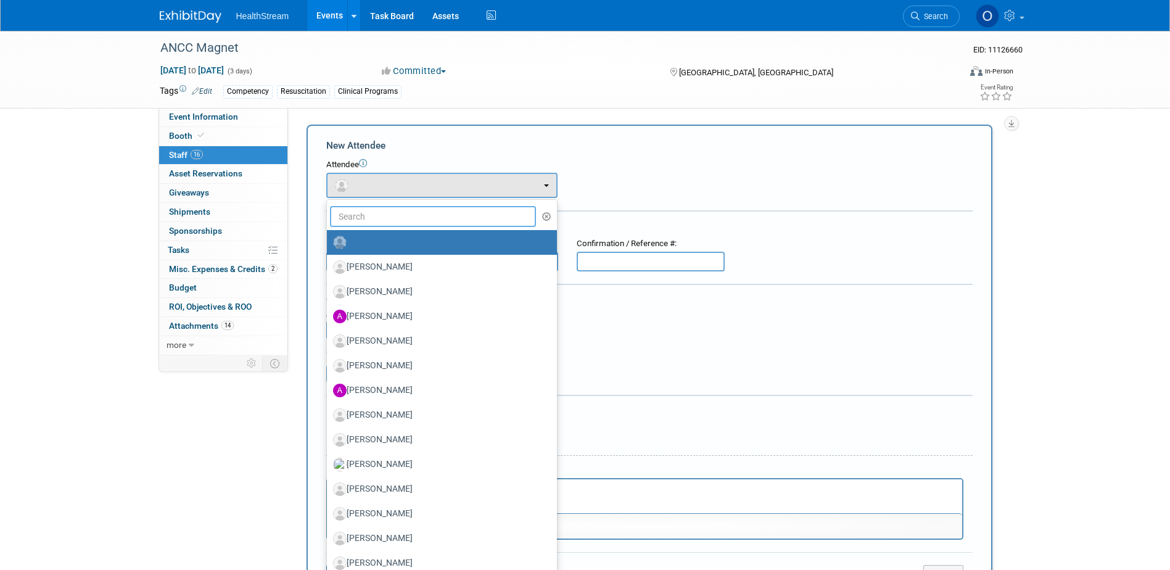
click at [425, 208] on input "text" at bounding box center [433, 216] width 207 height 21
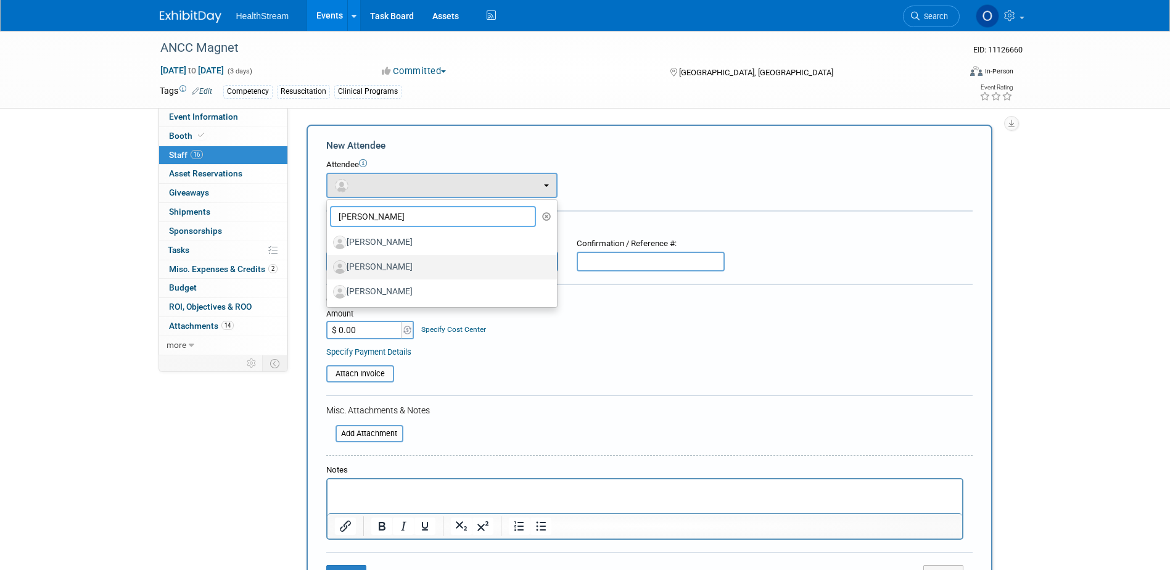
type input "kelly"
click at [416, 266] on label "Kelly McCartin" at bounding box center [439, 267] width 212 height 20
click at [329, 266] on input "Kelly McCartin" at bounding box center [325, 265] width 8 height 8
select select "aeea597b-fa48-43e5-ab91-4bea0be03c2e"
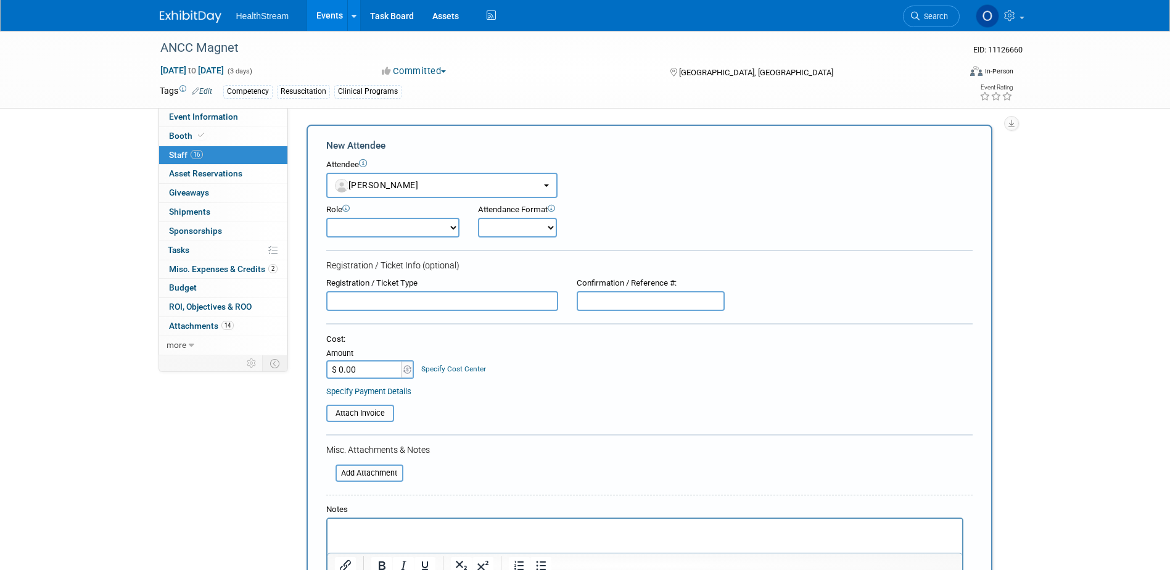
click at [544, 228] on select "Onsite Remote" at bounding box center [517, 228] width 79 height 20
select select "1"
click at [478, 218] on select "Onsite Remote" at bounding box center [517, 228] width 79 height 20
click at [630, 307] on input "text" at bounding box center [651, 301] width 148 height 20
paste input "93NT7WDRDNQ"
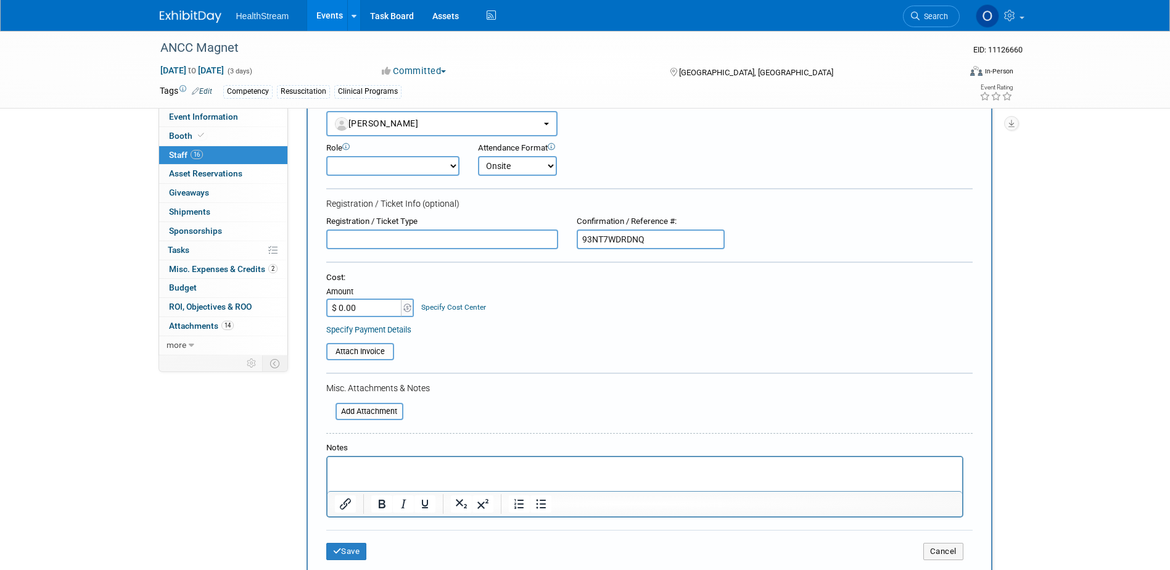
scroll to position [308, 0]
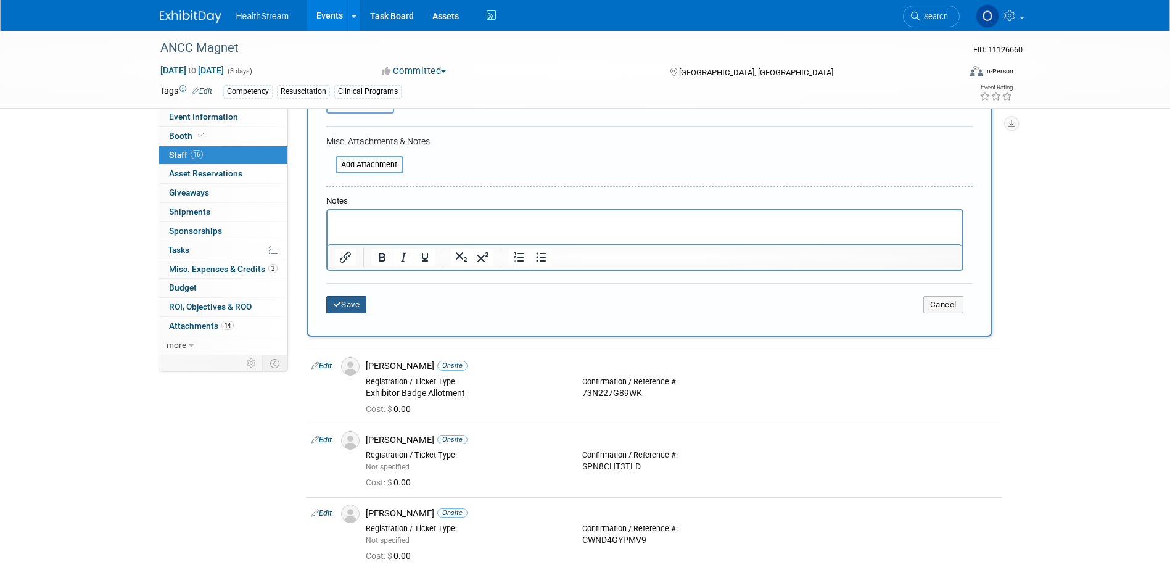
type input "93NT7WDRDNQ"
click at [347, 304] on button "Save" at bounding box center [346, 304] width 41 height 17
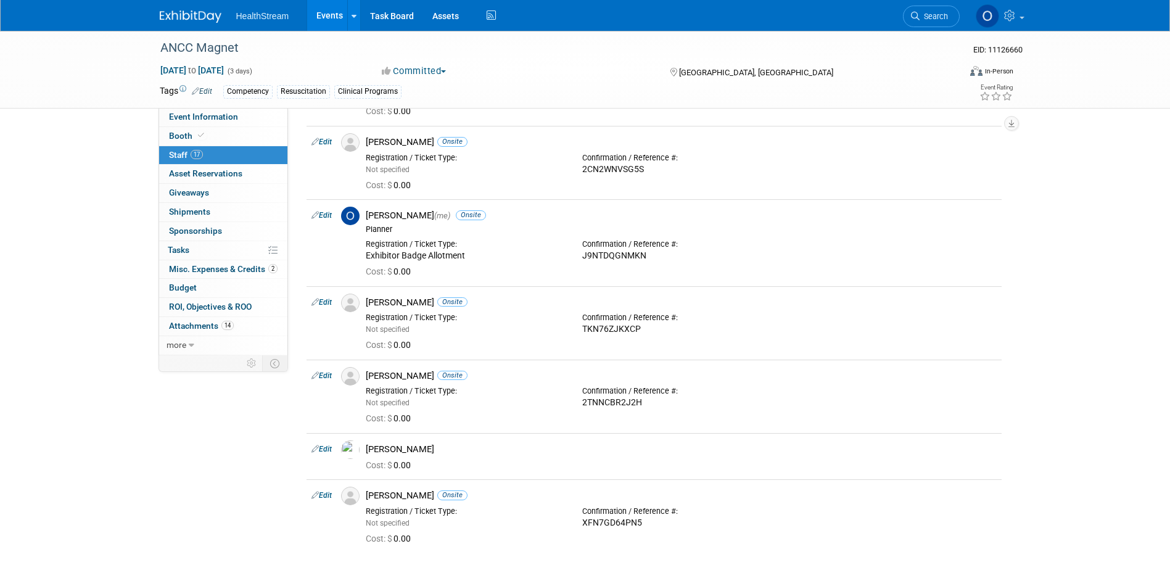
scroll to position [925, 0]
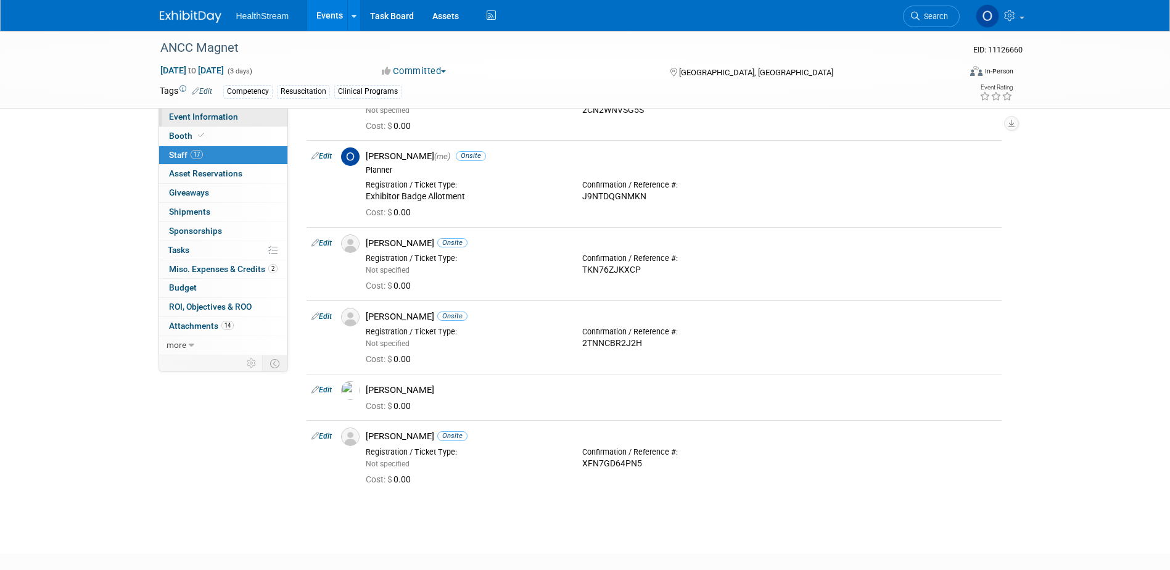
click at [228, 112] on span "Event Information" at bounding box center [203, 117] width 69 height 10
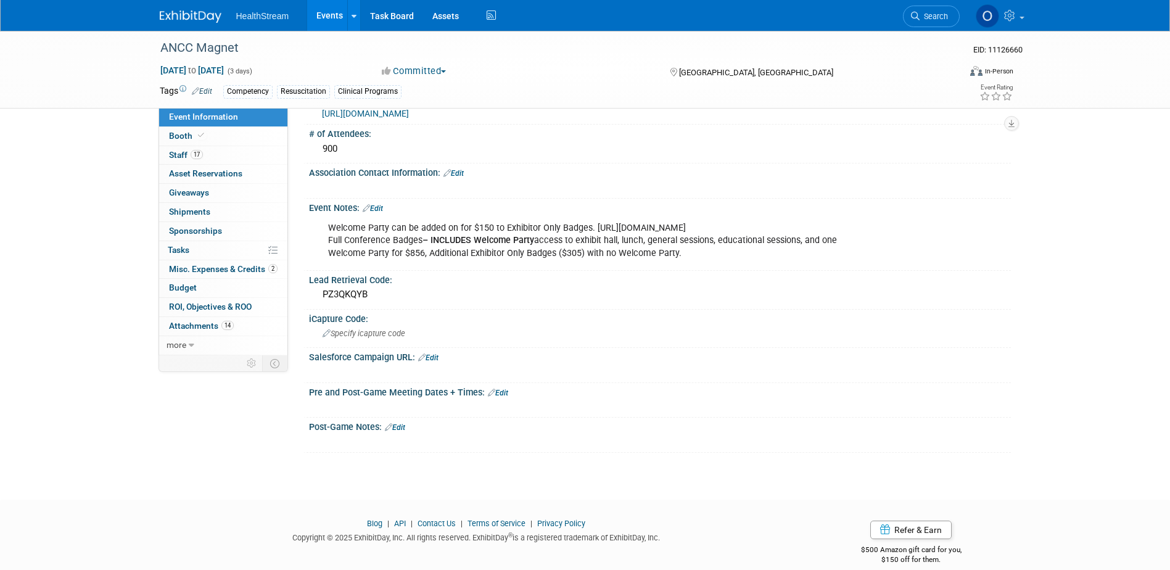
scroll to position [432, 0]
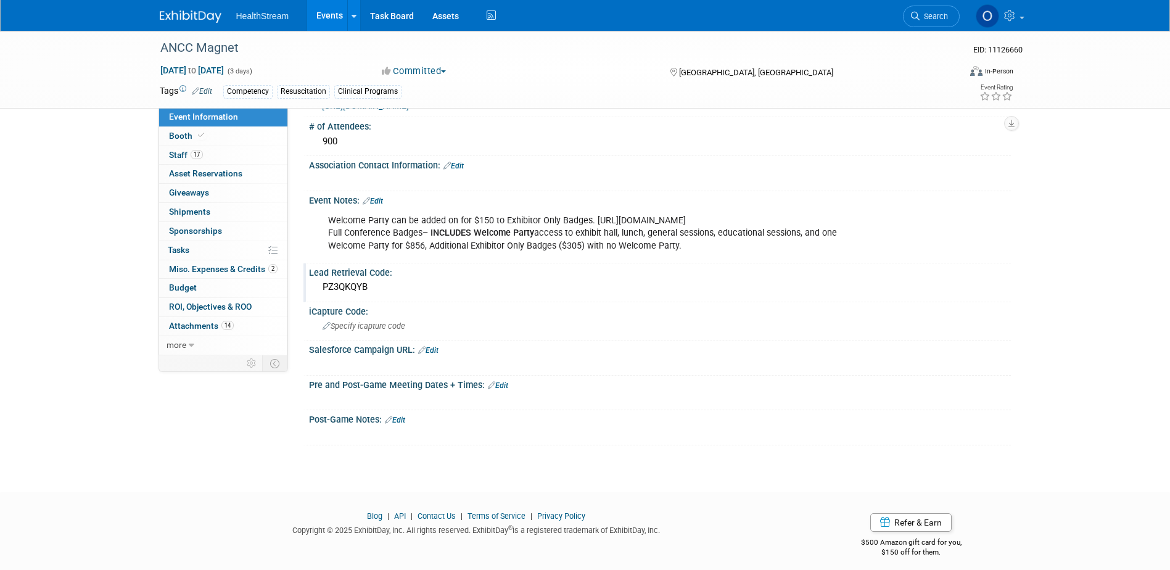
click at [380, 280] on div "PZ3QKQYB" at bounding box center [659, 286] width 683 height 19
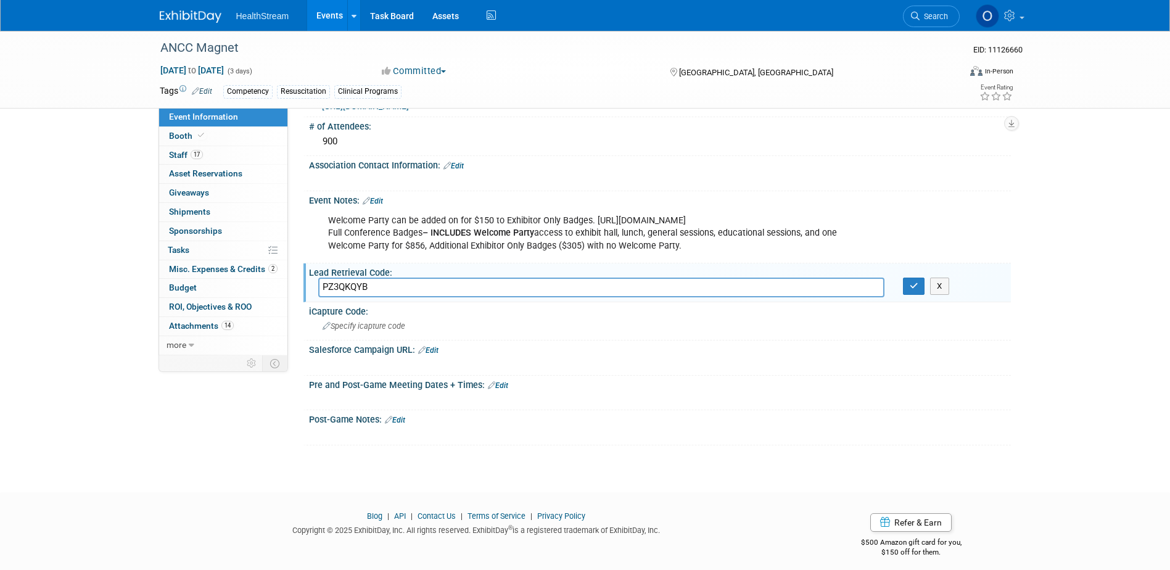
drag, startPoint x: 374, startPoint y: 284, endPoint x: 318, endPoint y: 284, distance: 55.5
click at [318, 284] on input "PZ3QKQYB" at bounding box center [601, 286] width 566 height 19
click at [912, 283] on icon "button" at bounding box center [914, 286] width 9 height 8
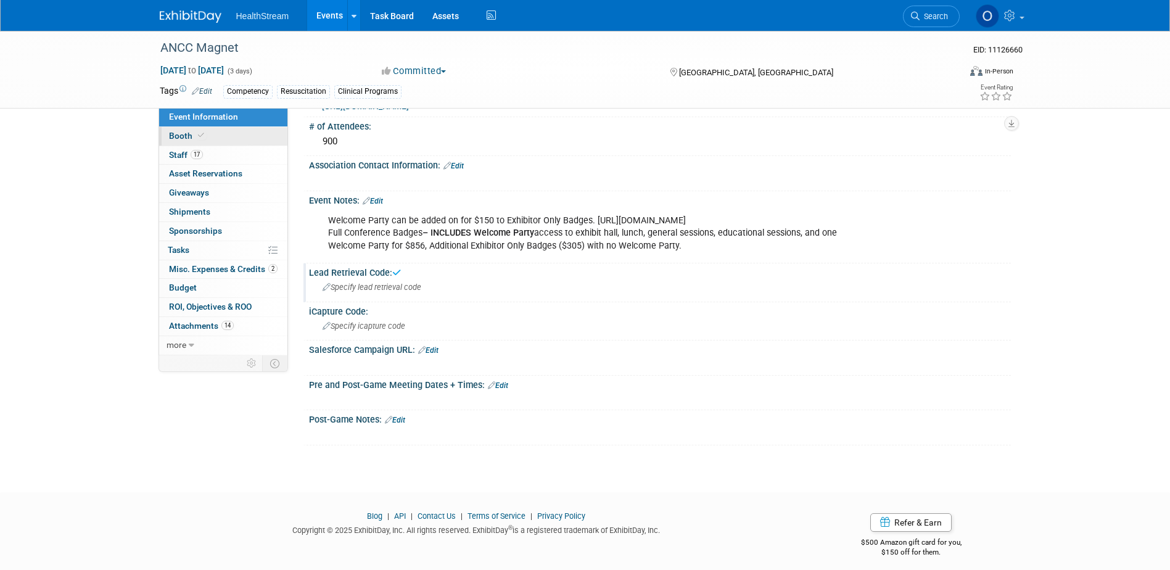
click at [239, 139] on link "Booth" at bounding box center [223, 136] width 128 height 18
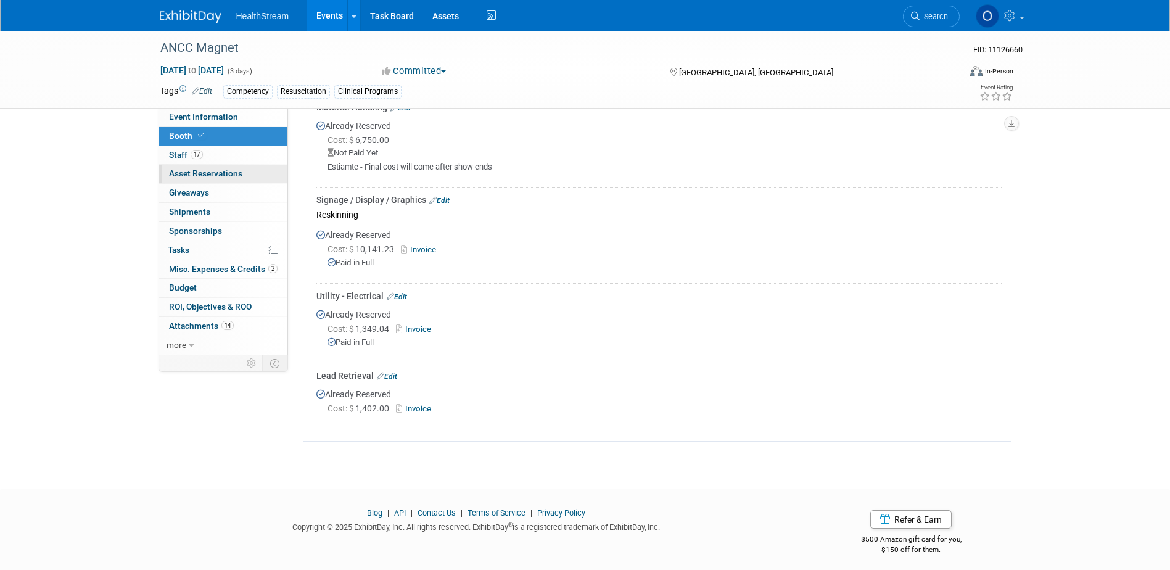
scroll to position [988, 0]
click at [226, 154] on link "17 Staff 17" at bounding box center [223, 155] width 128 height 18
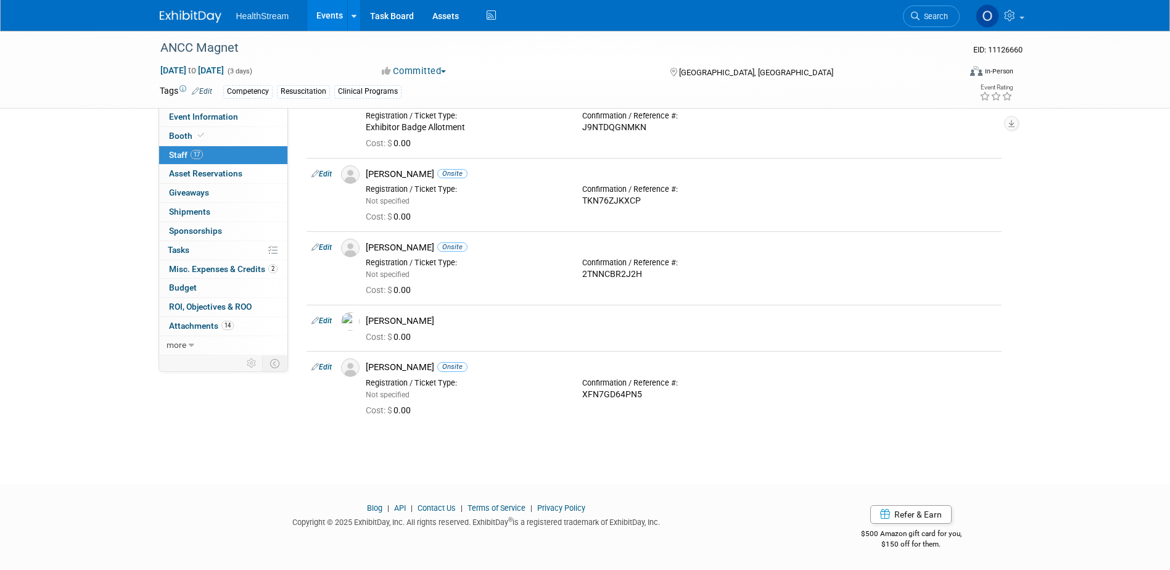
scroll to position [686, 0]
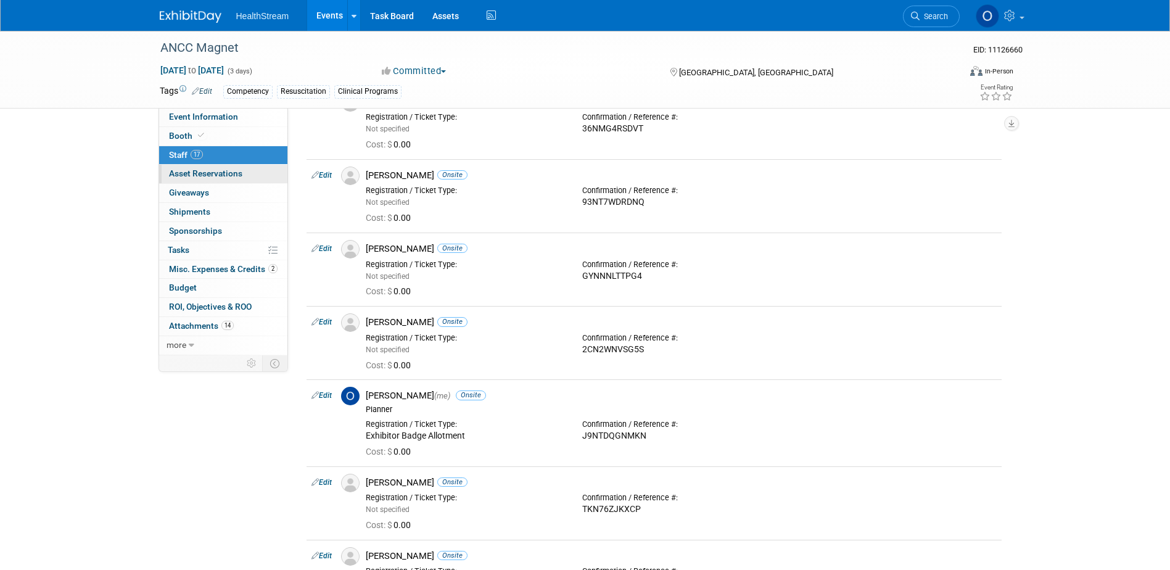
click at [239, 171] on span "Asset Reservations 0" at bounding box center [205, 173] width 73 height 10
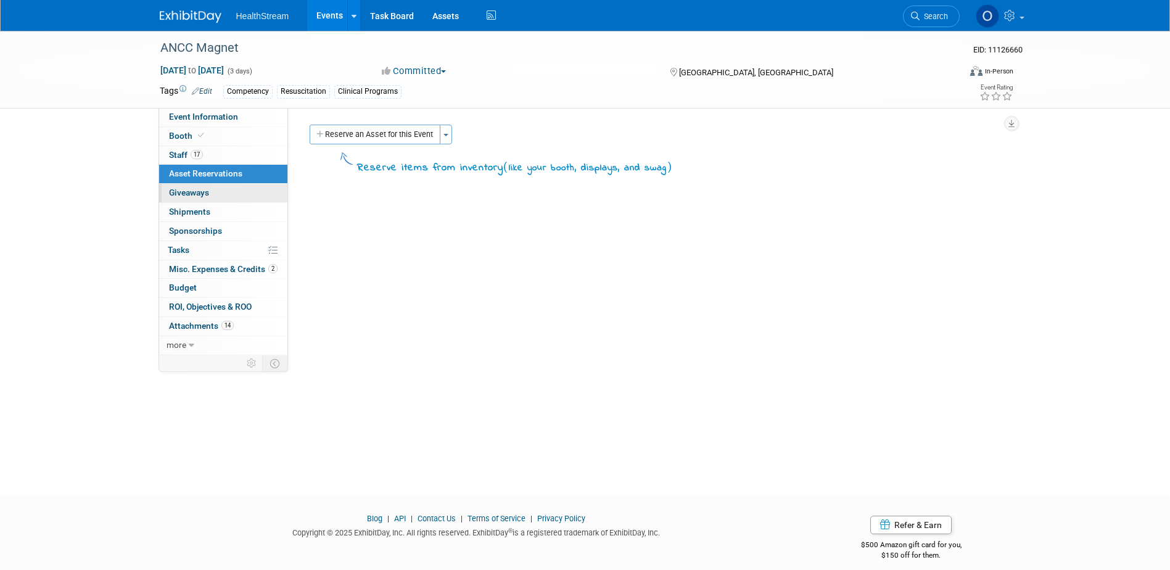
click at [221, 190] on link "0 Giveaways 0" at bounding box center [223, 193] width 128 height 18
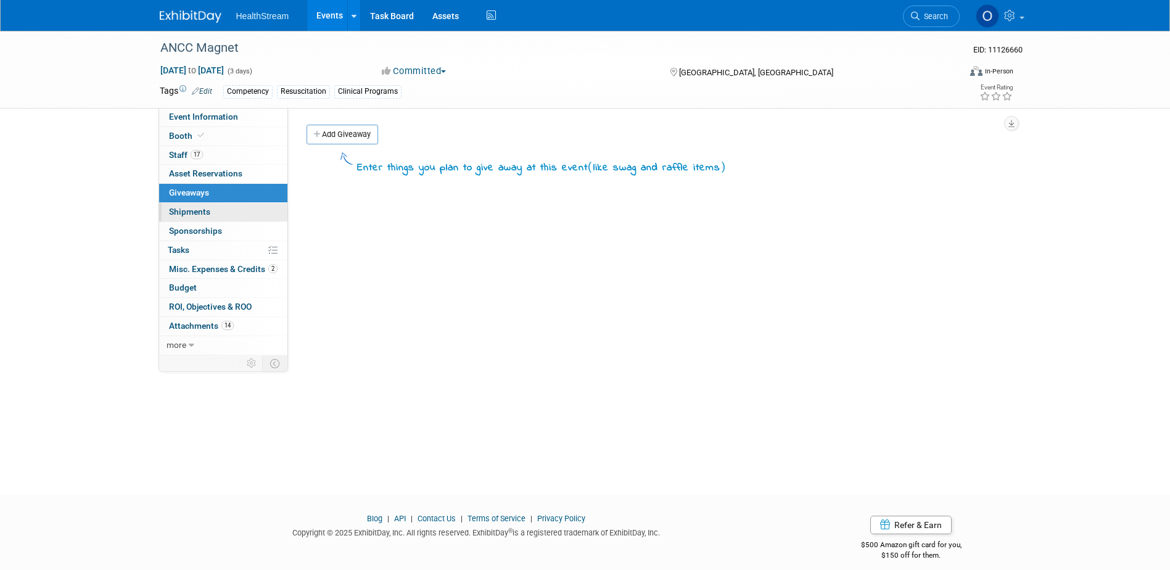
click at [221, 205] on link "0 Shipments 0" at bounding box center [223, 212] width 128 height 18
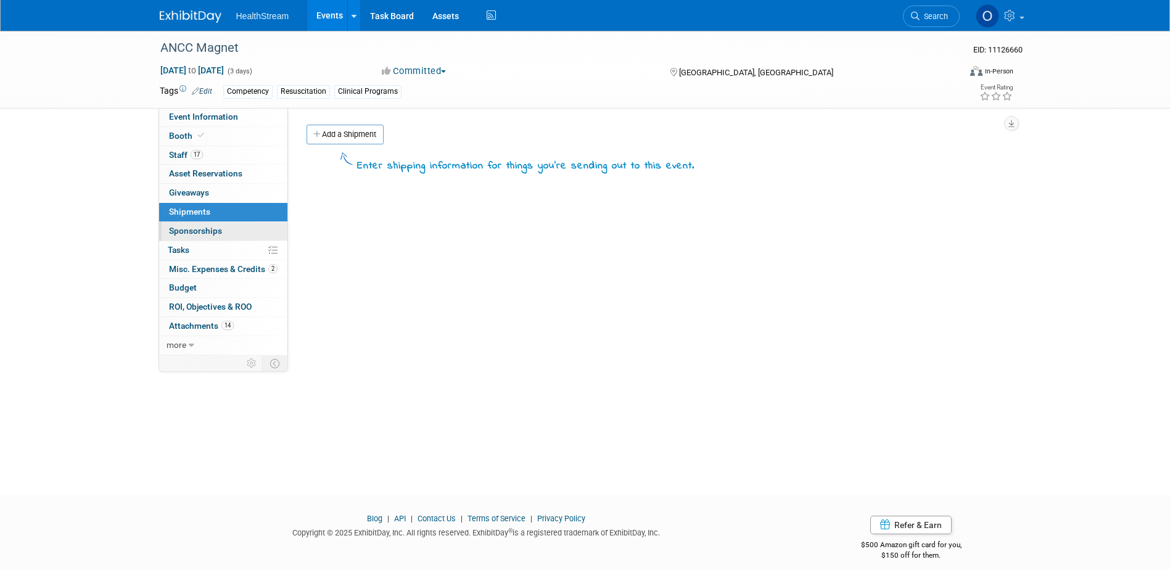
click at [223, 224] on link "0 Sponsorships 0" at bounding box center [223, 231] width 128 height 18
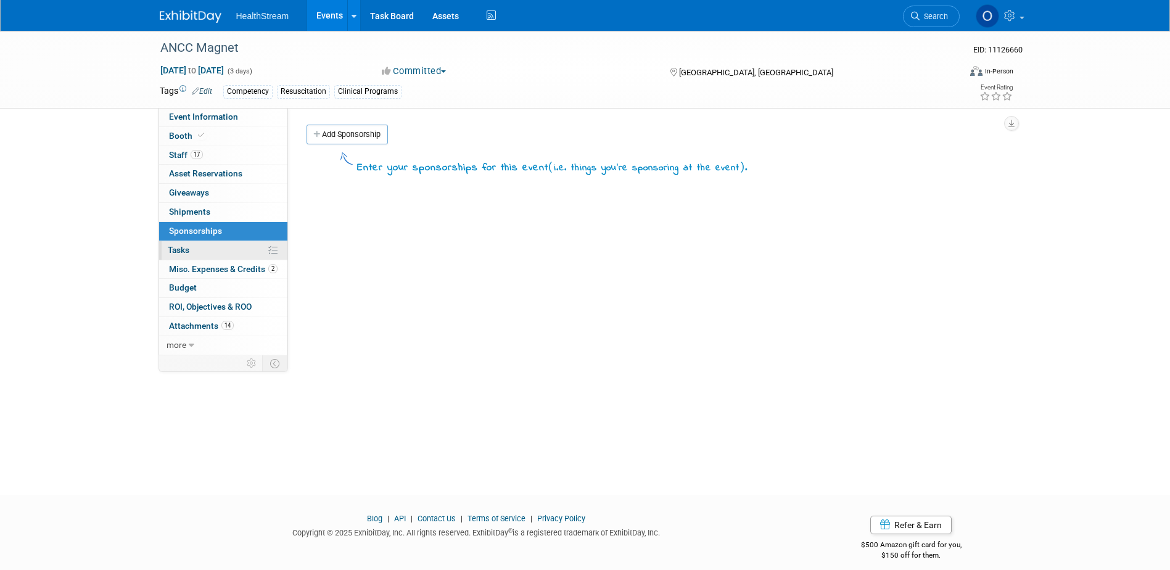
click at [222, 248] on link "0% Tasks 0%" at bounding box center [223, 250] width 128 height 18
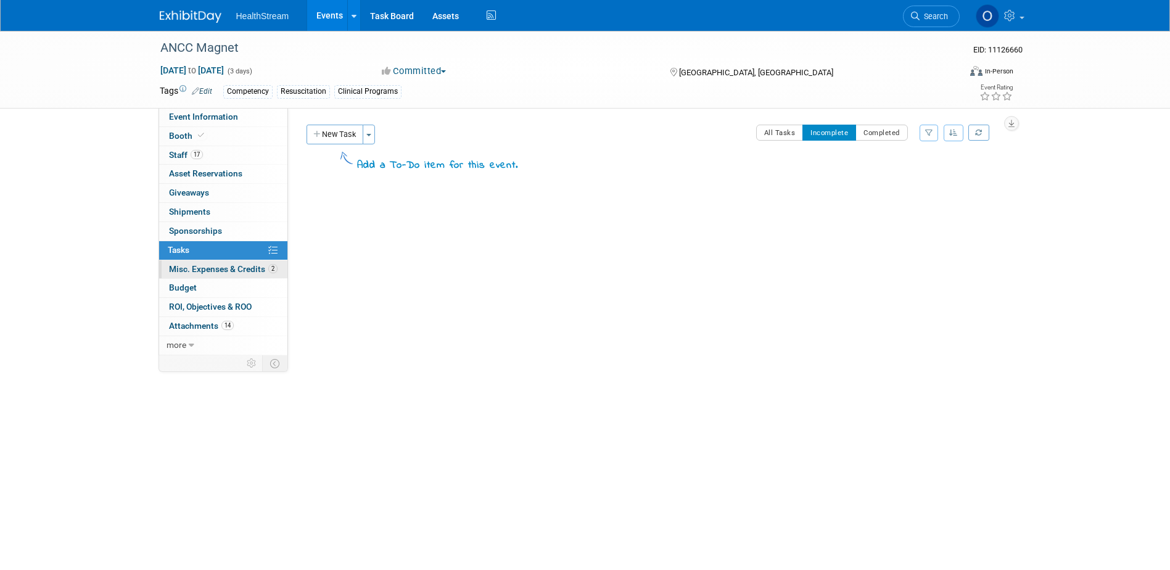
click at [222, 269] on span "Misc. Expenses & Credits 2" at bounding box center [223, 269] width 109 height 10
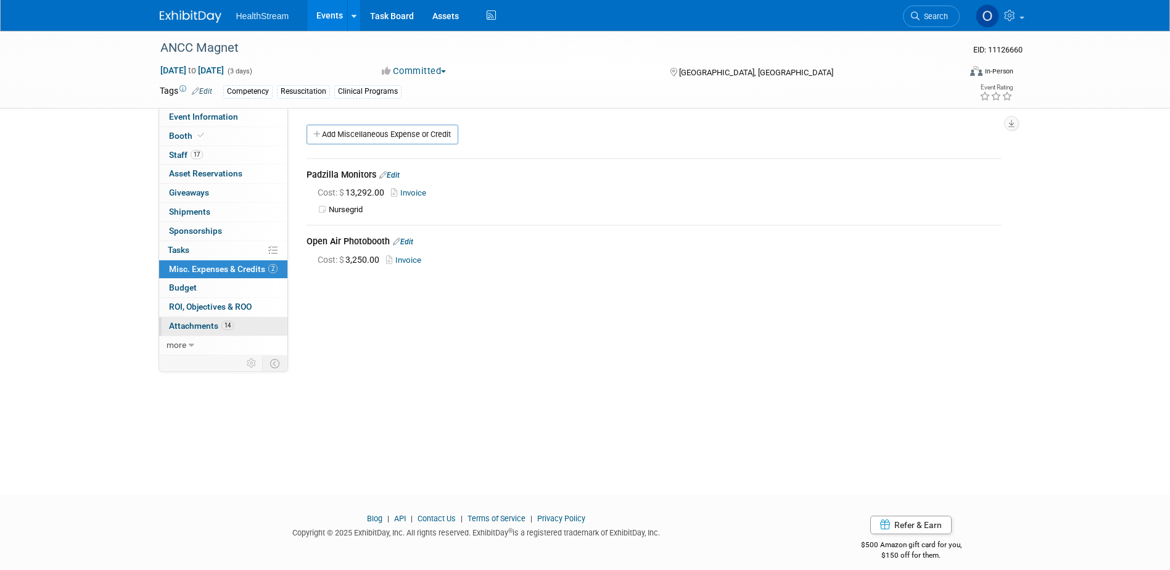
click at [205, 327] on span "Attachments 14" at bounding box center [201, 326] width 65 height 10
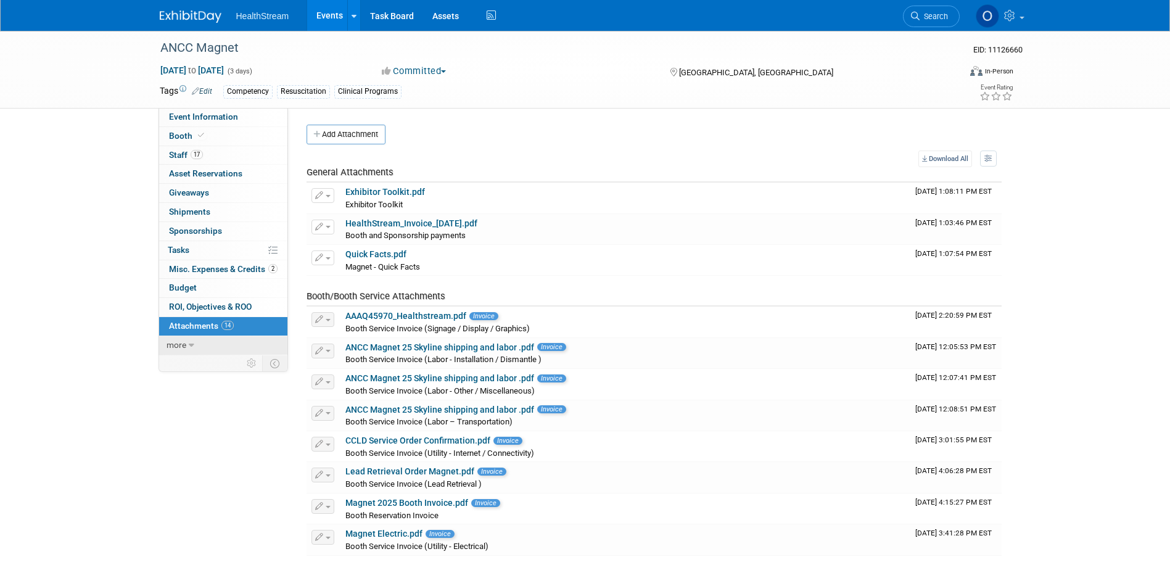
click at [178, 347] on span "more" at bounding box center [176, 345] width 20 height 10
click at [332, 18] on link "Events" at bounding box center [329, 15] width 45 height 31
